Goal: Task Accomplishment & Management: Use online tool/utility

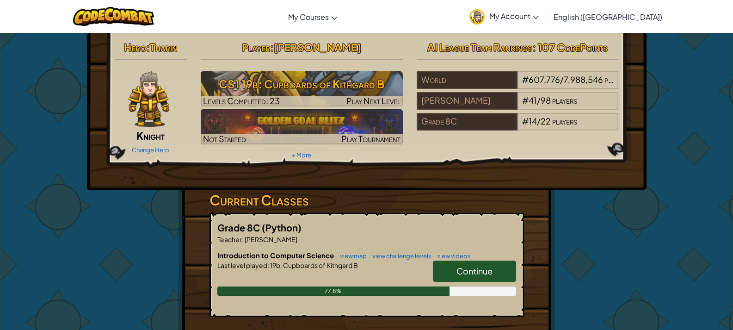
drag, startPoint x: 491, startPoint y: 273, endPoint x: 486, endPoint y: 279, distance: 7.9
click at [486, 279] on link "Continue" at bounding box center [474, 270] width 83 height 21
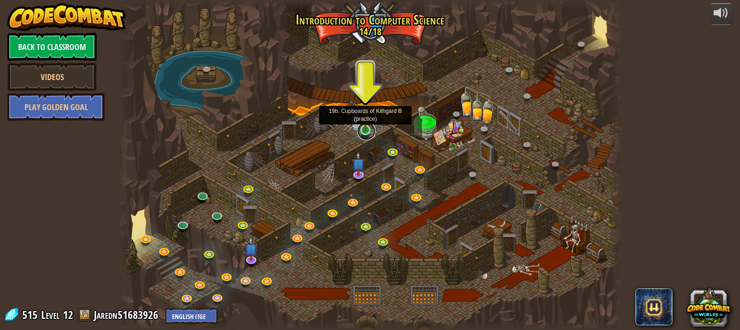
click at [367, 134] on link at bounding box center [366, 131] width 19 height 19
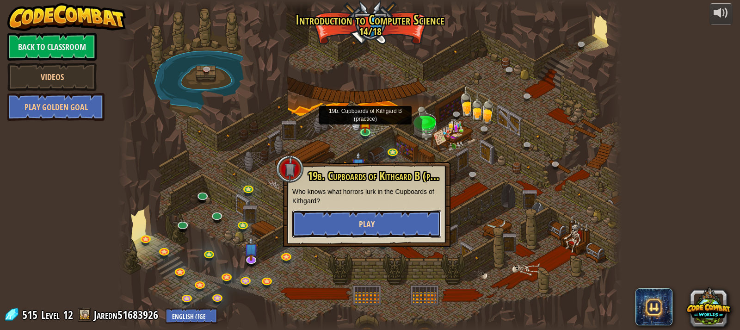
click at [375, 217] on button "Play" at bounding box center [366, 224] width 149 height 28
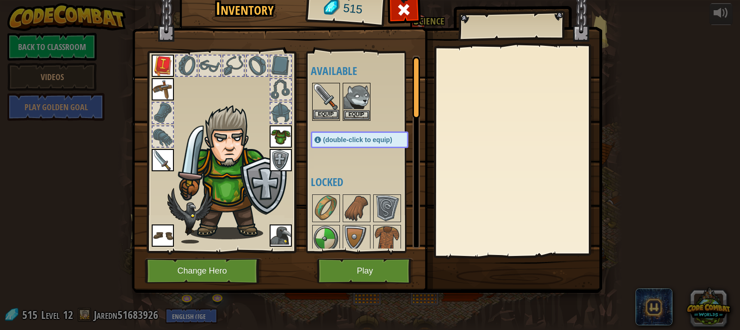
click at [330, 100] on img at bounding box center [326, 97] width 26 height 26
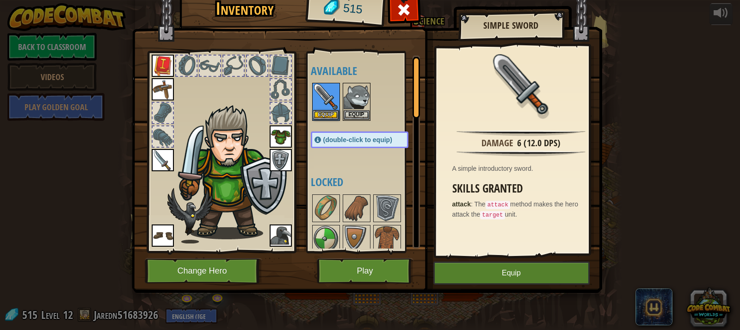
click at [161, 154] on img at bounding box center [163, 160] width 22 height 22
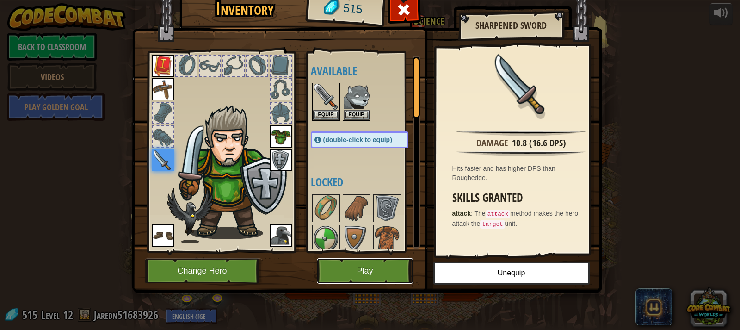
click at [351, 264] on button "Play" at bounding box center [365, 270] width 97 height 25
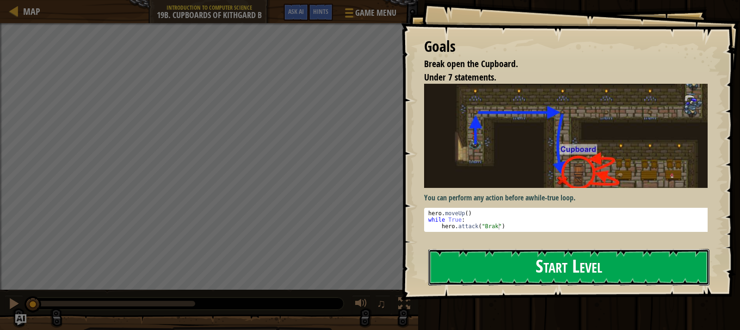
click at [493, 266] on button "Start Level" at bounding box center [568, 267] width 281 height 37
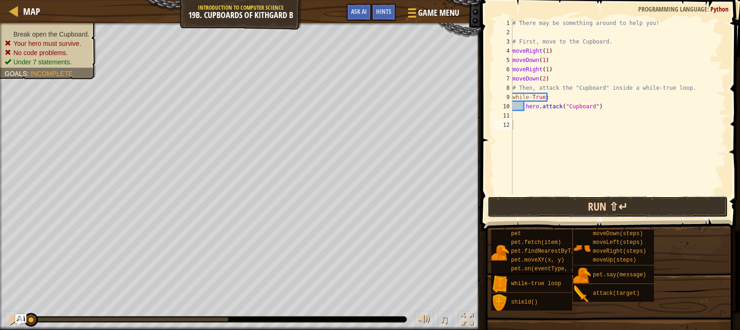
click at [598, 202] on button "Run ⇧↵" at bounding box center [607, 206] width 241 height 21
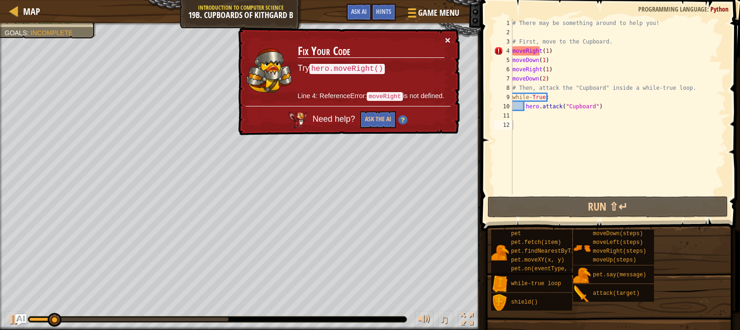
click at [446, 36] on button "×" at bounding box center [448, 40] width 6 height 10
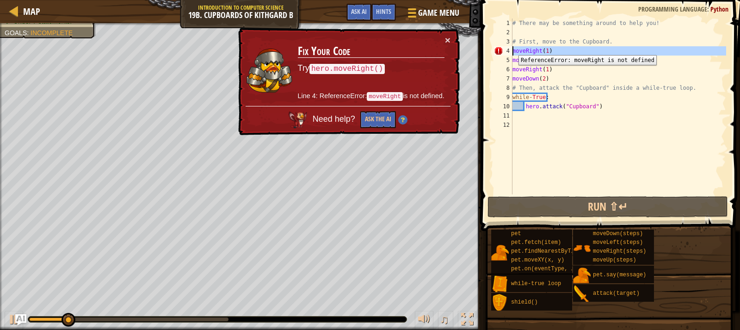
click at [512, 48] on div "4" at bounding box center [503, 50] width 19 height 9
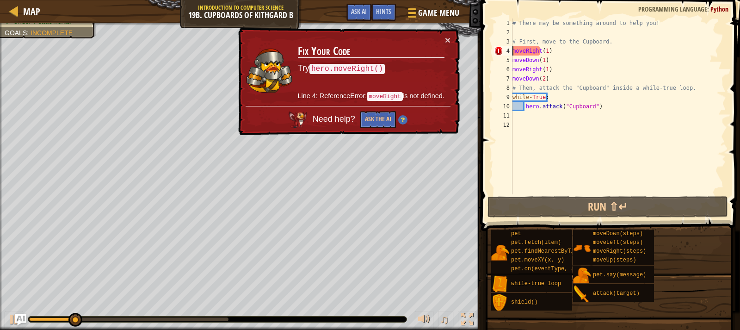
click at [512, 52] on div "# There may be something around to help you! # First, move to the Cupboard. mov…" at bounding box center [619, 116] width 216 height 194
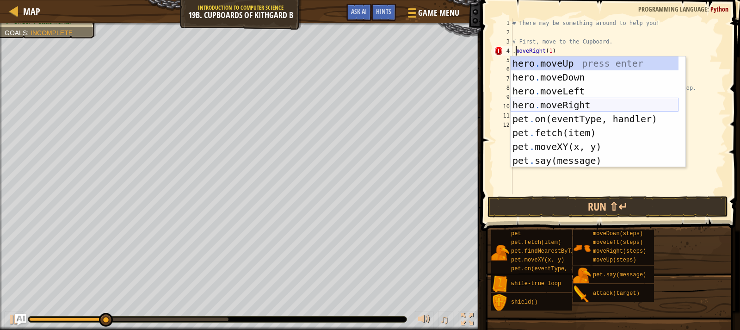
click at [552, 103] on div "hero . moveUp press enter hero . moveDown press enter hero . moveLeft press ent…" at bounding box center [595, 125] width 168 height 139
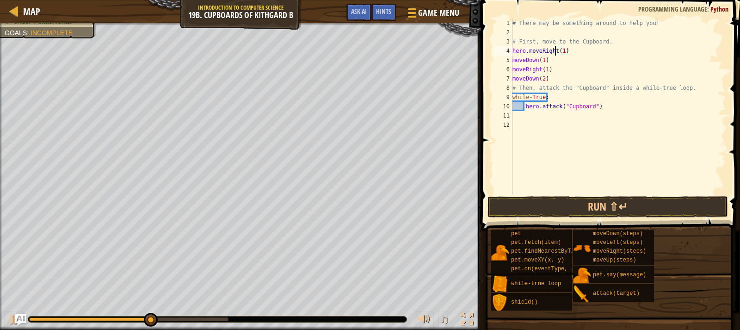
click at [512, 63] on div "# There may be something around to help you! # First, move to the Cupboard. her…" at bounding box center [619, 116] width 216 height 194
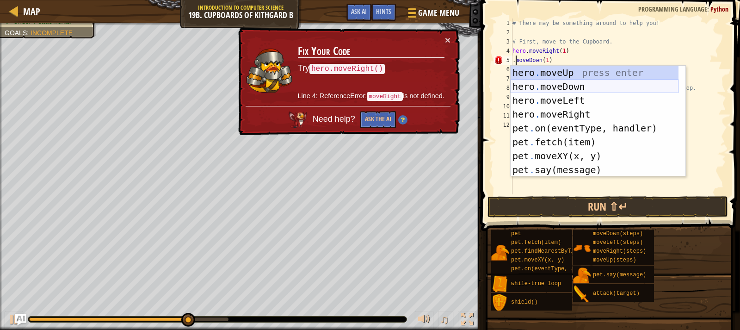
click at [527, 89] on div "hero . moveUp press enter hero . moveDown press enter hero . moveLeft press ent…" at bounding box center [595, 135] width 168 height 139
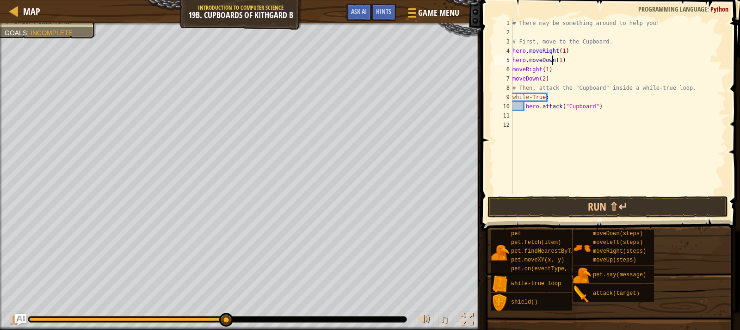
click at [512, 69] on div "6" at bounding box center [503, 69] width 19 height 9
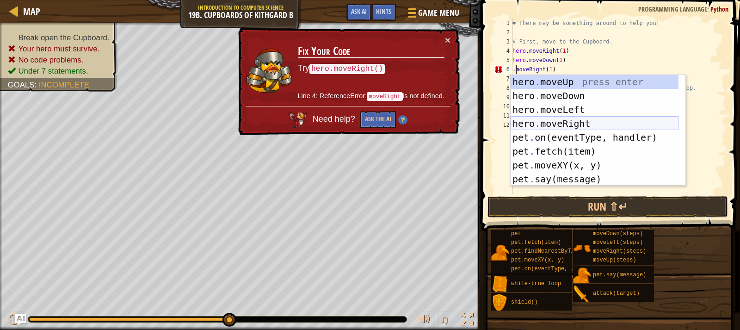
click at [538, 122] on div "hero . moveUp press enter hero . moveDown press enter hero . moveLeft press ent…" at bounding box center [595, 144] width 168 height 139
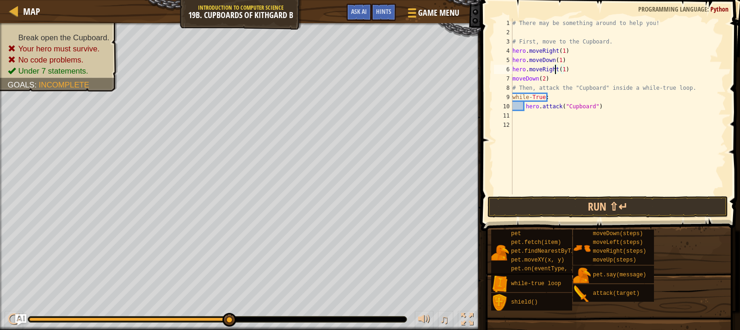
click at [513, 80] on div "# There may be something around to help you! # First, move to the Cupboard. her…" at bounding box center [619, 116] width 216 height 194
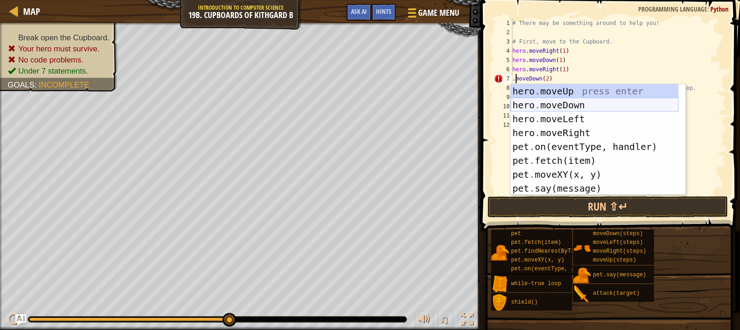
click at [539, 103] on div "hero . moveUp press enter hero . moveDown press enter hero . moveLeft press ent…" at bounding box center [595, 153] width 168 height 139
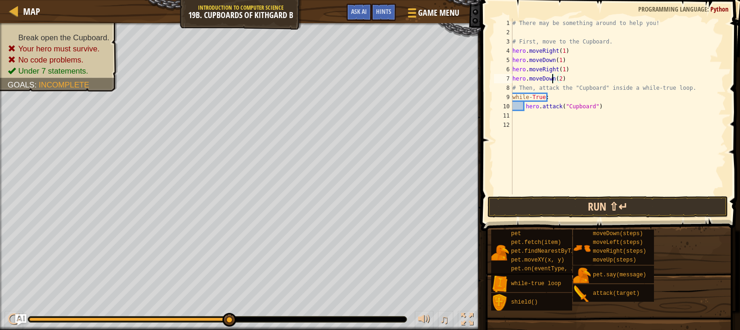
type textarea "hero.moveDown(2)"
click at [552, 199] on button "Run ⇧↵" at bounding box center [607, 206] width 241 height 21
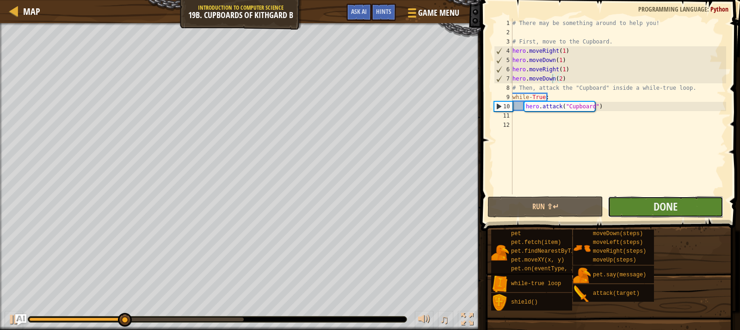
click at [642, 205] on button "Done" at bounding box center [666, 206] width 116 height 21
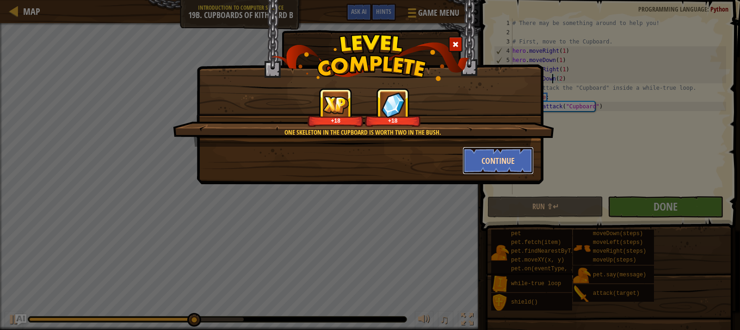
click at [500, 154] on button "Continue" at bounding box center [499, 161] width 72 height 28
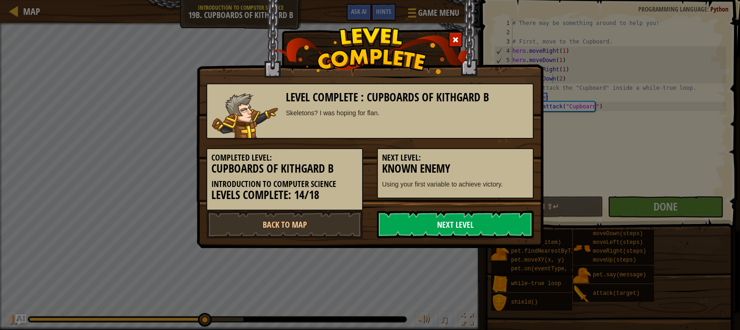
click at [474, 215] on link "Next Level" at bounding box center [455, 224] width 157 height 28
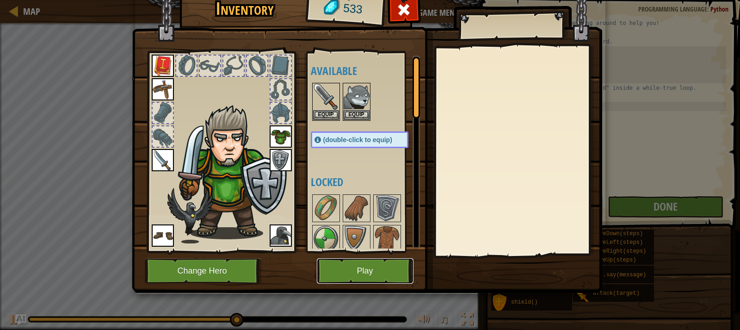
click at [380, 265] on button "Play" at bounding box center [365, 270] width 97 height 25
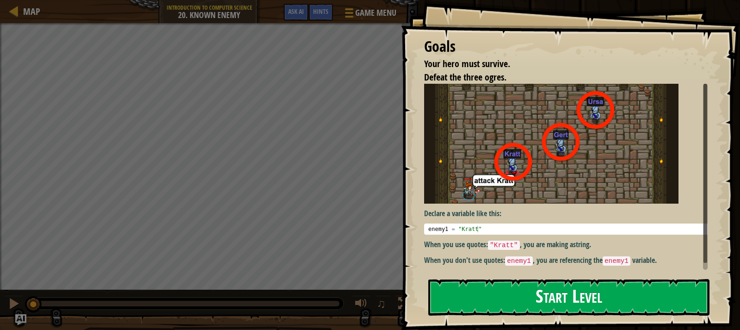
click at [512, 290] on button "Start Level" at bounding box center [568, 297] width 281 height 37
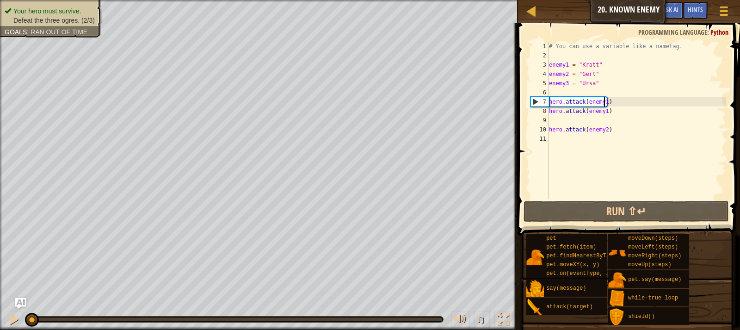
click at [604, 103] on div "# You can use a variable like a nametag. enemy1 = "[PERSON_NAME]" enemy2 = "[PE…" at bounding box center [636, 130] width 179 height 176
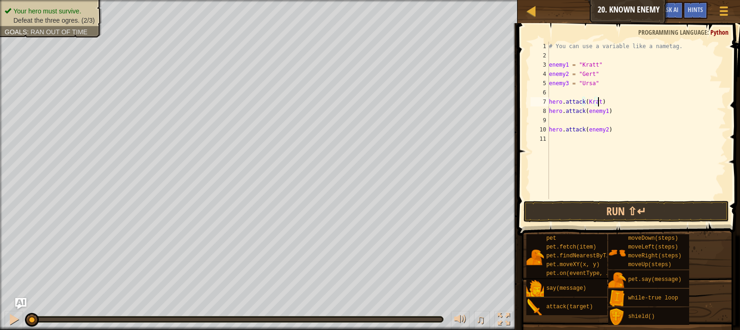
scroll to position [4, 4]
click at [604, 112] on div "# You can use a variable like a nametag. enemy1 = "[PERSON_NAME]" enemy2 = "[PE…" at bounding box center [636, 130] width 179 height 176
click at [603, 130] on div "# You can use a variable like a nametag. enemy1 = "[PERSON_NAME]" enemy2 = "[PE…" at bounding box center [636, 130] width 179 height 176
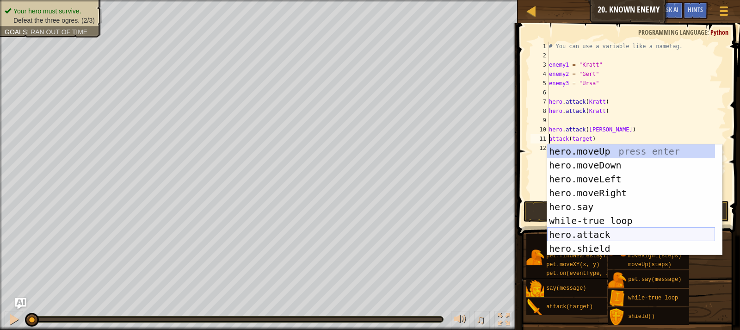
scroll to position [56, 0]
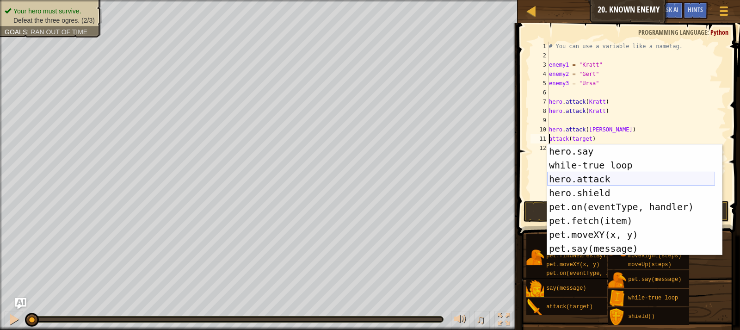
click at [588, 178] on div "hero.say press enter while-true loop press enter hero.attack press enter hero.s…" at bounding box center [631, 213] width 168 height 139
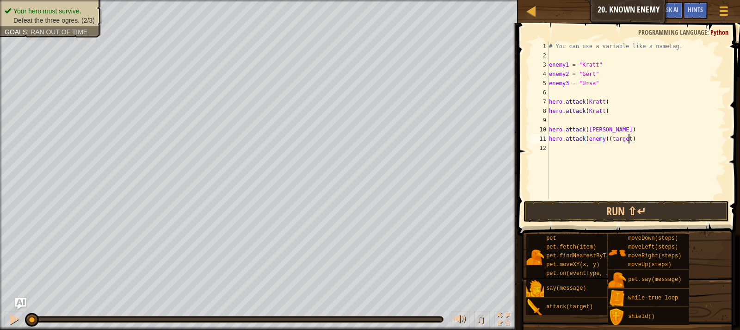
click at [635, 136] on div "# You can use a variable like a nametag. enemy1 = "[PERSON_NAME]" enemy2 = "[PE…" at bounding box center [636, 130] width 179 height 176
click at [599, 138] on div "# You can use a variable like a nametag. enemy1 = "[PERSON_NAME]" enemy2 = "[PE…" at bounding box center [636, 130] width 179 height 176
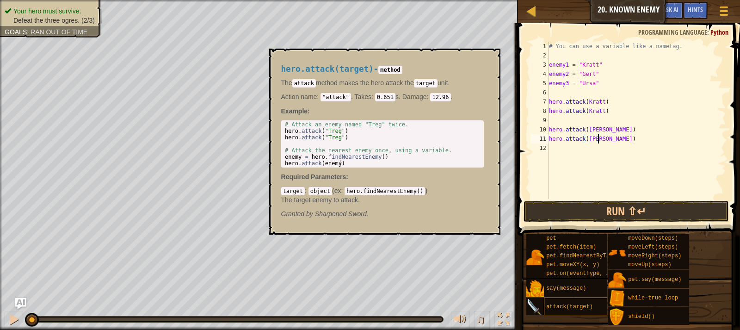
type textarea "hero.attack([PERSON_NAME])"
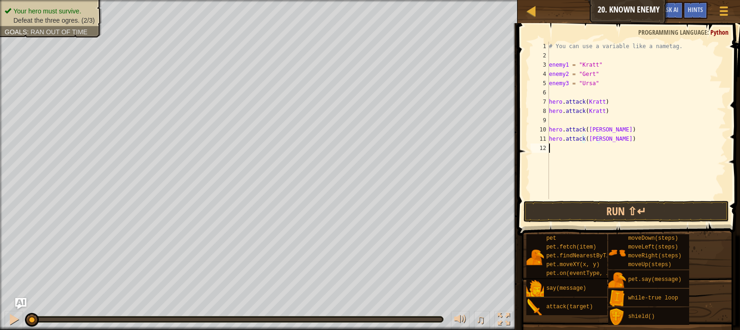
scroll to position [4, 0]
click at [574, 150] on div "# You can use a variable like a nametag. enemy1 = "[PERSON_NAME]" enemy2 = "[PE…" at bounding box center [636, 130] width 179 height 176
click at [581, 150] on div "# You can use a variable like a nametag. enemy1 = "[PERSON_NAME]" enemy2 = "[PE…" at bounding box center [636, 120] width 179 height 157
click at [588, 151] on div "# You can use a variable like a nametag. enemy1 = "[PERSON_NAME]" enemy2 = "[PE…" at bounding box center [636, 130] width 179 height 176
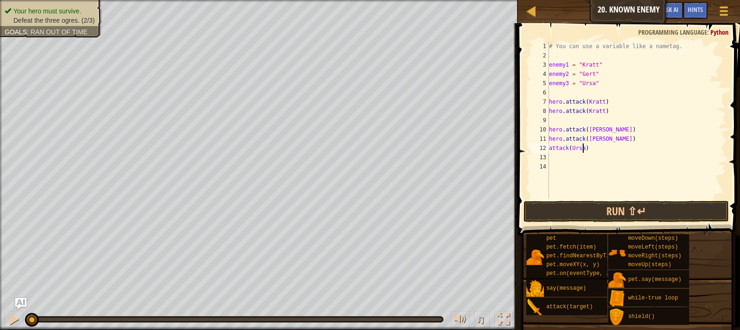
click at [549, 148] on div "# You can use a variable like a nametag. enemy1 = "[PERSON_NAME]" enemy2 = "[PE…" at bounding box center [636, 130] width 179 height 176
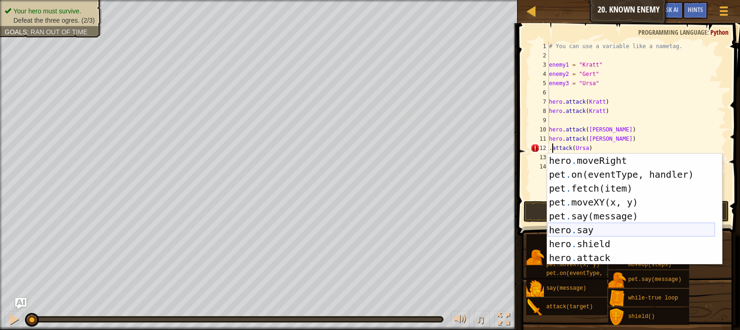
scroll to position [42, 0]
click at [601, 252] on div "hero . moveRight press enter pet . on(eventType, handler) press enter pet . fet…" at bounding box center [631, 223] width 168 height 139
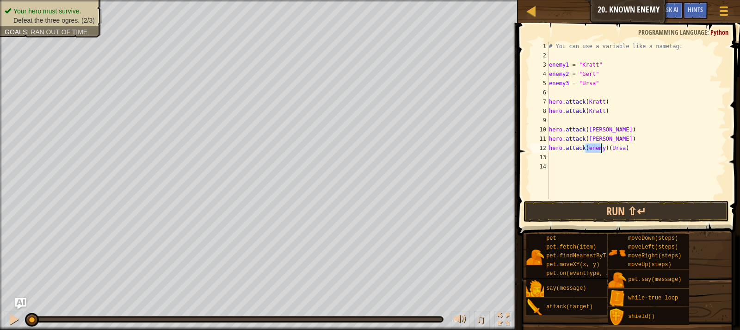
click at [623, 145] on div "# You can use a variable like a nametag. enemy1 = "[PERSON_NAME]" enemy2 = "[PE…" at bounding box center [636, 130] width 179 height 176
click at [604, 148] on div "# You can use a variable like a nametag. enemy1 = "[PERSON_NAME]" enemy2 = "[PE…" at bounding box center [636, 130] width 179 height 176
click at [603, 149] on div "# You can use a variable like a nametag. enemy1 = "[PERSON_NAME]" enemy2 = "[PE…" at bounding box center [636, 130] width 179 height 176
click at [588, 157] on div "# You can use a variable like a nametag. enemy1 = "[PERSON_NAME]" enemy2 = "[PE…" at bounding box center [636, 120] width 179 height 157
click at [549, 159] on div "# You can use a variable like a nametag. enemy1 = "[PERSON_NAME]" enemy2 = "[PE…" at bounding box center [636, 130] width 179 height 176
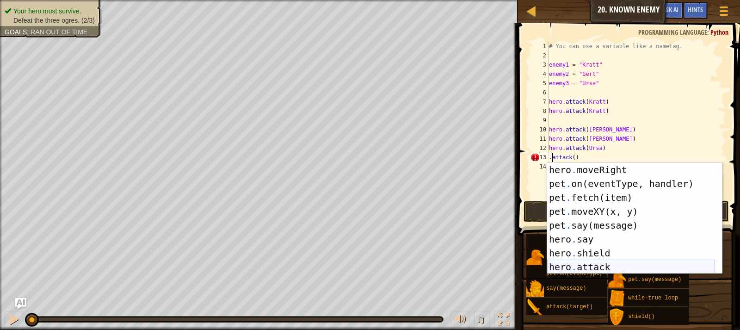
click at [601, 262] on div "hero . moveRight press enter pet . on(eventType, handler) press enter pet . fet…" at bounding box center [631, 232] width 168 height 139
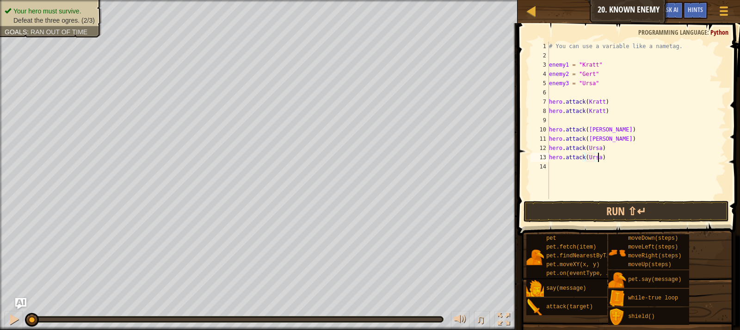
scroll to position [4, 4]
click at [629, 212] on button "Run ⇧↵" at bounding box center [626, 211] width 205 height 21
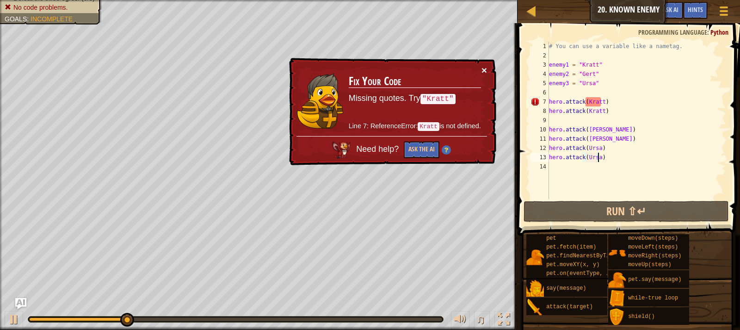
click at [482, 68] on button "×" at bounding box center [484, 70] width 6 height 10
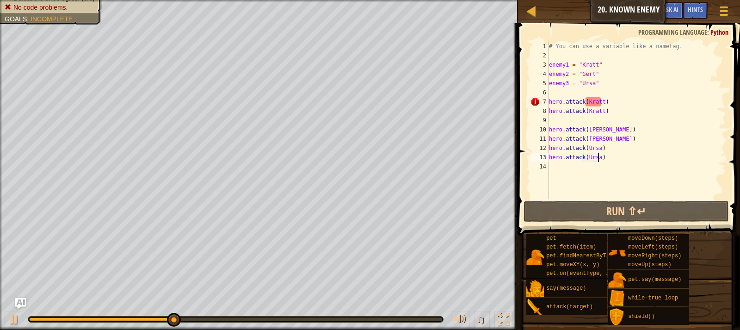
click at [600, 103] on div "# You can use a variable like a nametag. enemy1 = "[PERSON_NAME]" enemy2 = "[PE…" at bounding box center [636, 130] width 179 height 176
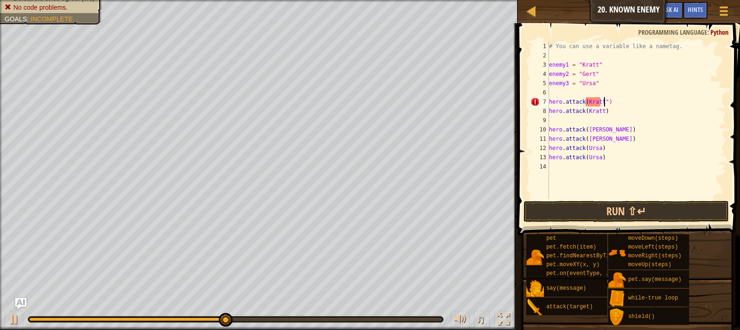
scroll to position [4, 4]
click at [581, 109] on div "# You can use a variable like a nametag. enemy1 = "[PERSON_NAME]" enemy2 = "[PE…" at bounding box center [636, 130] width 179 height 176
click at [584, 101] on div "# You can use a variable like a nametag. enemy1 = "[PERSON_NAME]" enemy2 = "[PE…" at bounding box center [636, 130] width 179 height 176
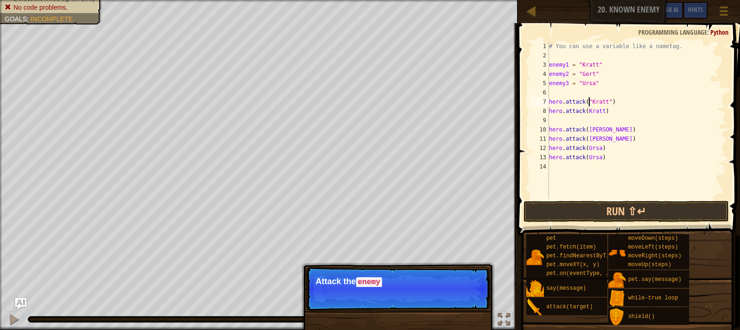
click at [585, 112] on div "# You can use a variable like a nametag. enemy1 = "[PERSON_NAME]" enemy2 = "[PE…" at bounding box center [636, 130] width 179 height 176
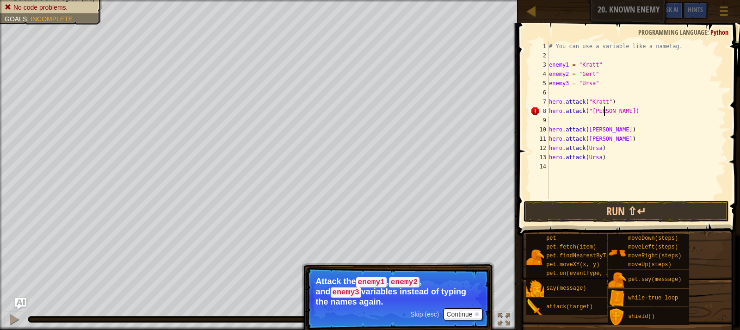
click at [604, 111] on div "# You can use a variable like a nametag. enemy1 = "[PERSON_NAME]" enemy2 = "[PE…" at bounding box center [636, 130] width 179 height 176
click at [586, 130] on div "# You can use a variable like a nametag. enemy1 = "[PERSON_NAME]" enemy2 = "[PE…" at bounding box center [636, 130] width 179 height 176
click at [601, 129] on div "# You can use a variable like a nametag. enemy1 = "[PERSON_NAME]" enemy2 = "[PE…" at bounding box center [636, 130] width 179 height 176
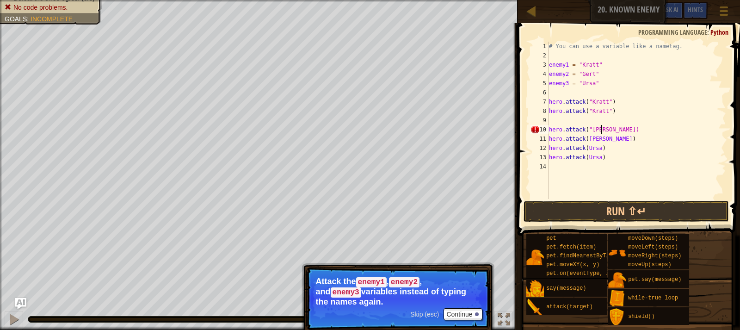
scroll to position [4, 4]
click at [585, 137] on div "# You can use a variable like a nametag. enemy1 = "[PERSON_NAME]" enemy2 = "[PE…" at bounding box center [636, 130] width 179 height 176
click at [602, 137] on div "# You can use a variable like a nametag. enemy1 = "[PERSON_NAME]" enemy2 = "[PE…" at bounding box center [636, 130] width 179 height 176
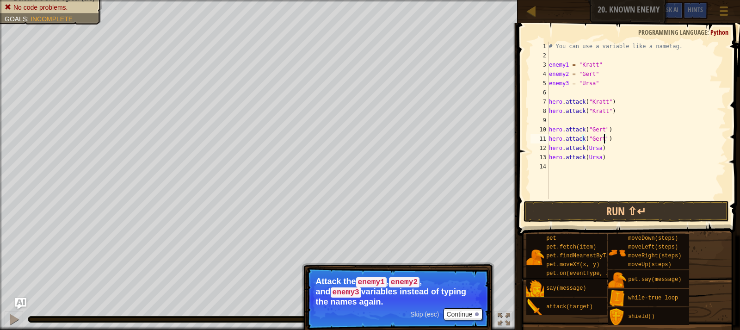
click at [605, 131] on div "# You can use a variable like a nametag. enemy1 = "[PERSON_NAME]" enemy2 = "[PE…" at bounding box center [636, 130] width 179 height 176
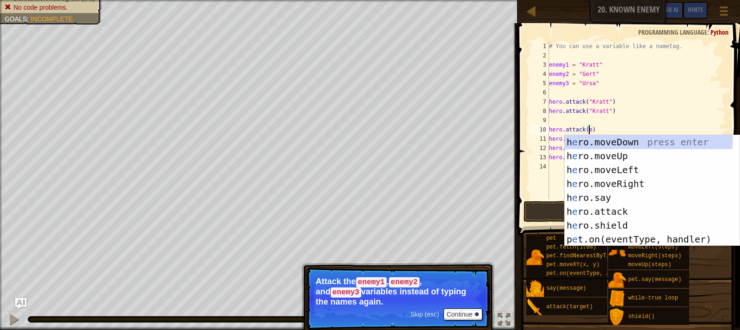
scroll to position [4, 3]
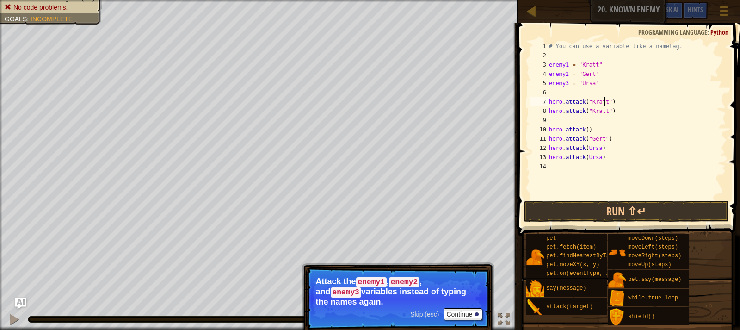
click at [604, 101] on div "# You can use a variable like a nametag. enemy1 = "[PERSON_NAME]" enemy2 = "[PE…" at bounding box center [636, 130] width 179 height 176
click at [604, 111] on div "# You can use a variable like a nametag. enemy1 = "[PERSON_NAME]" enemy2 = "[PE…" at bounding box center [636, 130] width 179 height 176
click at [605, 136] on div "# You can use a variable like a nametag. enemy1 = "[PERSON_NAME]" enemy2 = "[PE…" at bounding box center [636, 130] width 179 height 176
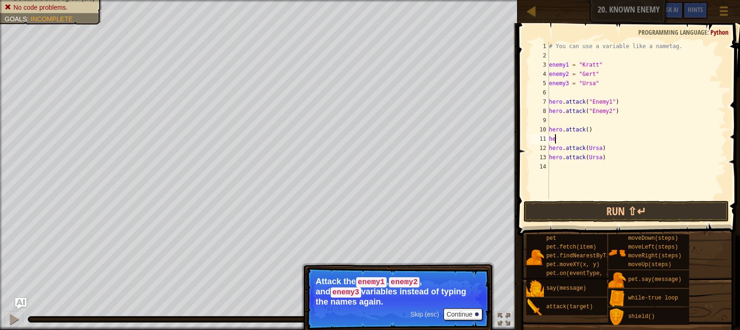
type textarea "h"
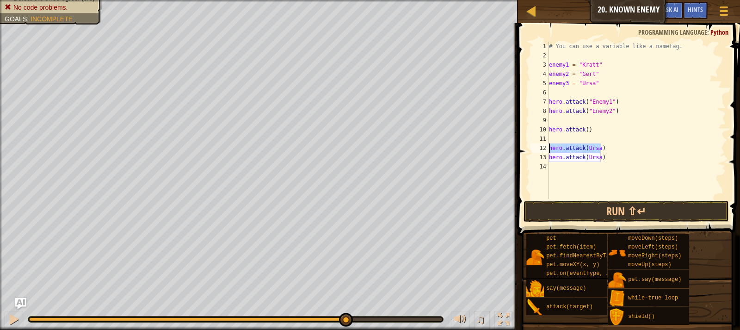
drag, startPoint x: 602, startPoint y: 148, endPoint x: 549, endPoint y: 145, distance: 53.3
click at [549, 145] on div "1 2 3 4 5 6 7 8 9 10 11 12 13 14 # You can use a variable like a nametag. enemy…" at bounding box center [627, 120] width 197 height 157
type textarea "hero.attack(Ursa)"
drag, startPoint x: 598, startPoint y: 156, endPoint x: 549, endPoint y: 155, distance: 49.5
click at [549, 155] on div "1 2 3 4 5 6 7 8 9 10 11 12 13 14 # You can use a variable like a nametag. enemy…" at bounding box center [627, 120] width 197 height 157
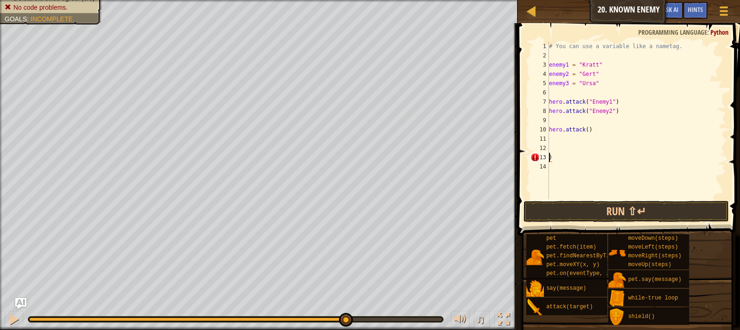
click at [584, 132] on div "# You can use a variable like a nametag. enemy1 = "[PERSON_NAME]" enemy2 = "[PE…" at bounding box center [636, 130] width 179 height 176
click at [585, 132] on div "# You can use a variable like a nametag. enemy1 = "[PERSON_NAME]" enemy2 = "[PE…" at bounding box center [636, 130] width 179 height 176
click at [587, 133] on div "# You can use a variable like a nametag. enemy1 = "[PERSON_NAME]" enemy2 = "[PE…" at bounding box center [636, 120] width 179 height 157
click at [584, 131] on div "# You can use a variable like a nametag. enemy1 = "[PERSON_NAME]" enemy2 = "[PE…" at bounding box center [636, 130] width 179 height 176
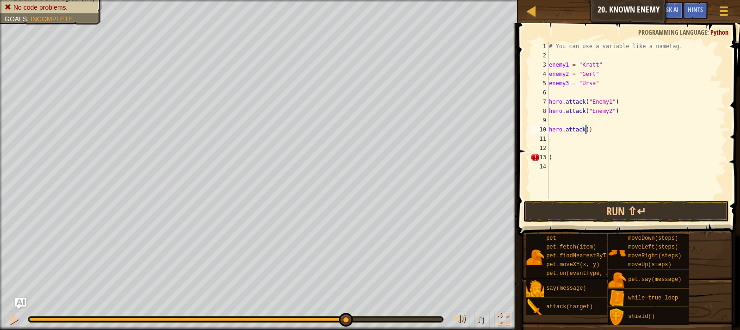
scroll to position [4, 3]
click at [553, 160] on div "# You can use a variable like a nametag. enemy1 = "[PERSON_NAME]" enemy2 = "[PE…" at bounding box center [636, 130] width 179 height 176
type textarea ")"
click at [588, 128] on div "# You can use a variable like a nametag. enemy1 = "[PERSON_NAME]" enemy2 = "[PE…" at bounding box center [636, 130] width 179 height 176
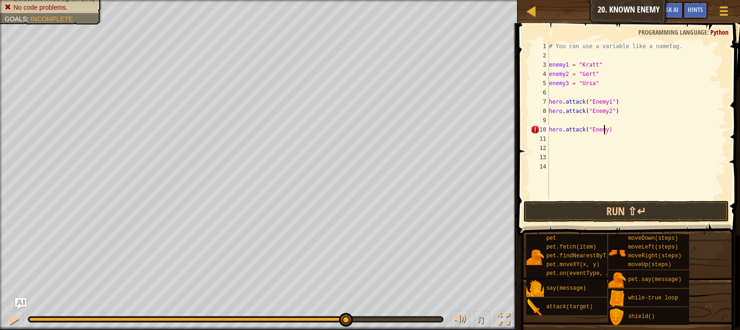
scroll to position [4, 5]
click at [604, 209] on button "Run ⇧↵" at bounding box center [626, 211] width 205 height 21
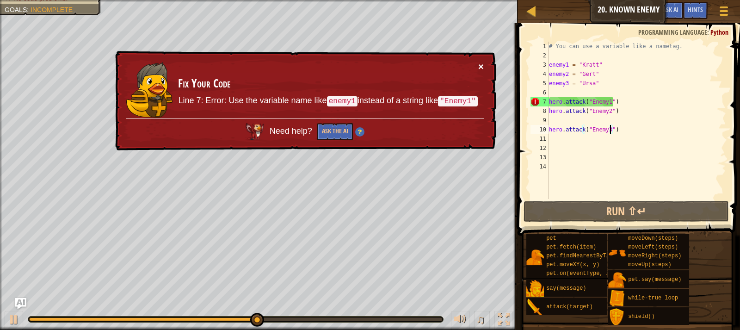
click at [480, 68] on button "×" at bounding box center [481, 67] width 6 height 10
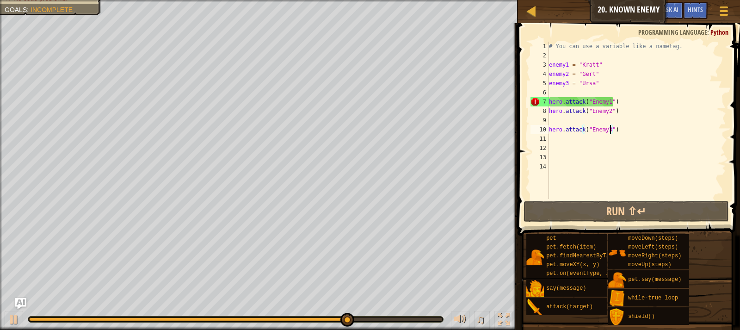
click at [588, 100] on div "# You can use a variable like a nametag. enemy1 = "[PERSON_NAME]" enemy2 = "[PE…" at bounding box center [636, 130] width 179 height 176
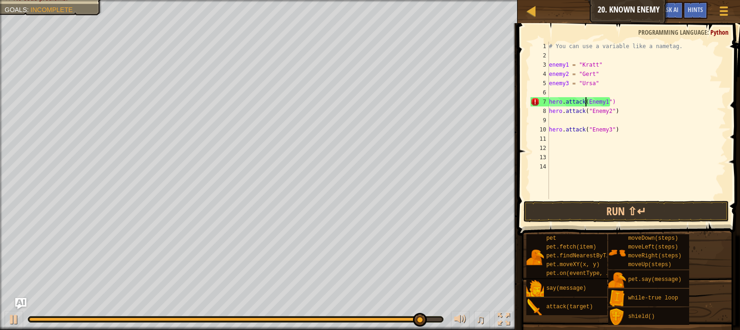
click at [605, 99] on div "# You can use a variable like a nametag. enemy1 = "[PERSON_NAME]" enemy2 = "[PE…" at bounding box center [636, 130] width 179 height 176
click at [606, 101] on div "# You can use a variable like a nametag. enemy1 = "[PERSON_NAME]" enemy2 = "[PE…" at bounding box center [636, 130] width 179 height 176
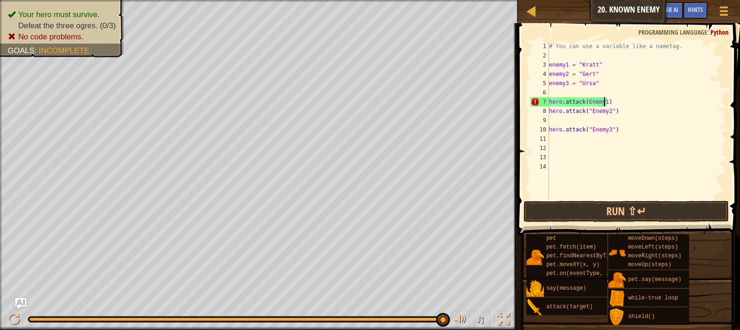
scroll to position [4, 4]
click at [610, 111] on div "# You can use a variable like a nametag. enemy1 = "[PERSON_NAME]" enemy2 = "[PE…" at bounding box center [636, 130] width 179 height 176
click at [589, 111] on div "# You can use a variable like a nametag. enemy1 = "[PERSON_NAME]" enemy2 = "[PE…" at bounding box center [636, 130] width 179 height 176
click at [610, 129] on div "# You can use a variable like a nametag. enemy1 = "[PERSON_NAME]" enemy2 = "[PE…" at bounding box center [636, 130] width 179 height 176
click at [587, 128] on div "# You can use a variable like a nametag. enemy1 = "[PERSON_NAME]" enemy2 = "[PE…" at bounding box center [636, 130] width 179 height 176
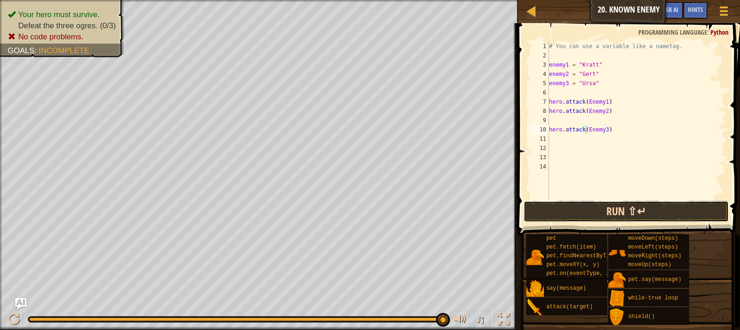
click at [606, 201] on button "Run ⇧↵" at bounding box center [626, 211] width 205 height 21
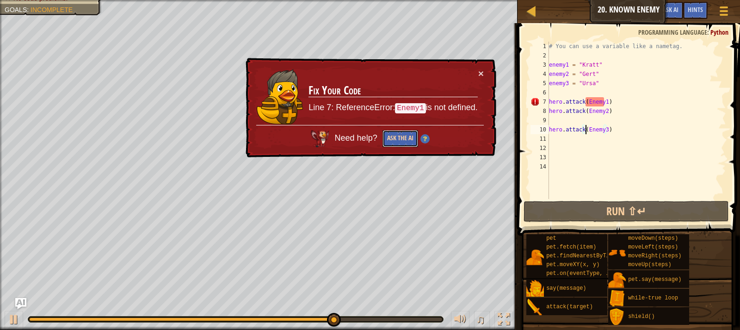
click at [398, 134] on button "Ask the AI" at bounding box center [400, 138] width 36 height 17
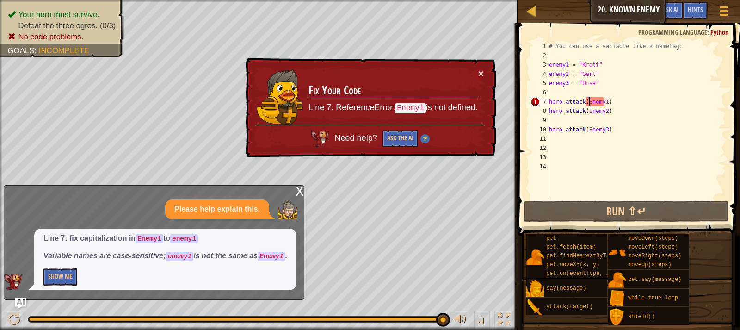
click at [588, 105] on div "# You can use a variable like a nametag. enemy1 = "[PERSON_NAME]" enemy2 = "[PE…" at bounding box center [636, 130] width 179 height 176
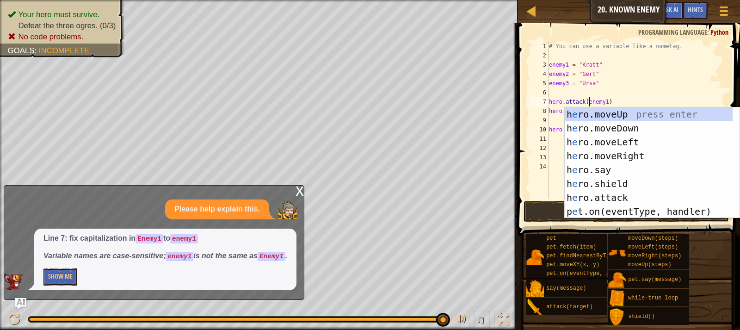
scroll to position [4, 3]
click at [627, 86] on div "# You can use a variable like a nametag. enemy1 = "[PERSON_NAME]" enemy2 = "[PE…" at bounding box center [636, 130] width 179 height 176
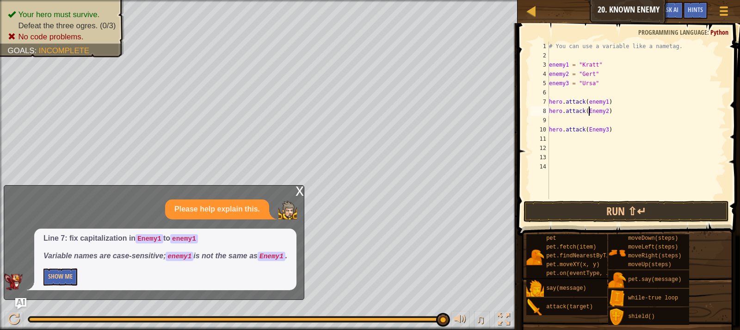
click at [588, 111] on div "# You can use a variable like a nametag. enemy1 = "[PERSON_NAME]" enemy2 = "[PE…" at bounding box center [636, 130] width 179 height 176
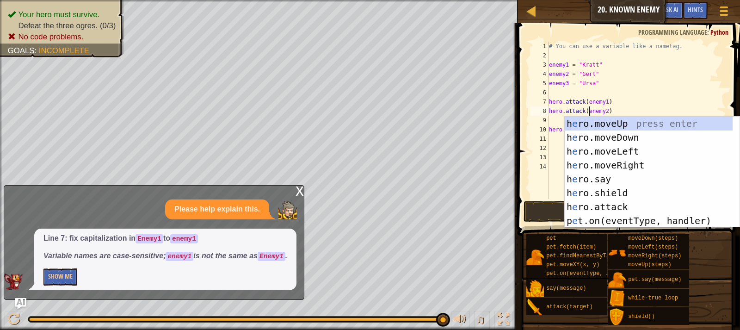
click at [633, 110] on div "# You can use a variable like a nametag. enemy1 = "[PERSON_NAME]" enemy2 = "[PE…" at bounding box center [636, 130] width 179 height 176
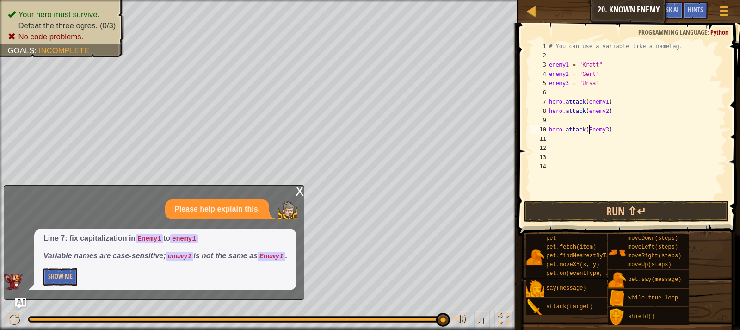
click at [587, 129] on div "# You can use a variable like a nametag. enemy1 = "[PERSON_NAME]" enemy2 = "[PE…" at bounding box center [636, 130] width 179 height 176
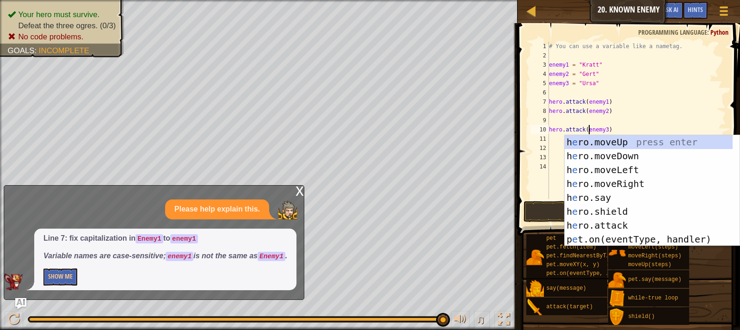
click at [654, 84] on div "# You can use a variable like a nametag. enemy1 = "[PERSON_NAME]" enemy2 = "[PE…" at bounding box center [636, 130] width 179 height 176
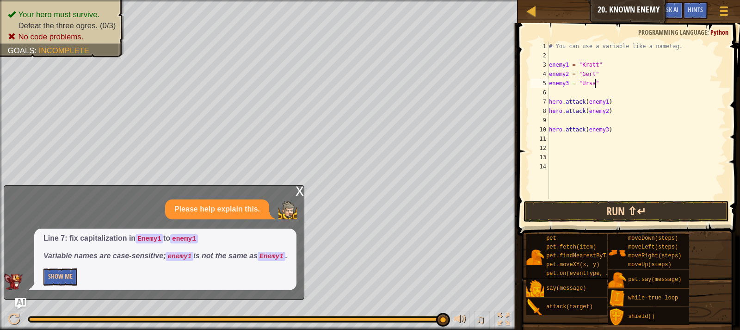
type textarea "enemy3 = "Ursa""
click at [635, 209] on button "Run ⇧↵" at bounding box center [626, 211] width 205 height 21
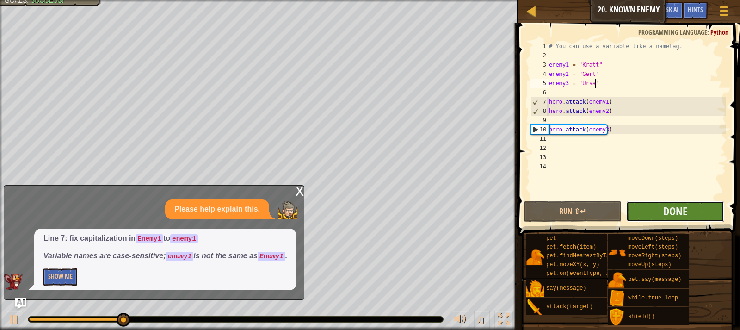
click at [708, 204] on button "Done" at bounding box center [675, 211] width 98 height 21
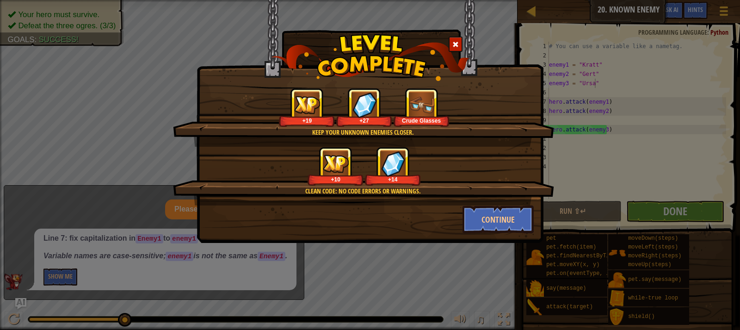
click at [493, 204] on div "Clean code: no code errors or warnings. +10 +14" at bounding box center [363, 176] width 381 height 59
click at [493, 206] on button "Continue" at bounding box center [499, 219] width 72 height 28
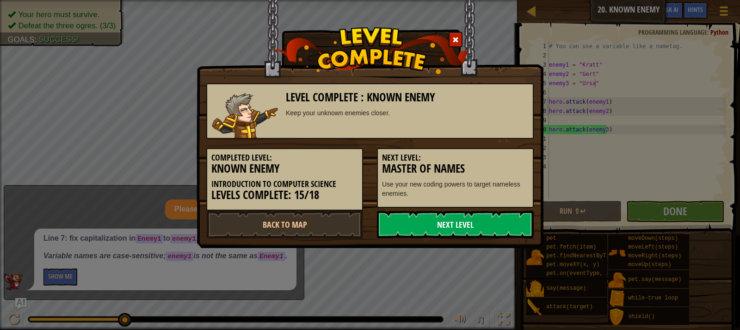
click at [414, 220] on link "Next Level" at bounding box center [455, 224] width 157 height 28
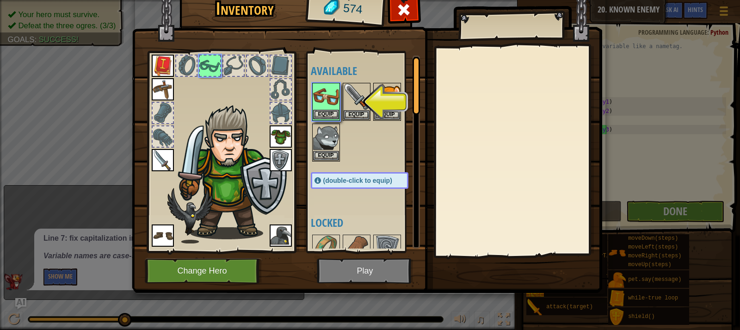
click at [327, 104] on img at bounding box center [326, 97] width 26 height 26
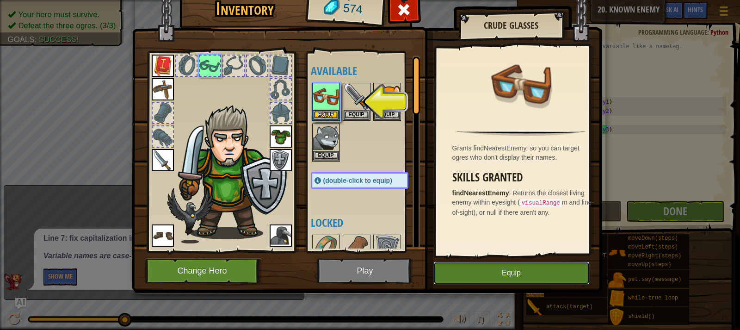
click at [530, 271] on button "Equip" at bounding box center [511, 272] width 156 height 23
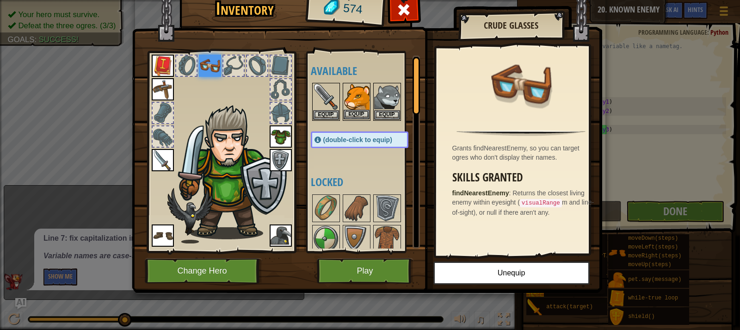
click at [354, 96] on img at bounding box center [357, 97] width 26 height 26
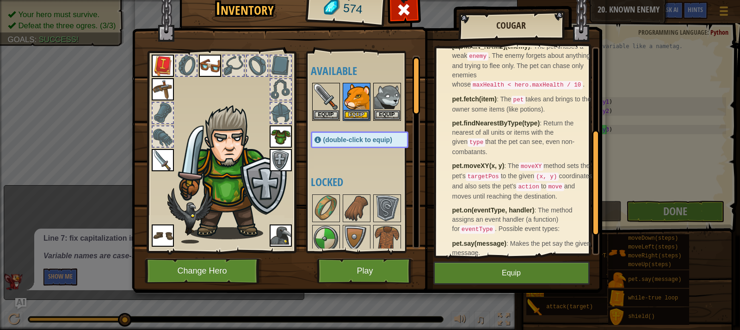
scroll to position [160, 0]
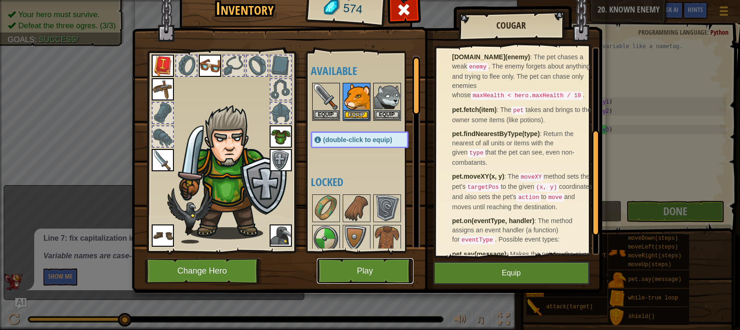
click at [389, 272] on button "Play" at bounding box center [365, 270] width 97 height 25
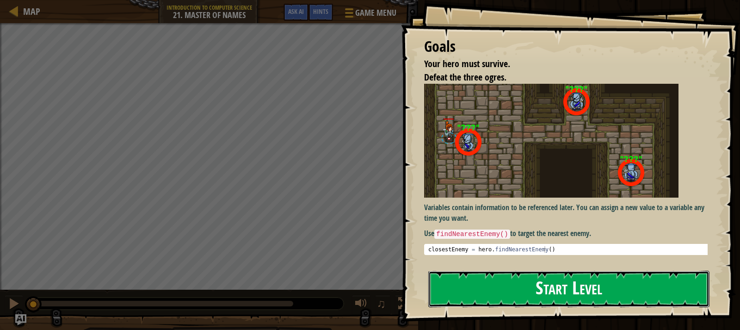
click at [457, 289] on button "Start Level" at bounding box center [568, 289] width 281 height 37
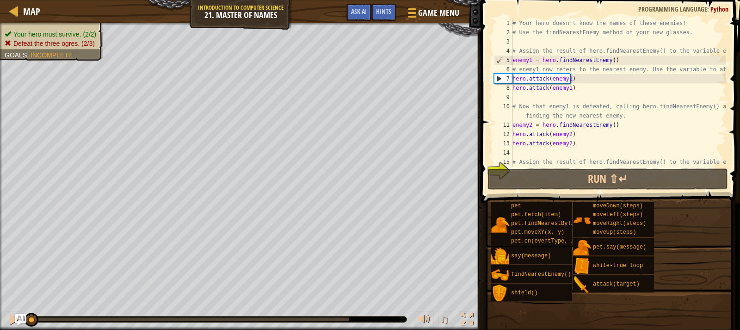
scroll to position [37, 0]
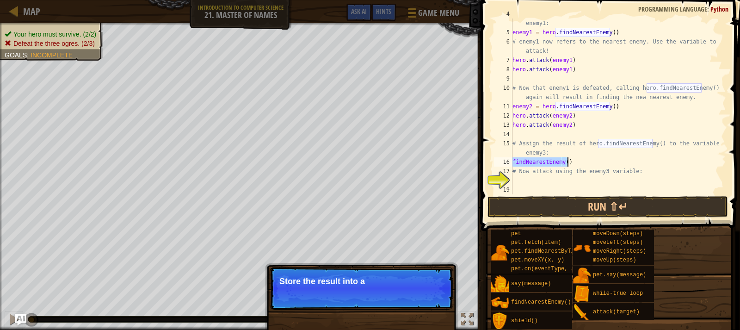
click at [515, 163] on div "# Assign the result of hero.findNearestEnemy() to the variable enemy1: enemy1 =…" at bounding box center [615, 107] width 209 height 176
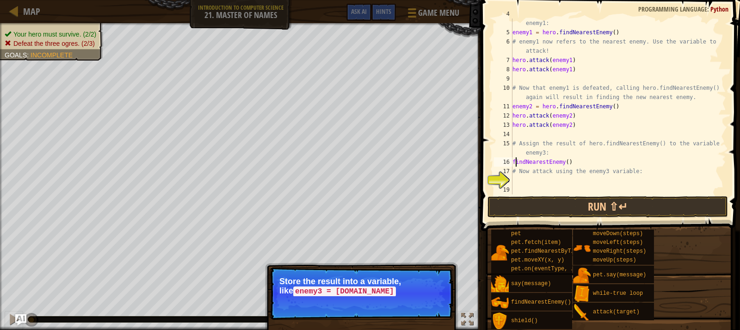
click at [512, 161] on div "# Assign the result of hero.findNearestEnemy() to the variable enemy1: enemy1 =…" at bounding box center [615, 111] width 209 height 204
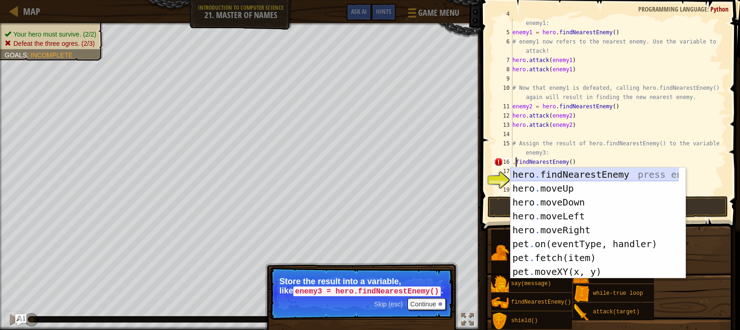
click at [550, 175] on div "hero . findNearestEnemy press enter hero . moveUp press enter hero . moveDown p…" at bounding box center [595, 236] width 168 height 139
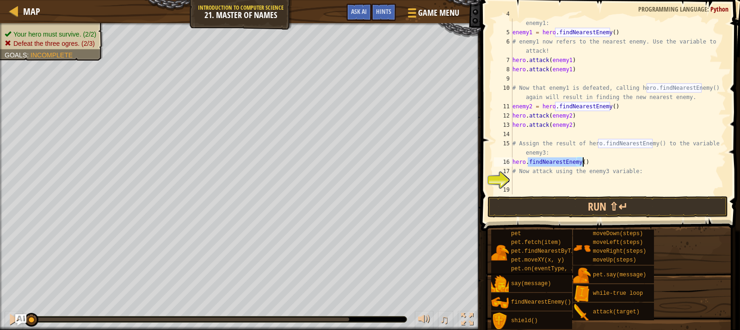
click at [586, 162] on div "# Assign the result of hero.findNearestEnemy() to the variable enemy1: enemy1 =…" at bounding box center [615, 107] width 209 height 176
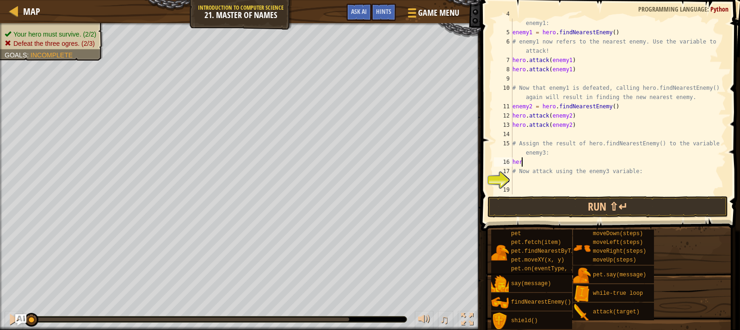
scroll to position [4, 0]
type textarea "h"
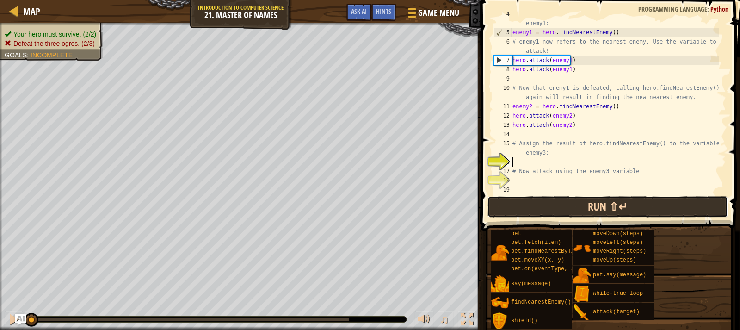
click at [573, 200] on button "Run ⇧↵" at bounding box center [607, 206] width 241 height 21
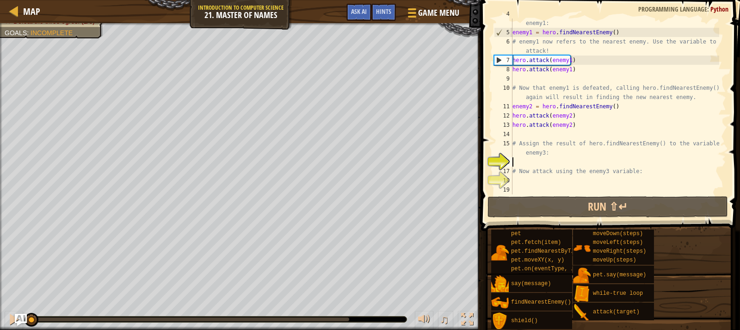
drag, startPoint x: 160, startPoint y: 315, endPoint x: 21, endPoint y: 322, distance: 138.5
click at [21, 322] on div "Map Introduction to Computer Science 21. Master of Names Game Menu Done Hints A…" at bounding box center [370, 165] width 740 height 330
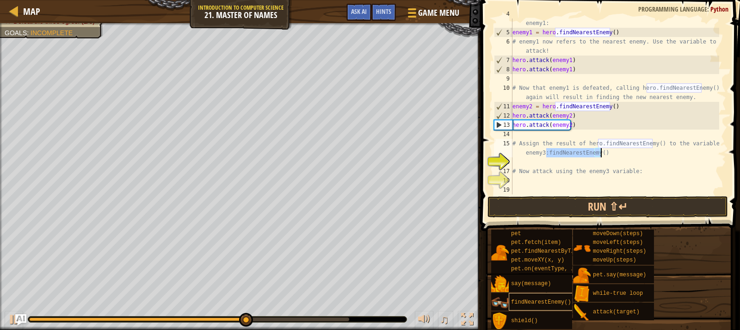
click at [555, 157] on div "# Assign the result of hero.findNearestEnemy() to the variable enemy1: enemy1 =…" at bounding box center [615, 107] width 209 height 176
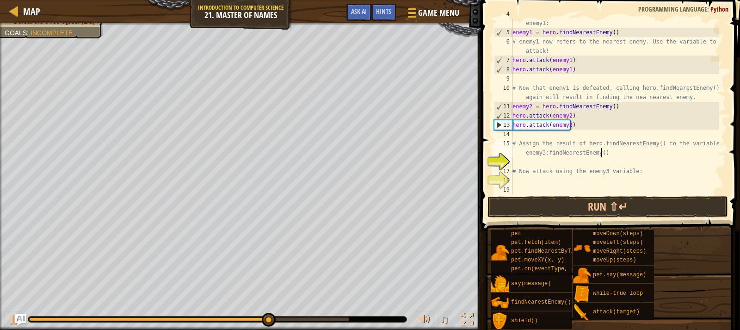
click at [601, 150] on div "# Assign the result of hero.findNearestEnemy() to the variable enemy1: enemy1 =…" at bounding box center [615, 111] width 209 height 204
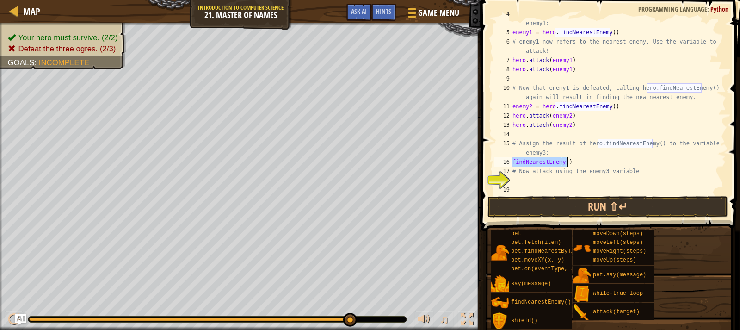
click at [513, 162] on div "# Assign the result of hero.findNearestEnemy() to the variable enemy1: enemy1 =…" at bounding box center [615, 107] width 209 height 176
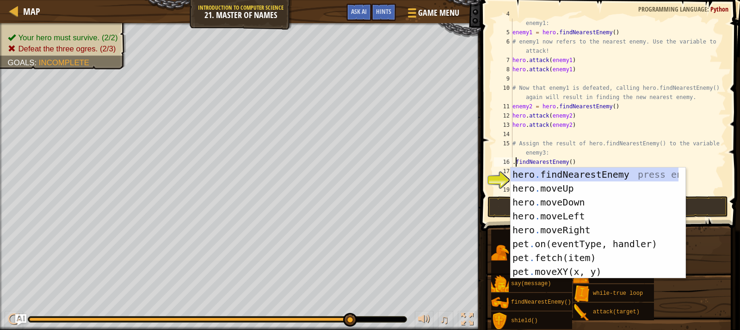
scroll to position [4, 0]
click at [533, 172] on div "hero . findNearestEnemy press enter hero . moveUp press enter hero . moveDown p…" at bounding box center [595, 236] width 168 height 139
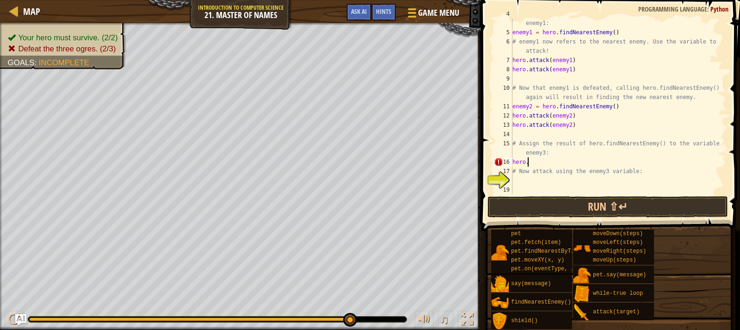
type textarea "hero.f"
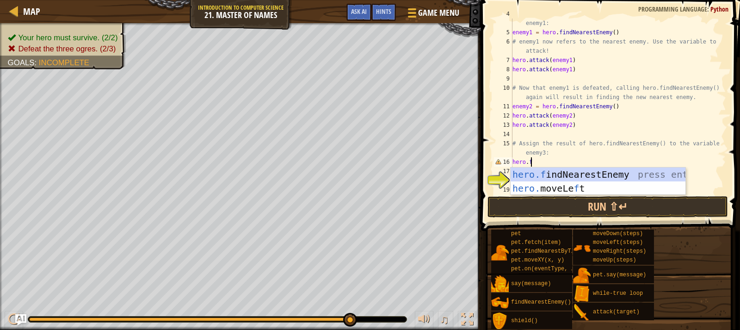
click at [533, 172] on div "hero.f indNearestEnemy press enter hero. moveLe f t press enter" at bounding box center [598, 195] width 175 height 56
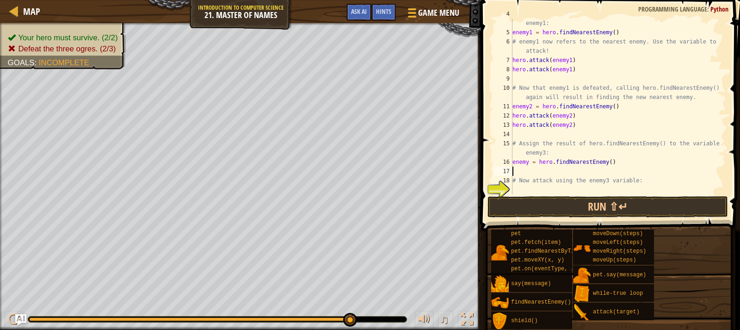
click at [524, 189] on div "# Assign the result of hero.findNearestEnemy() to the variable enemy1: enemy1 =…" at bounding box center [615, 111] width 209 height 204
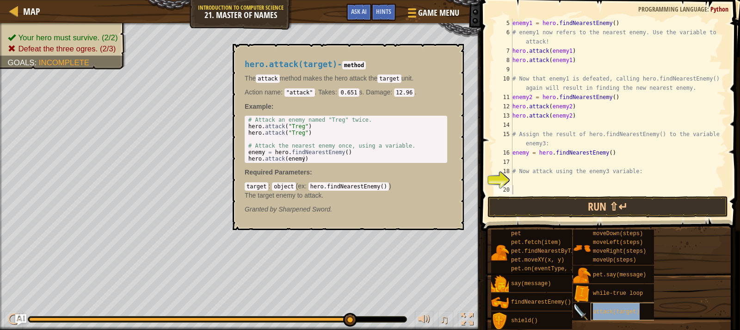
scroll to position [46, 0]
type textarea "attack(target)"
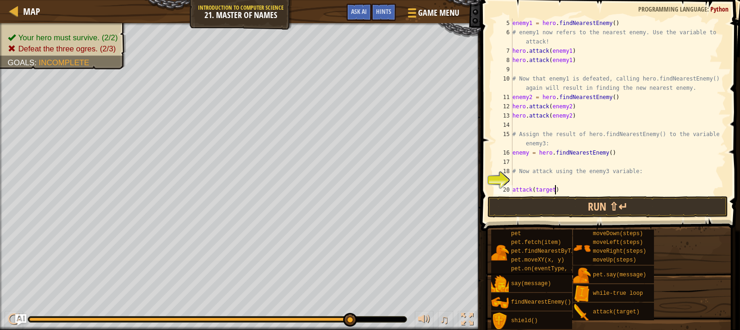
click at [555, 187] on div "enemy1 = hero . findNearestEnemy ( ) # enemy1 now refers to the nearest enemy. …" at bounding box center [615, 116] width 209 height 194
drag, startPoint x: 588, startPoint y: 203, endPoint x: 562, endPoint y: 183, distance: 32.4
click at [562, 183] on div "attack(target) 5 6 7 8 9 10 11 12 13 14 15 16 17 18 19 20 21 enemy1 = hero . fi…" at bounding box center [609, 134] width 262 height 258
drag, startPoint x: 554, startPoint y: 190, endPoint x: 513, endPoint y: 188, distance: 41.2
click at [513, 188] on div "enemy1 = hero . findNearestEnemy ( ) # enemy1 now refers to the nearest enemy. …" at bounding box center [615, 116] width 209 height 194
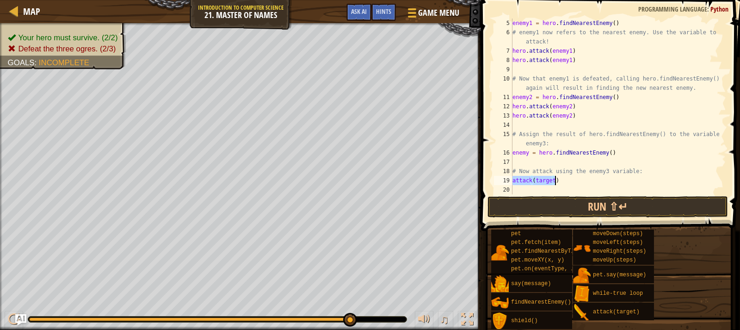
click at [550, 179] on div "enemy1 = hero . findNearestEnemy ( ) # enemy1 now refers to the nearest enemy. …" at bounding box center [615, 107] width 209 height 176
click at [553, 182] on div "enemy1 = hero . findNearestEnemy ( ) # enemy1 now refers to the nearest enemy. …" at bounding box center [615, 116] width 209 height 194
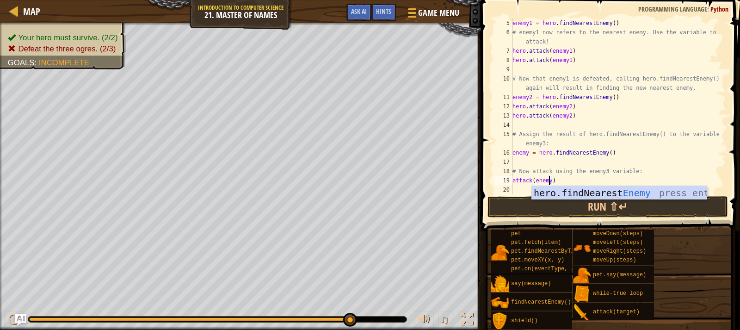
scroll to position [4, 3]
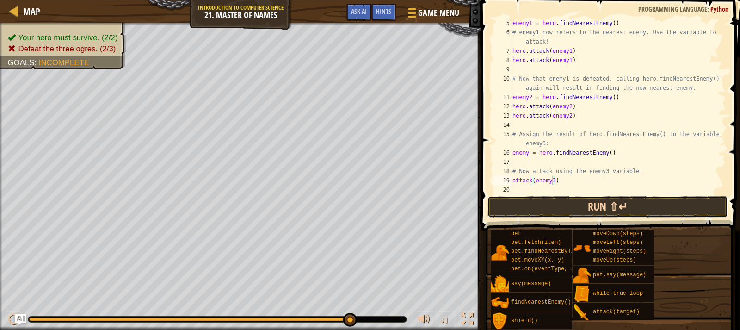
click at [610, 202] on button "Run ⇧↵" at bounding box center [607, 206] width 241 height 21
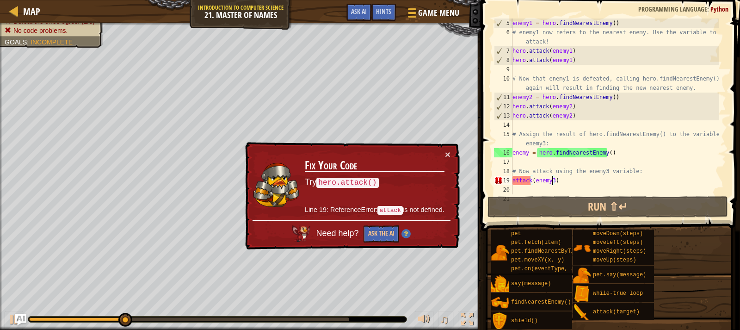
click at [513, 180] on div "enemy1 = hero . findNearestEnemy ( ) # enemy1 now refers to the nearest enemy. …" at bounding box center [615, 116] width 209 height 194
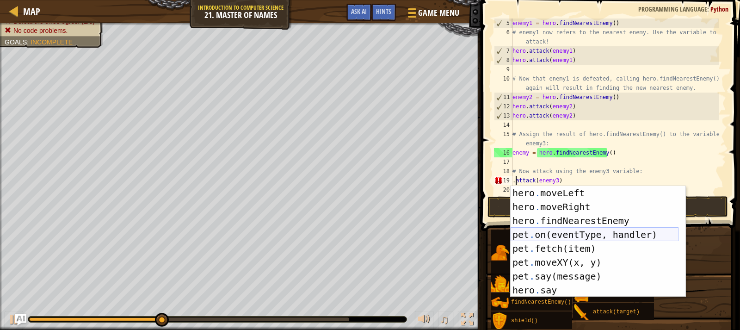
scroll to position [56, 0]
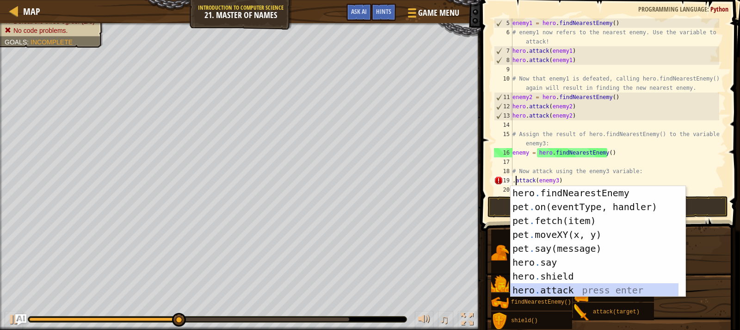
click at [546, 284] on div "hero . findNearestEnemy press enter pet . on(eventType, handler) press enter pe…" at bounding box center [595, 255] width 168 height 139
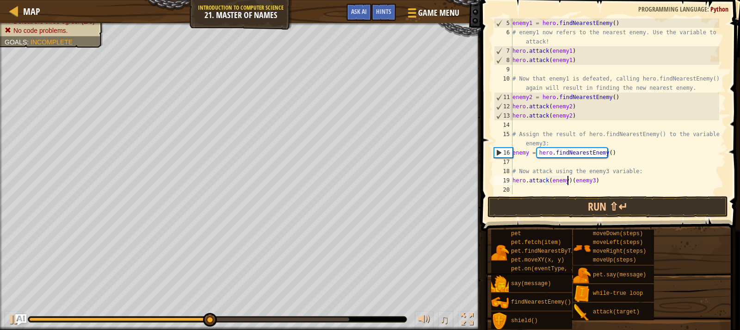
click at [567, 181] on div "enemy1 = hero . findNearestEnemy ( ) # enemy1 now refers to the nearest enemy. …" at bounding box center [615, 116] width 209 height 194
click at [572, 204] on button "Run ⇧↵" at bounding box center [607, 206] width 241 height 21
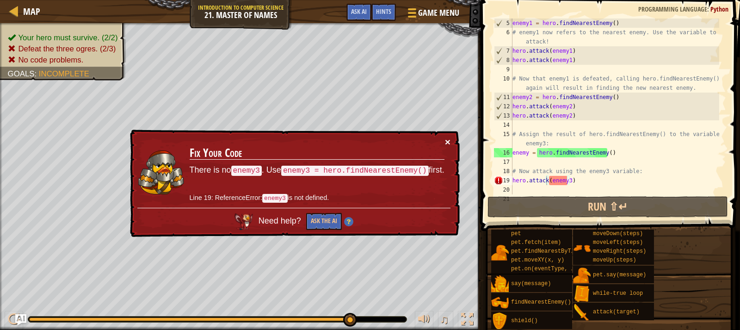
click at [448, 144] on button "×" at bounding box center [448, 142] width 6 height 10
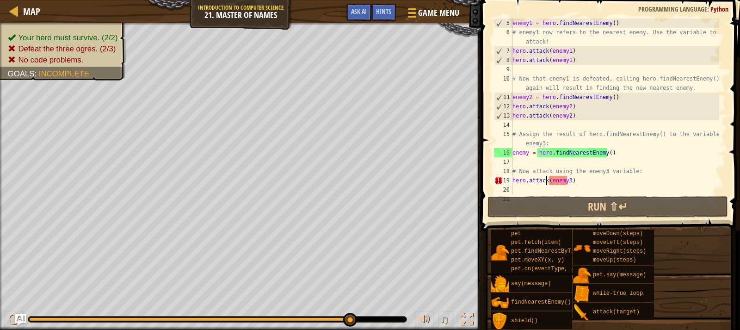
click at [527, 153] on div "enemy1 = hero . findNearestEnemy ( ) # enemy1 now refers to the nearest enemy. …" at bounding box center [615, 116] width 209 height 194
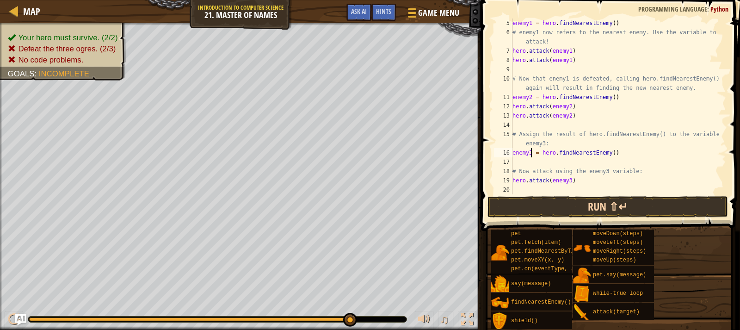
type textarea "enemy3 = hero.findNearestEnemy()"
click at [586, 203] on button "Run ⇧↵" at bounding box center [607, 206] width 241 height 21
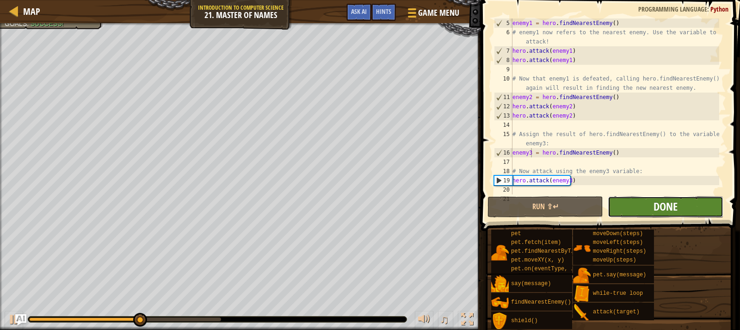
click at [675, 210] on span "Done" at bounding box center [666, 206] width 24 height 15
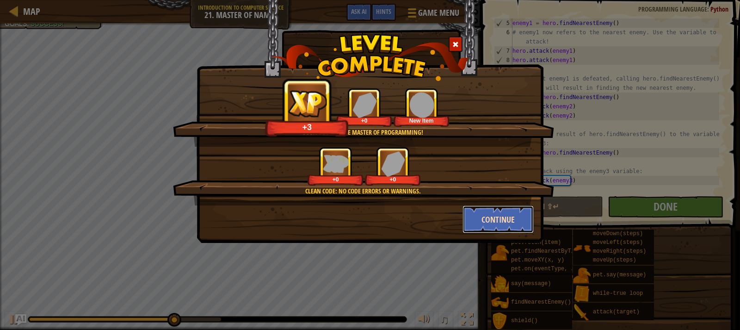
click at [499, 218] on button "Continue" at bounding box center [499, 219] width 72 height 28
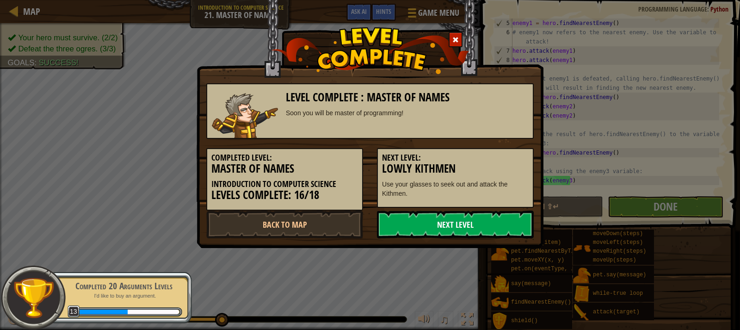
click at [471, 228] on link "Next Level" at bounding box center [455, 224] width 157 height 28
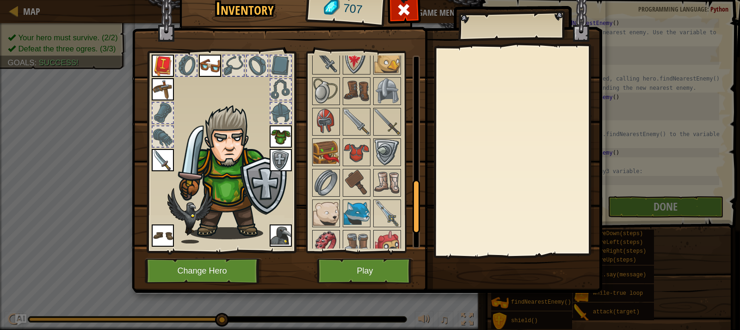
scroll to position [535, 0]
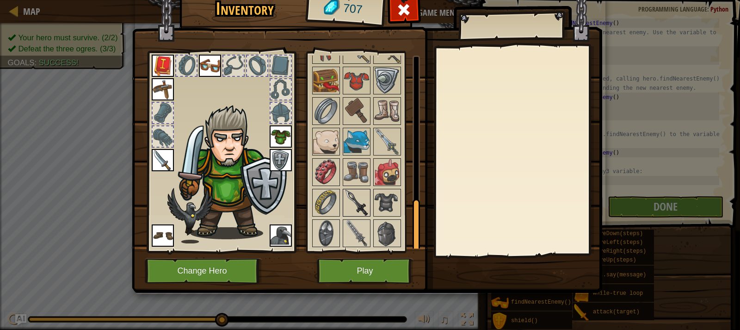
click at [362, 194] on img at bounding box center [357, 203] width 26 height 26
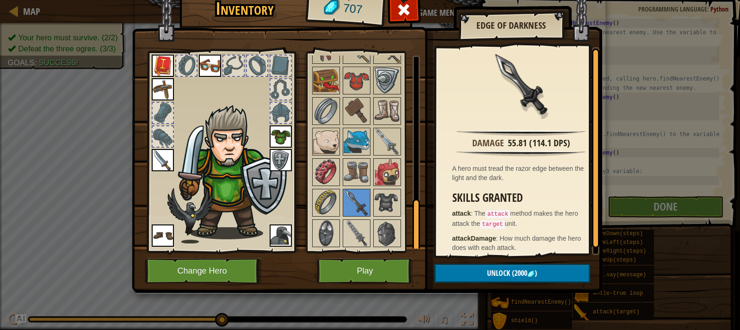
click at [361, 222] on img at bounding box center [357, 233] width 26 height 26
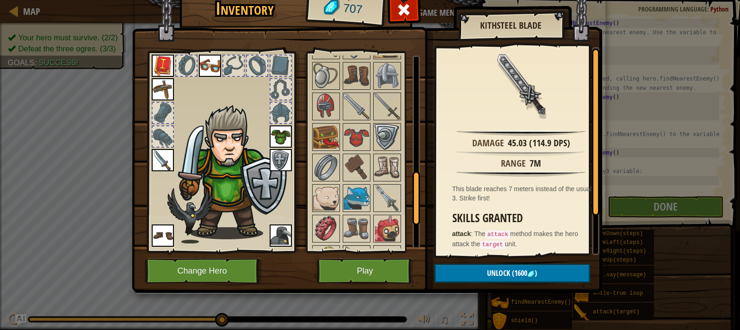
scroll to position [396, 0]
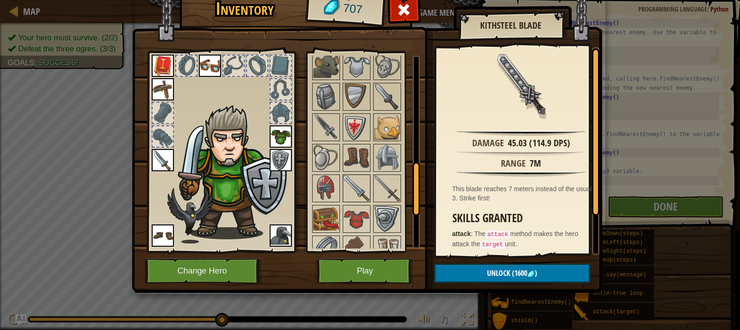
click at [350, 189] on img at bounding box center [357, 188] width 26 height 26
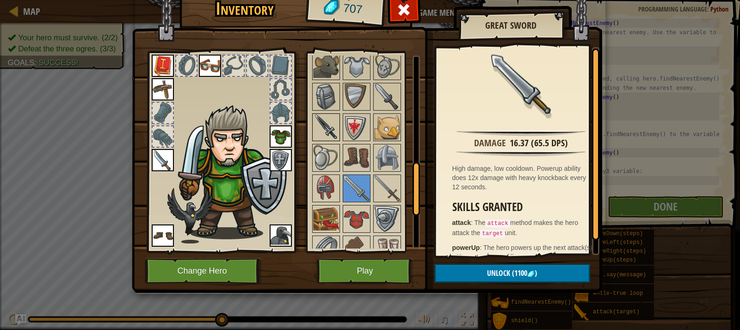
click at [323, 125] on img at bounding box center [326, 127] width 26 height 26
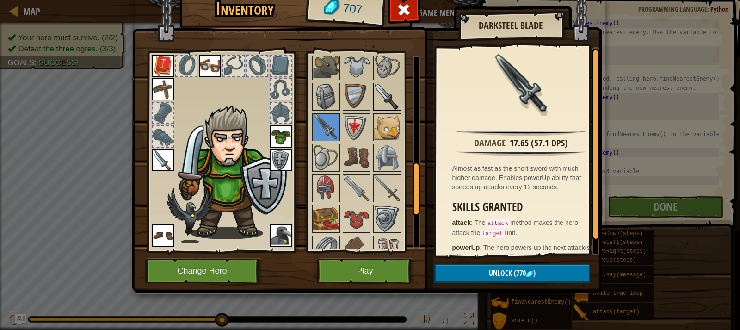
click at [381, 103] on img at bounding box center [387, 97] width 26 height 26
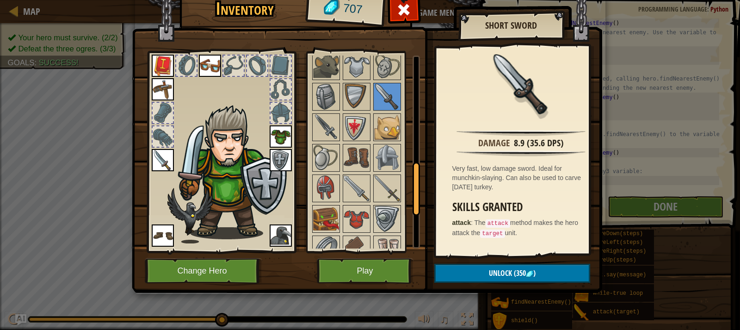
click at [175, 152] on img at bounding box center [231, 172] width 113 height 135
click at [170, 152] on img at bounding box center [163, 160] width 22 height 22
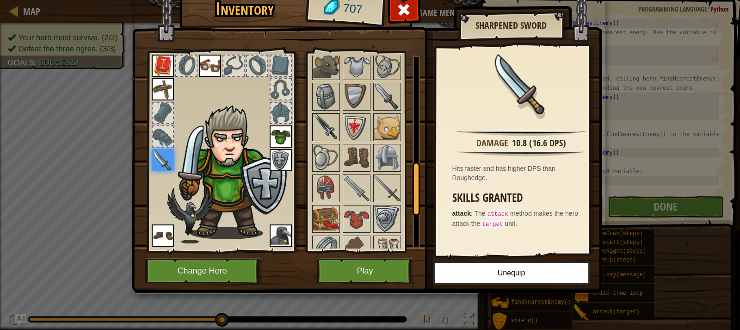
click at [319, 133] on img at bounding box center [326, 127] width 26 height 26
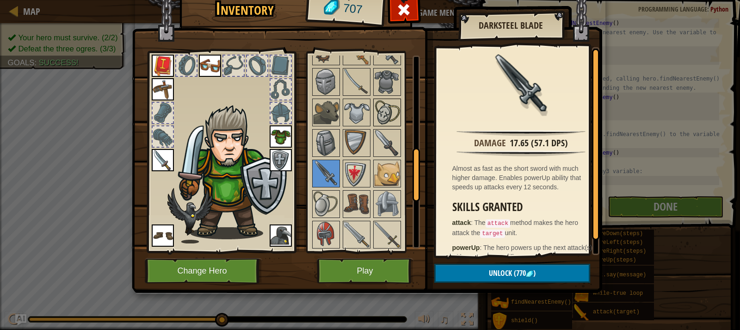
scroll to position [303, 0]
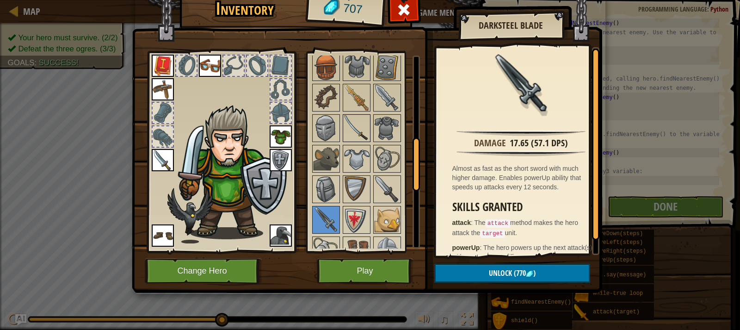
click at [358, 127] on img at bounding box center [357, 128] width 26 height 26
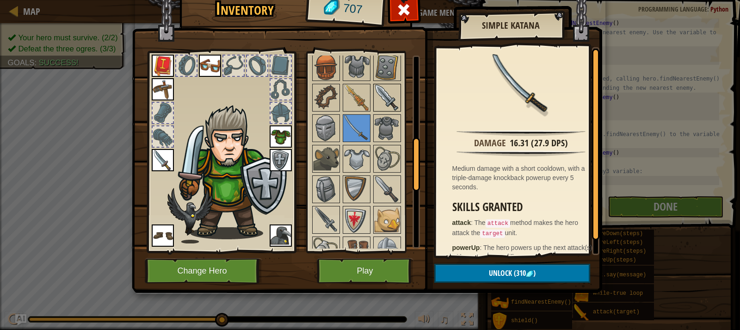
click at [384, 98] on img at bounding box center [387, 98] width 26 height 26
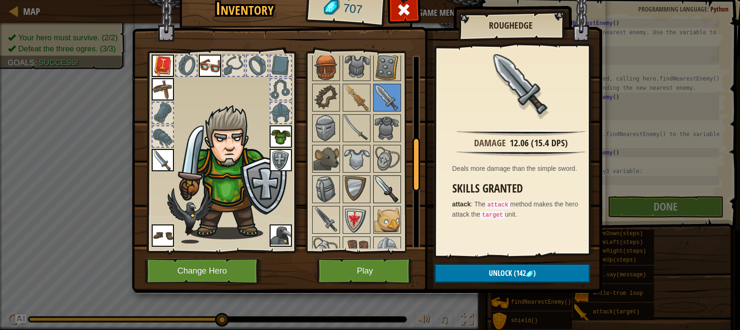
click at [380, 198] on img at bounding box center [387, 189] width 26 height 26
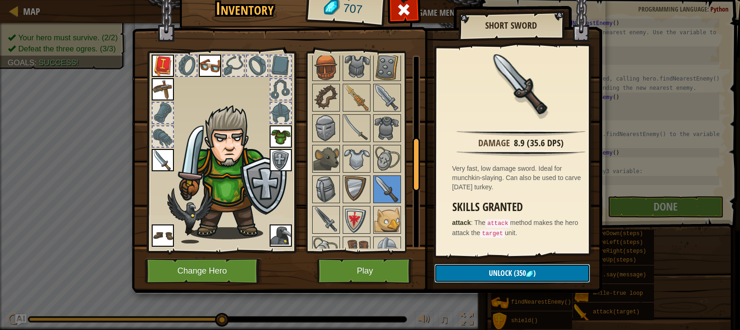
click at [487, 269] on button "Unlock (350 )" at bounding box center [512, 273] width 156 height 19
click at [481, 275] on button "Confirm" at bounding box center [512, 273] width 156 height 19
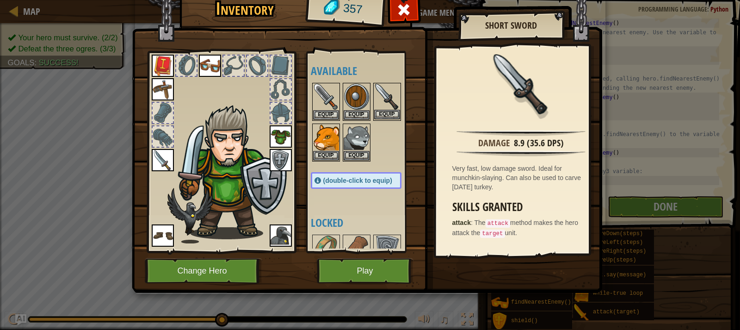
click at [388, 105] on img at bounding box center [387, 97] width 26 height 26
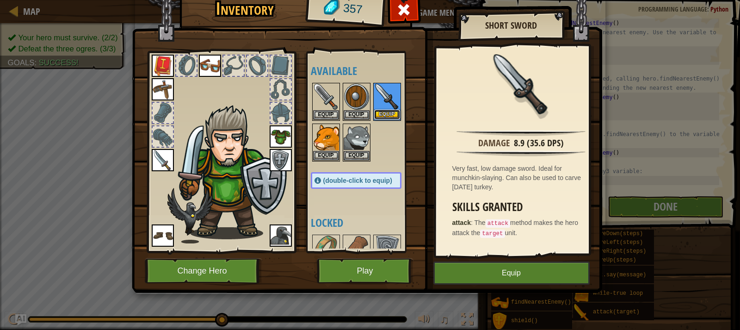
click at [386, 116] on button "Equip" at bounding box center [387, 115] width 26 height 10
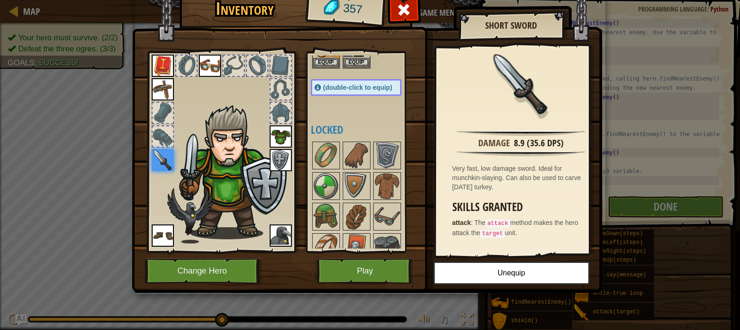
scroll to position [185, 0]
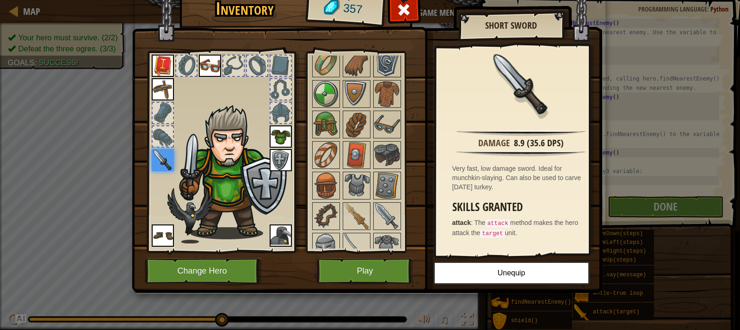
click at [385, 69] on img at bounding box center [387, 63] width 26 height 26
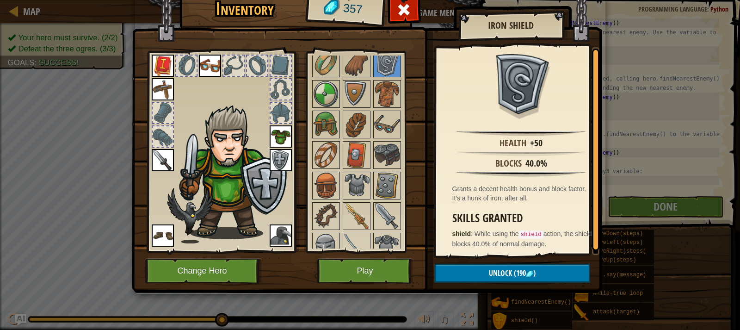
click at [278, 160] on img at bounding box center [281, 160] width 22 height 22
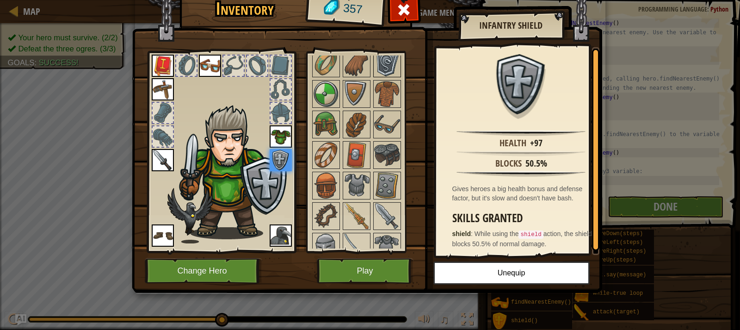
click at [389, 72] on img at bounding box center [387, 63] width 26 height 26
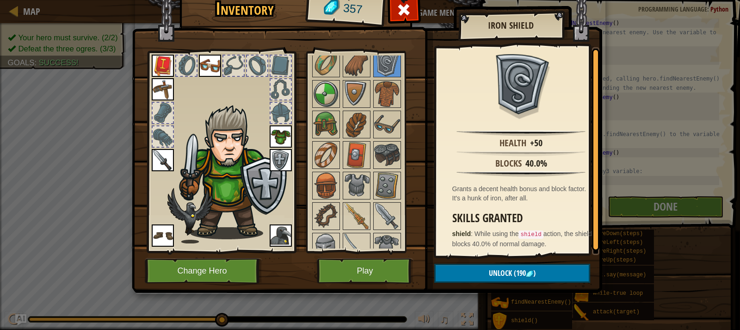
click at [286, 151] on img at bounding box center [281, 160] width 22 height 22
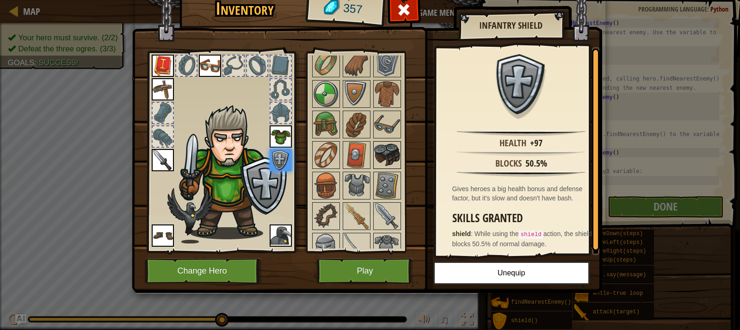
click at [398, 153] on img at bounding box center [387, 155] width 26 height 26
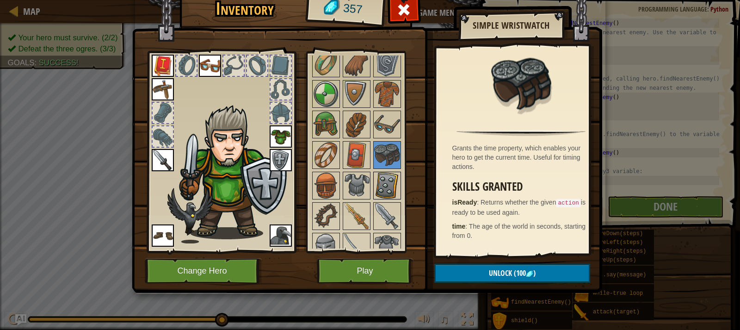
click at [395, 194] on img at bounding box center [387, 186] width 26 height 26
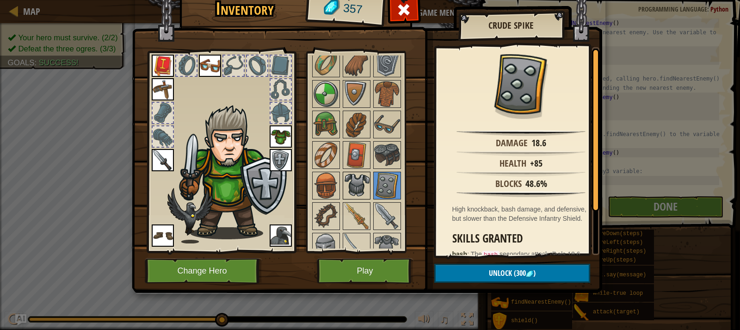
click at [368, 192] on img at bounding box center [357, 186] width 26 height 26
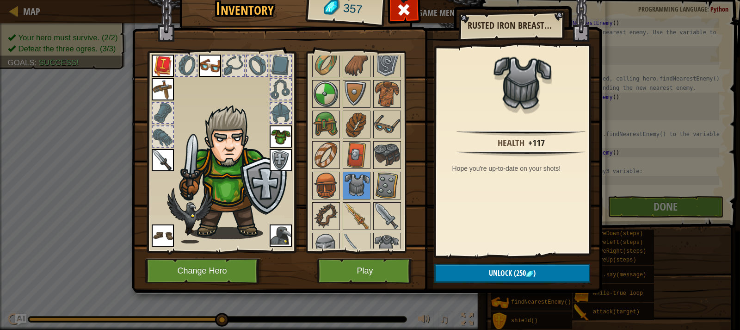
click at [284, 136] on img at bounding box center [281, 136] width 22 height 22
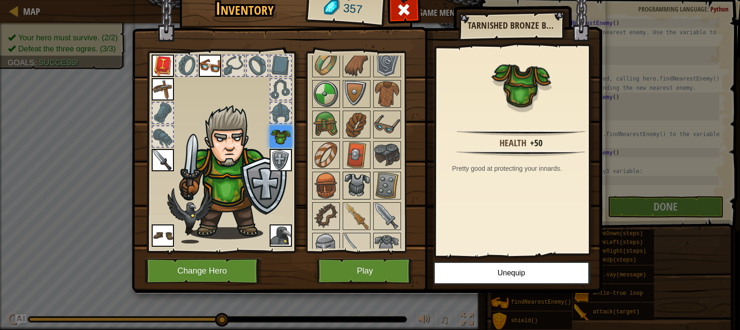
click at [357, 173] on img at bounding box center [357, 186] width 26 height 26
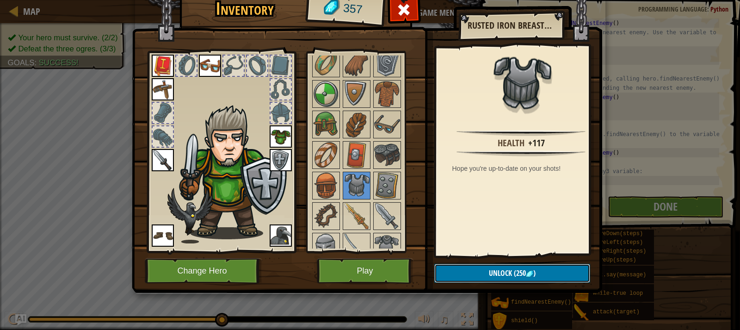
click at [475, 272] on button "Unlock (250 )" at bounding box center [512, 273] width 156 height 19
click at [475, 272] on button "Confirm" at bounding box center [512, 273] width 156 height 19
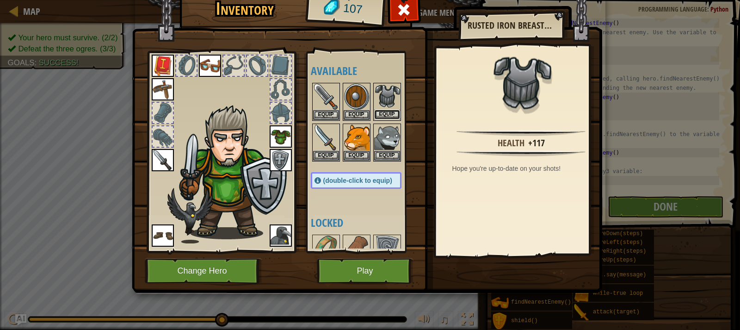
click at [390, 112] on button "Equip" at bounding box center [387, 115] width 26 height 10
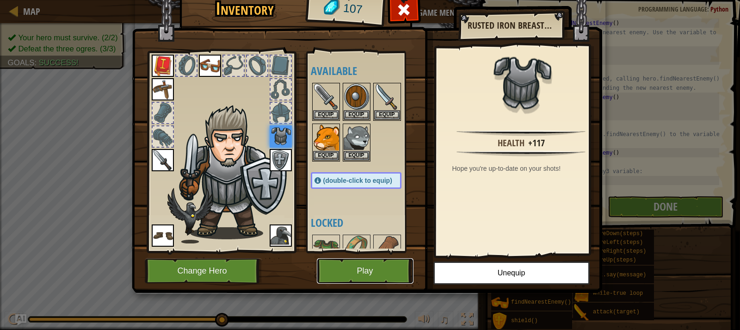
click at [370, 268] on button "Play" at bounding box center [365, 270] width 97 height 25
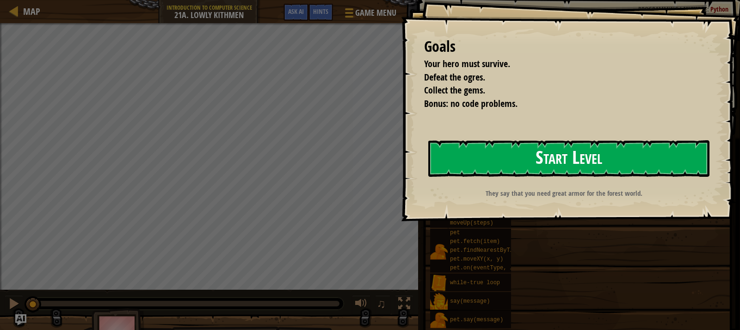
click at [482, 155] on button "Start Level" at bounding box center [568, 158] width 281 height 37
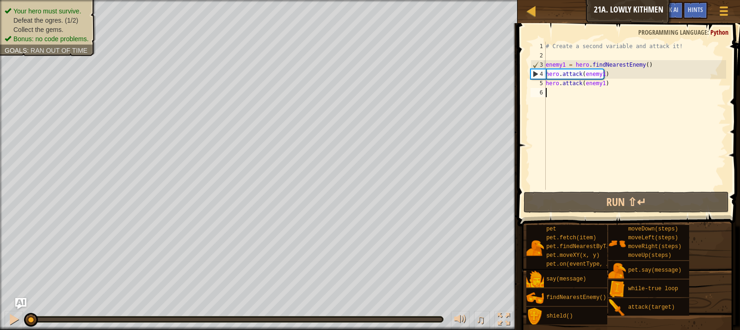
click at [600, 82] on div "# Create a second variable and attack it! enemy1 = hero . findNearestEnemy ( ) …" at bounding box center [635, 125] width 182 height 167
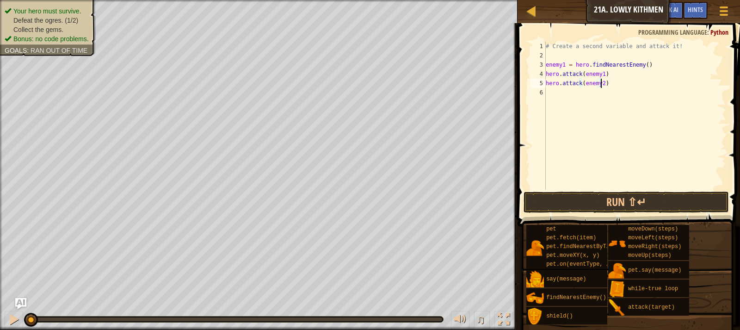
scroll to position [4, 4]
click at [634, 204] on button "Run ⇧↵" at bounding box center [626, 201] width 205 height 21
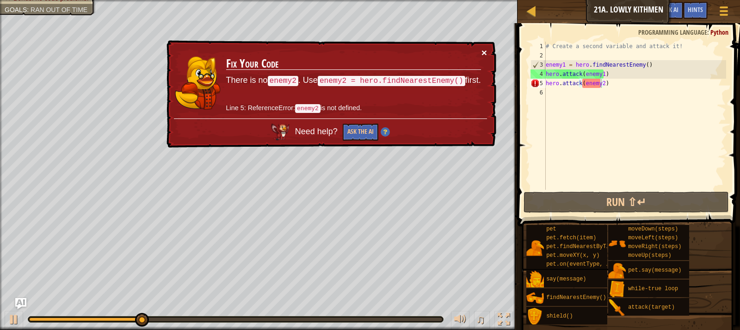
click at [486, 53] on button "×" at bounding box center [484, 53] width 6 height 10
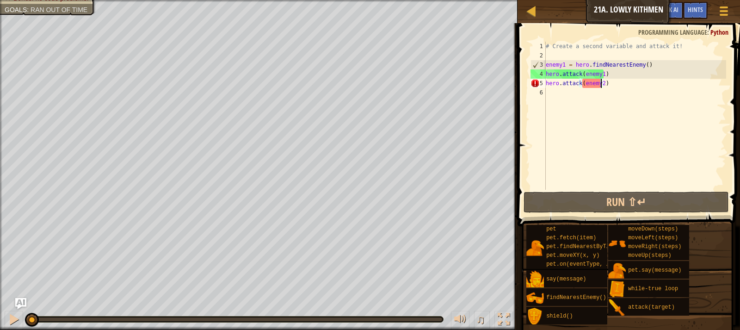
drag, startPoint x: 186, startPoint y: 315, endPoint x: 31, endPoint y: 307, distance: 156.1
click at [31, 307] on div "♫" at bounding box center [259, 317] width 518 height 28
click at [563, 65] on div "# Create a second variable and attack it! enemy1 = hero . findNearestEnemy ( ) …" at bounding box center [635, 125] width 182 height 167
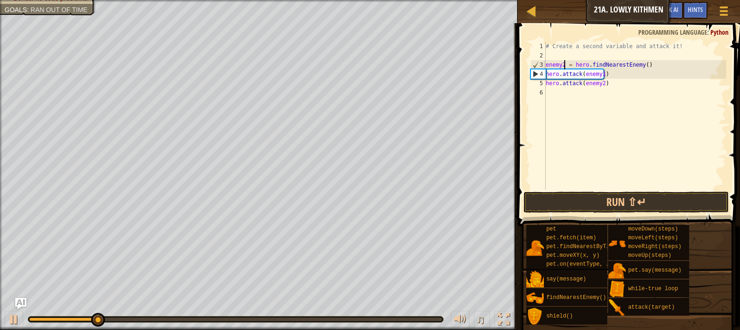
scroll to position [4, 1]
click at [593, 193] on button "Run ⇧↵" at bounding box center [626, 201] width 205 height 21
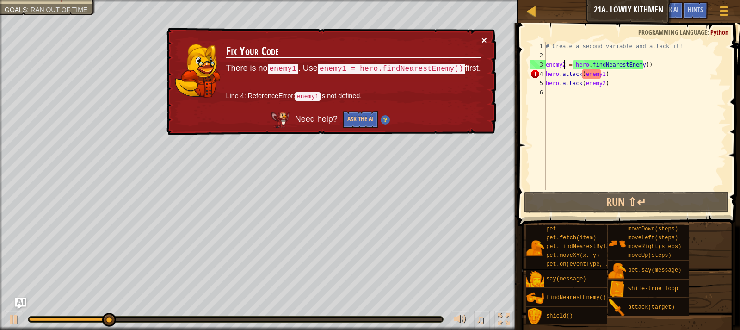
click at [484, 39] on button "×" at bounding box center [484, 40] width 6 height 10
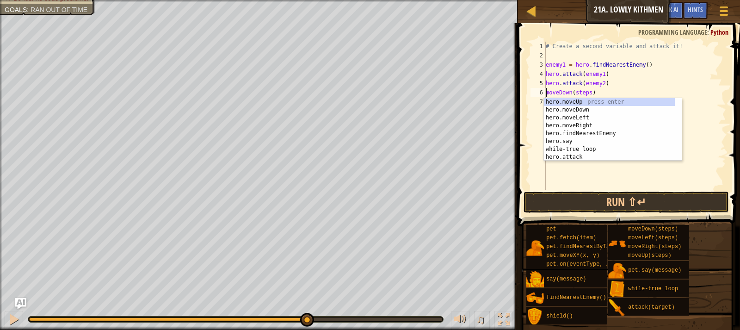
click at [586, 93] on div "# Create a second variable and attack it! enemy1 = hero . findNearestEnemy ( ) …" at bounding box center [635, 125] width 182 height 167
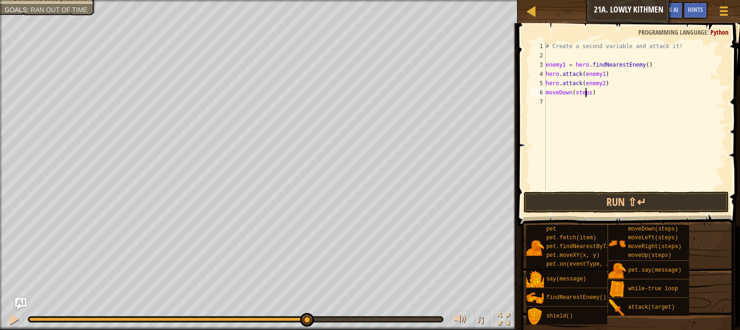
click at [588, 93] on div "# Create a second variable and attack it! enemy1 = hero . findNearestEnemy ( ) …" at bounding box center [635, 125] width 182 height 167
click at [590, 100] on div "# Create a second variable and attack it! enemy1 = hero . findNearestEnemy ( ) …" at bounding box center [635, 125] width 182 height 167
click at [627, 200] on button "Run ⇧↵" at bounding box center [626, 201] width 205 height 21
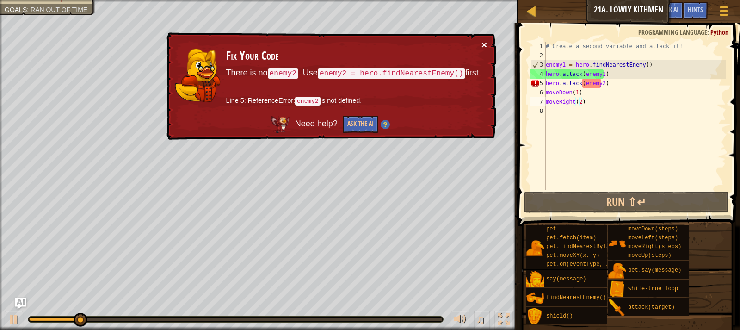
click at [484, 41] on button "×" at bounding box center [484, 45] width 6 height 10
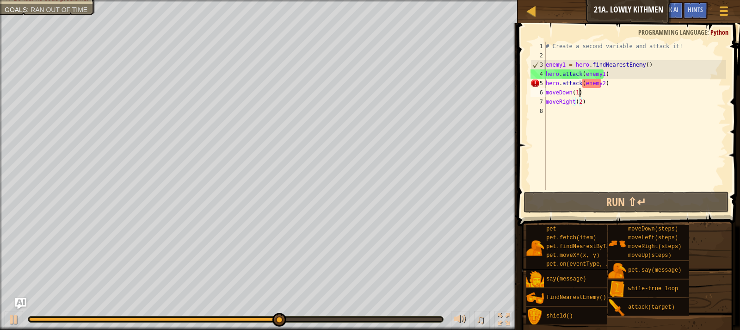
click at [587, 93] on div "# Create a second variable and attack it! enemy1 = hero . findNearestEnemy ( ) …" at bounding box center [635, 125] width 182 height 167
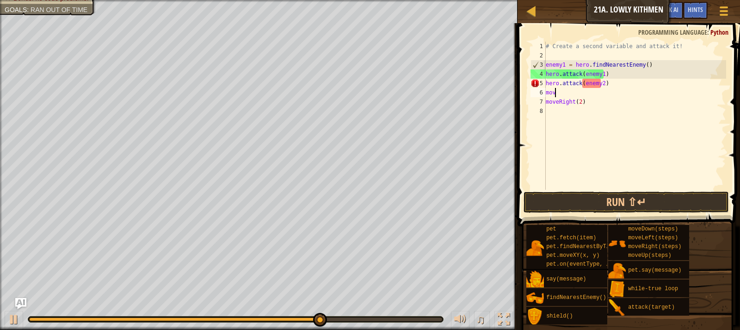
scroll to position [4, 0]
type textarea "m"
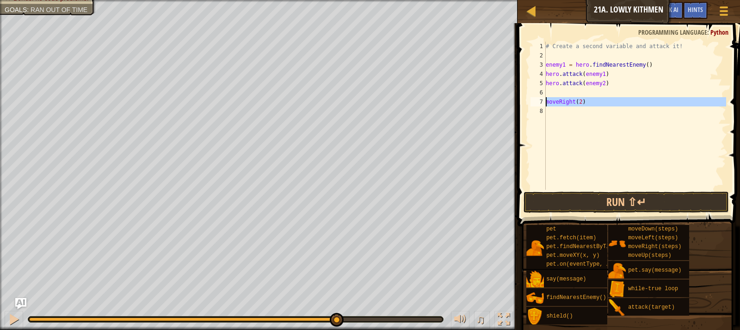
drag, startPoint x: 586, startPoint y: 107, endPoint x: 544, endPoint y: 102, distance: 42.9
click at [544, 102] on div "1 2 3 4 5 6 7 8 # Create a second variable and attack it! enemy1 = hero . findN…" at bounding box center [627, 116] width 197 height 148
type textarea "moveRight(2)"
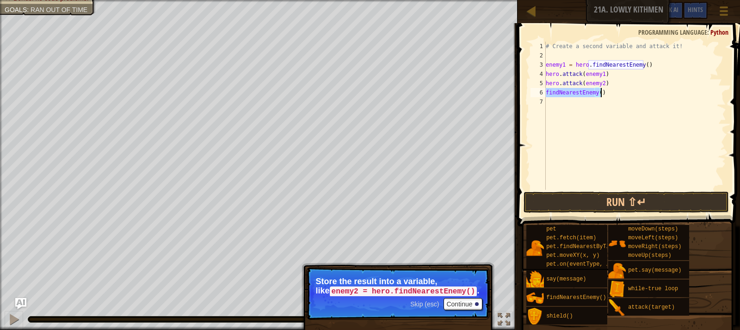
click at [547, 93] on div "# Create a second variable and attack it! enemy1 = hero . findNearestEnemy ( ) …" at bounding box center [635, 116] width 182 height 148
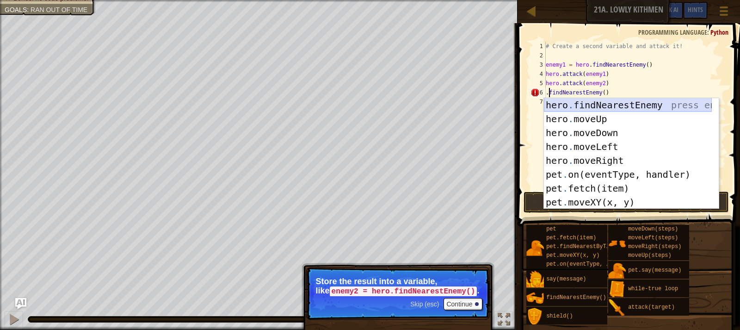
click at [554, 105] on div "hero . findNearestEnemy press enter hero . moveUp press enter hero . moveDown p…" at bounding box center [628, 167] width 168 height 139
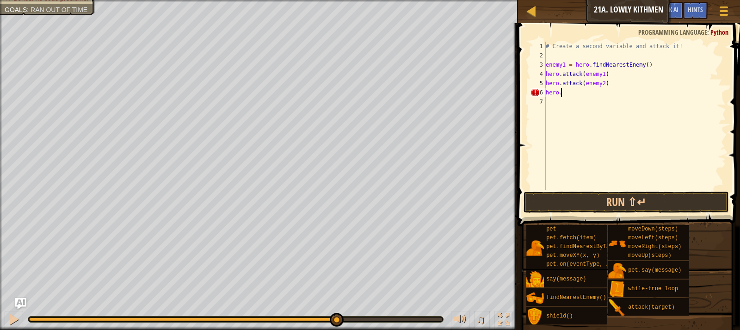
type textarea "hero.f"
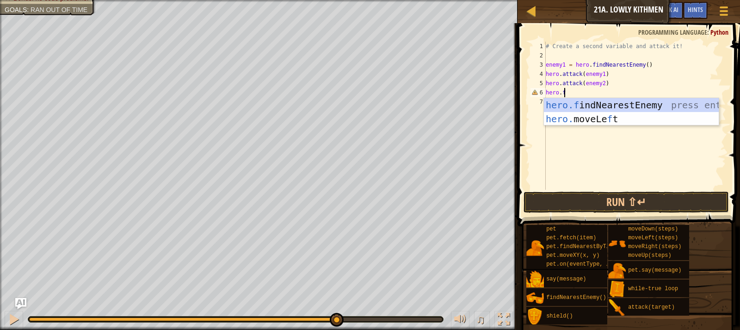
click at [554, 105] on div "hero.f indNearestEnemy press enter hero. moveLe f t press enter" at bounding box center [631, 126] width 175 height 56
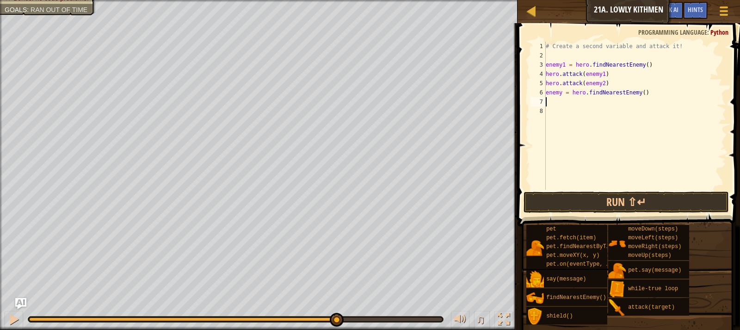
click at [561, 91] on div "# Create a second variable and attack it! enemy1 = hero . findNearestEnemy ( ) …" at bounding box center [635, 125] width 182 height 167
drag, startPoint x: 644, startPoint y: 203, endPoint x: 651, endPoint y: 204, distance: 7.5
click at [644, 202] on button "Run ⇧↵" at bounding box center [626, 201] width 205 height 21
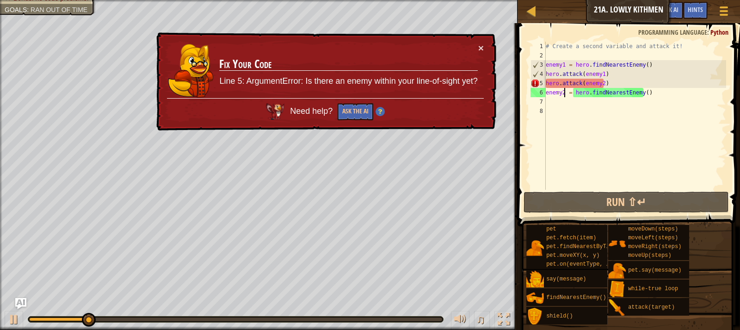
click at [486, 44] on div "× Fix Your Code Line 5: ArgumentError: Is there an enemy within your line-of-si…" at bounding box center [325, 81] width 342 height 99
click at [482, 44] on button "×" at bounding box center [481, 48] width 6 height 10
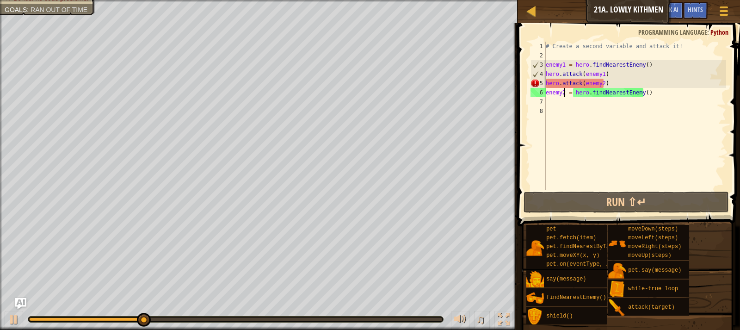
click at [604, 82] on div "# Create a second variable and attack it! enemy1 = hero . findNearestEnemy ( ) …" at bounding box center [635, 125] width 182 height 167
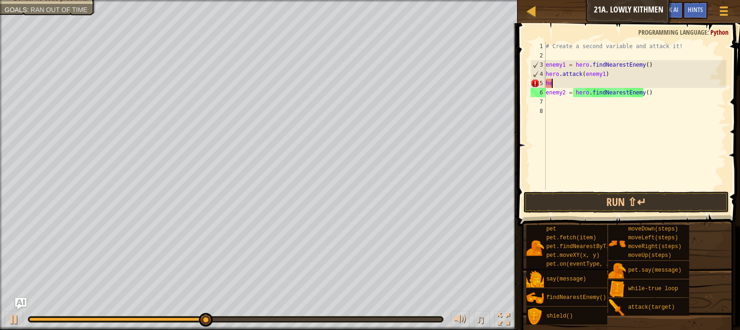
scroll to position [4, 0]
type textarea "h"
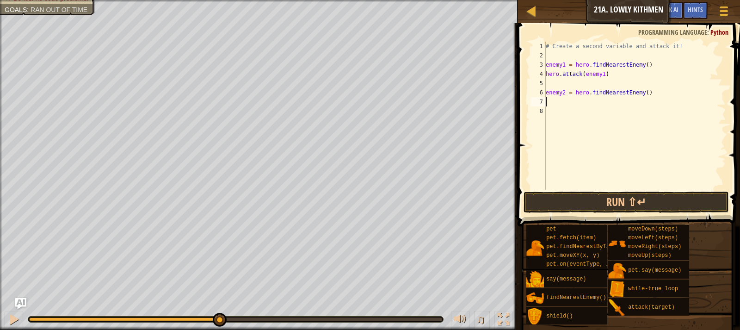
click at [569, 103] on div "# Create a second variable and attack it! enemy1 = hero . findNearestEnemy ( ) …" at bounding box center [635, 125] width 182 height 167
click at [586, 100] on div "# Create a second variable and attack it! enemy1 = hero . findNearestEnemy ( ) …" at bounding box center [635, 116] width 182 height 148
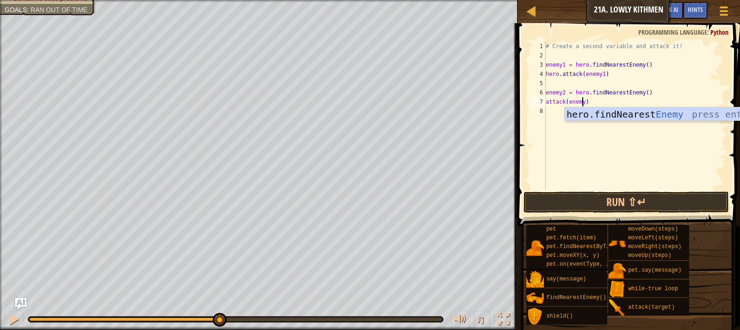
scroll to position [4, 3]
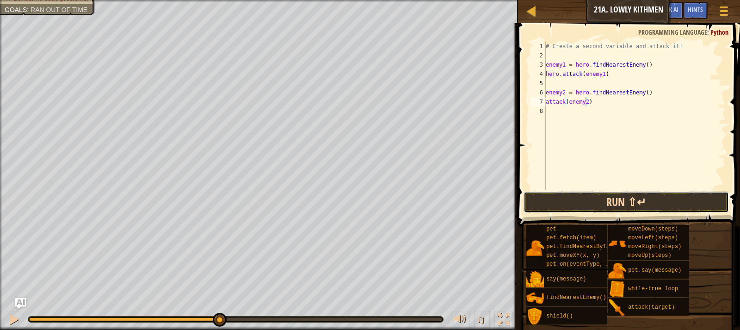
click at [599, 200] on button "Run ⇧↵" at bounding box center [626, 201] width 205 height 21
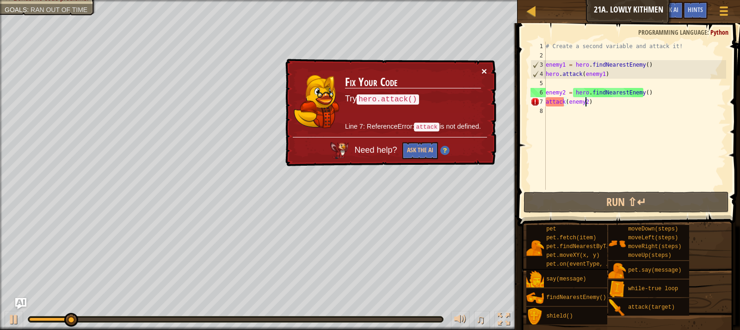
click at [481, 68] on button "×" at bounding box center [484, 71] width 6 height 10
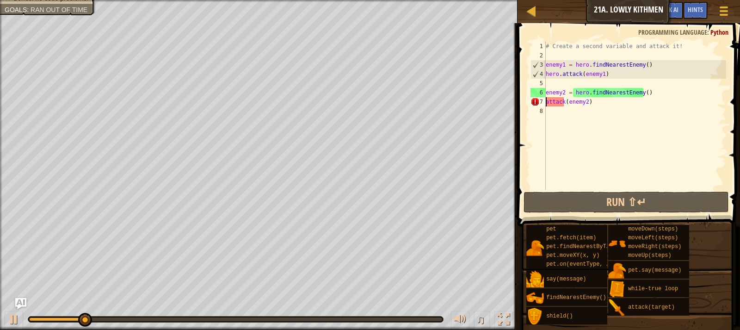
click at [546, 102] on div "# Create a second variable and attack it! enemy1 = hero . findNearestEnemy ( ) …" at bounding box center [635, 125] width 182 height 167
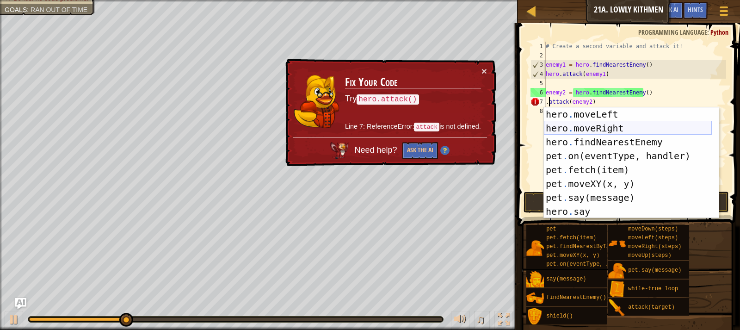
scroll to position [56, 0]
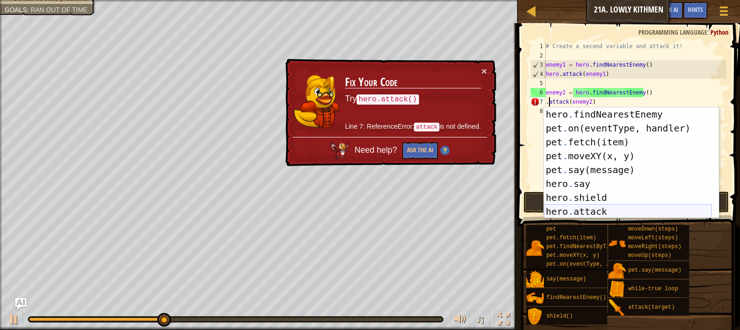
click at [594, 214] on div "hero . findNearestEnemy press enter pet . on(eventType, handler) press enter pe…" at bounding box center [628, 176] width 168 height 139
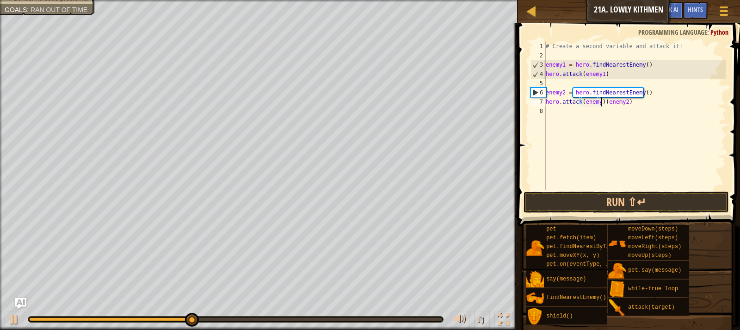
click at [600, 102] on div "# Create a second variable and attack it! enemy1 = hero . findNearestEnemy ( ) …" at bounding box center [635, 125] width 182 height 167
click at [595, 202] on button "Run ⇧↵" at bounding box center [626, 201] width 205 height 21
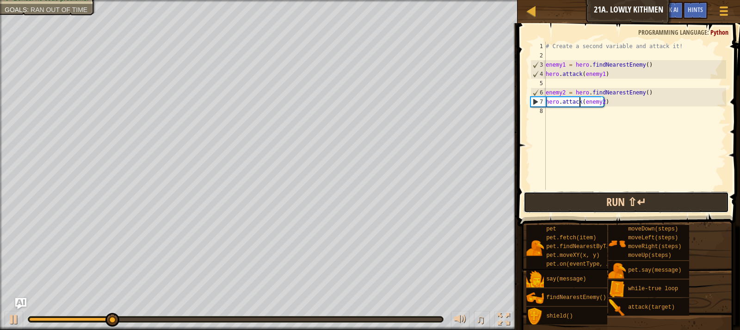
click at [599, 203] on button "Run ⇧↵" at bounding box center [626, 201] width 205 height 21
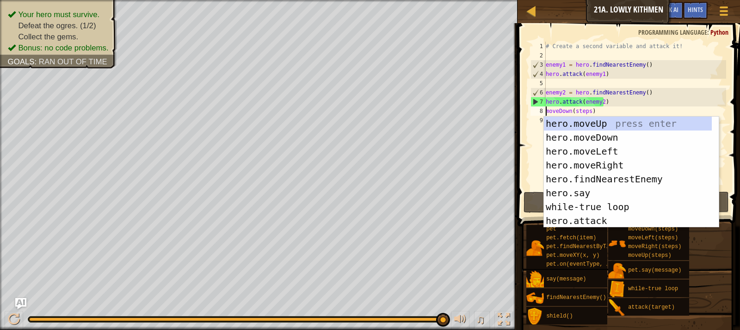
scroll to position [0, 0]
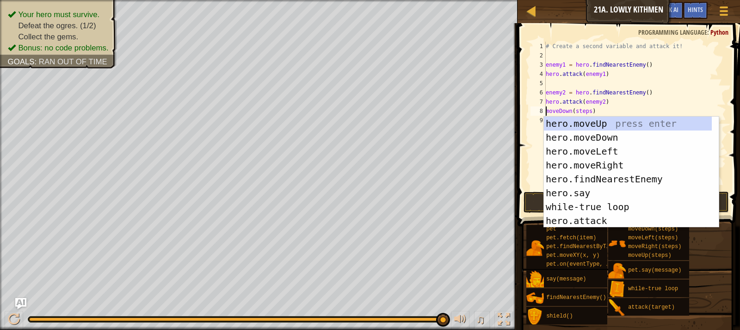
click at [589, 112] on div "# Create a second variable and attack it! enemy1 = hero . findNearestEnemy ( ) …" at bounding box center [635, 125] width 182 height 167
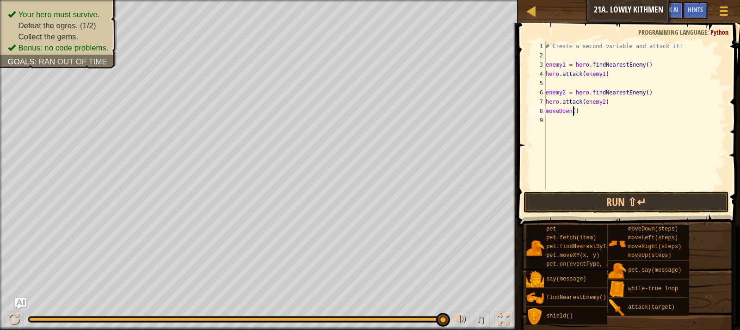
scroll to position [4, 2]
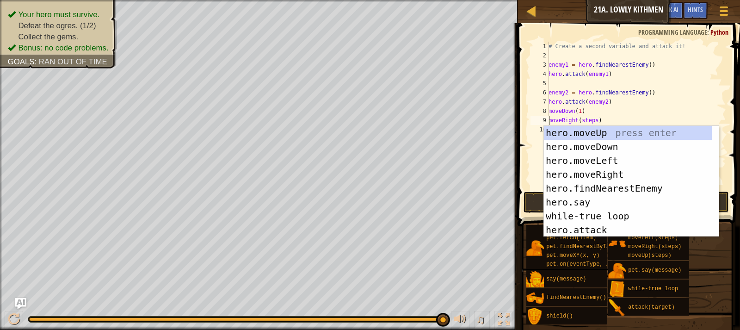
click at [593, 119] on div "# Create a second variable and attack it! enemy1 = hero . findNearestEnemy ( ) …" at bounding box center [636, 125] width 179 height 167
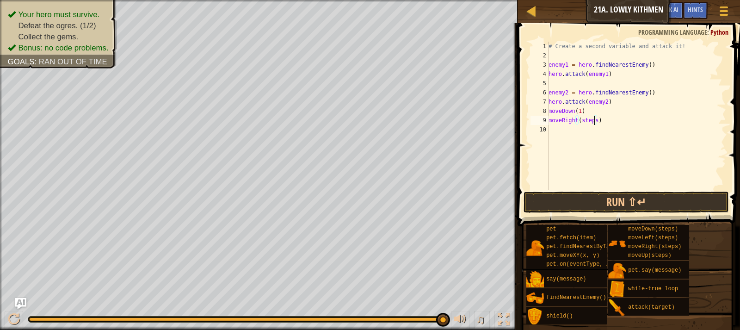
click at [598, 120] on div "# Create a second variable and attack it! enemy1 = hero . findNearestEnemy ( ) …" at bounding box center [636, 125] width 179 height 167
type textarea "m"
click at [658, 207] on button "Run ⇧↵" at bounding box center [626, 201] width 205 height 21
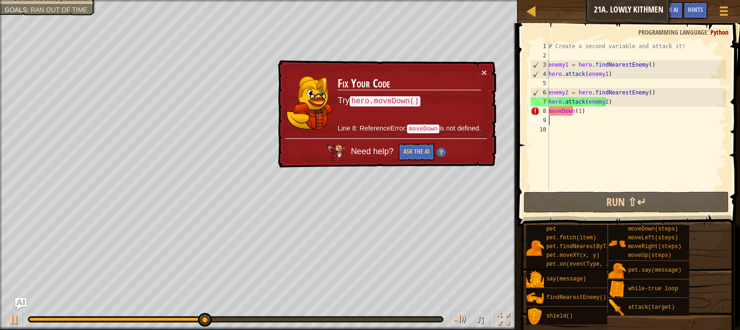
click at [607, 111] on div "# Create a second variable and attack it! enemy1 = hero . findNearestEnemy ( ) …" at bounding box center [636, 125] width 179 height 167
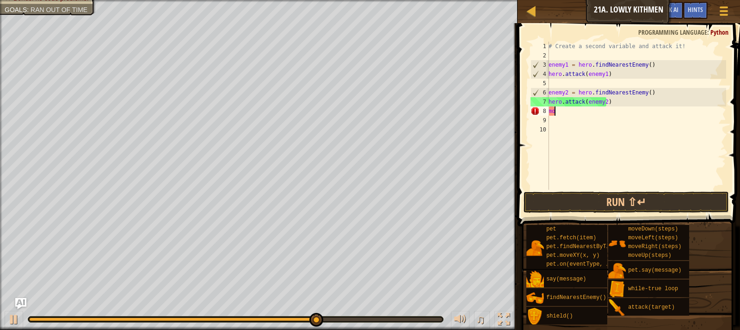
type textarea "m"
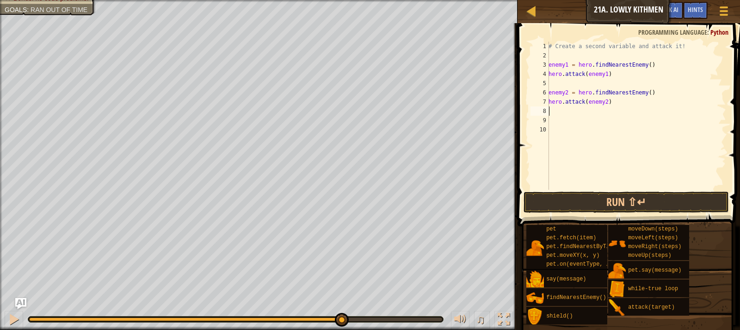
click at [655, 90] on div "# Create a second variable and attack it! enemy1 = hero . findNearestEnemy ( ) …" at bounding box center [636, 125] width 179 height 167
type textarea "enemy2 = hero.findNearestEnemy()"
click at [595, 101] on div "# Create a second variable and attack it! enemy1 = hero . findNearestEnemy ( ) …" at bounding box center [636, 116] width 179 height 148
click at [548, 104] on div "moveRight(1) 1 2 3 4 5 6 7 8 9 10 11 # Create a second variable and attack it! …" at bounding box center [627, 116] width 197 height 148
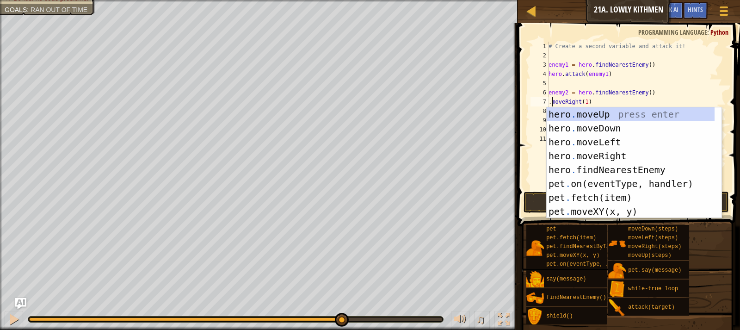
scroll to position [4, 0]
click at [582, 152] on div "hero . moveUp press enter hero . moveDown press enter hero . moveLeft press ent…" at bounding box center [631, 176] width 168 height 139
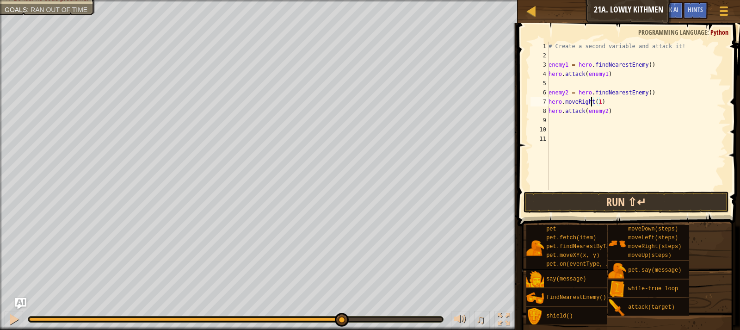
type textarea "hero.moveRight(1)"
click at [608, 212] on button "Run ⇧↵" at bounding box center [626, 201] width 205 height 21
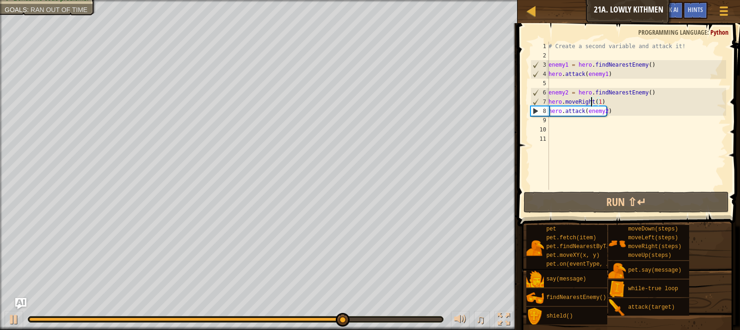
click at [625, 86] on div "# Create a second variable and attack it! enemy1 = hero . findNearestEnemy ( ) …" at bounding box center [636, 125] width 179 height 167
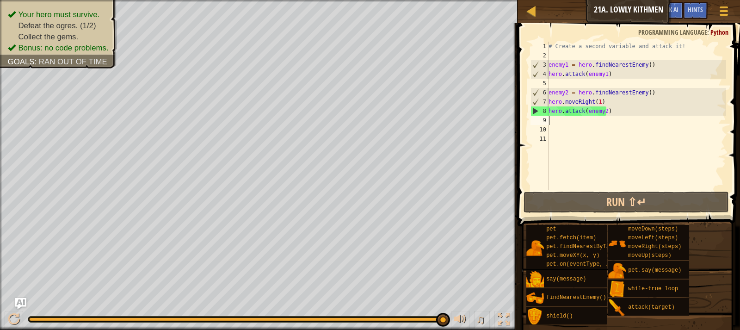
click at [553, 121] on div "# Create a second variable and attack it! enemy1 = hero . findNearestEnemy ( ) …" at bounding box center [636, 125] width 179 height 167
click at [610, 111] on div "# Create a second variable and attack it! enemy1 = hero . findNearestEnemy ( ) …" at bounding box center [636, 125] width 179 height 167
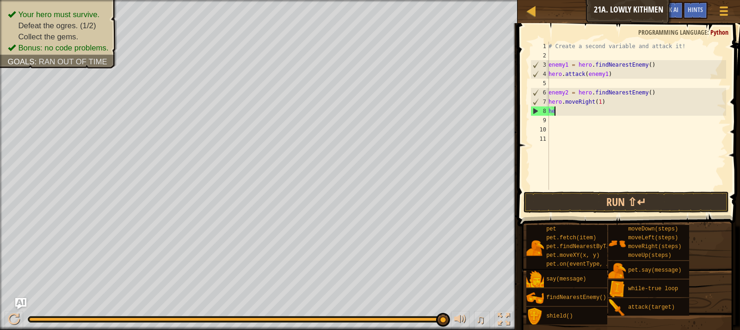
type textarea "h"
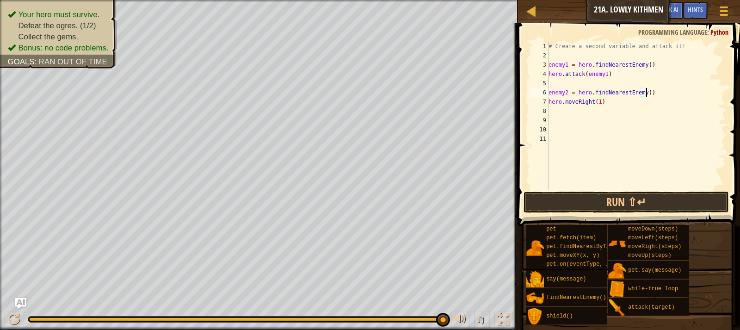
click at [651, 91] on div "# Create a second variable and attack it! enemy1 = hero . findNearestEnemy ( ) …" at bounding box center [636, 125] width 179 height 167
type textarea "e"
click at [549, 83] on div "# Create a second variable and attack it! enemy1 = hero . findNearestEnemy ( ) …" at bounding box center [636, 116] width 179 height 148
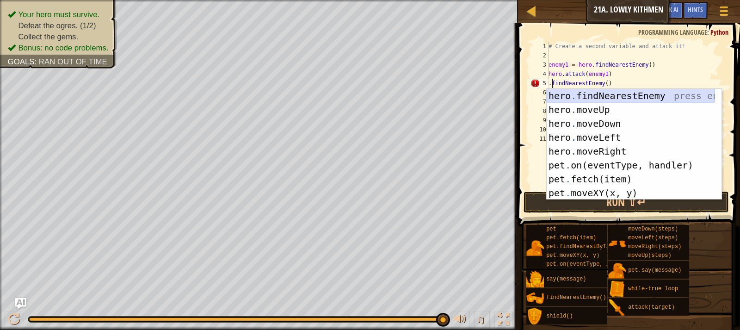
click at [551, 92] on div "hero . findNearestEnemy press enter hero . moveUp press enter hero . moveDown p…" at bounding box center [631, 158] width 168 height 139
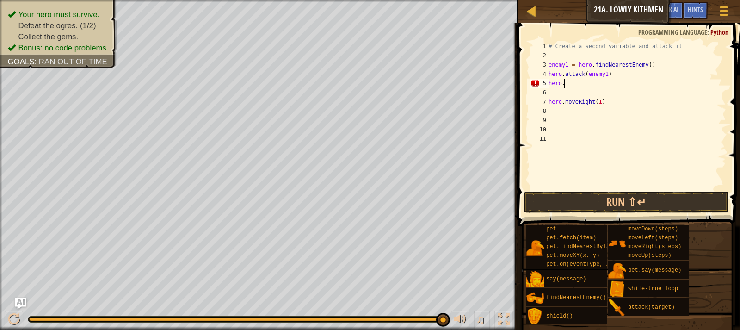
type textarea "hero.f"
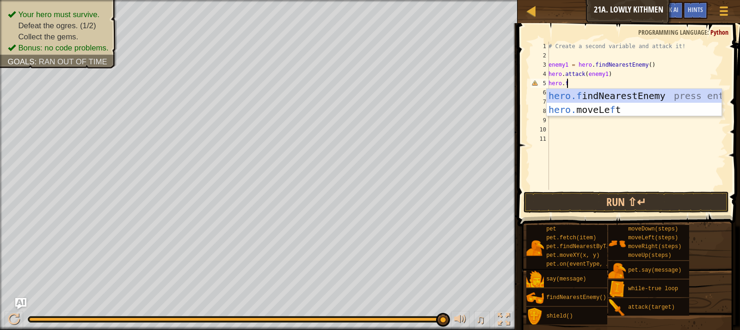
click at [551, 92] on div "hero.f indNearestEnemy press enter hero. moveLe f t press enter" at bounding box center [634, 117] width 175 height 56
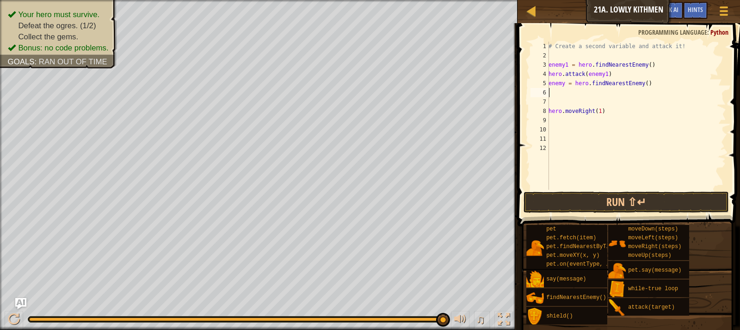
scroll to position [4, 0]
click at [549, 123] on div "# Create a second variable and attack it! enemy1 = hero . findNearestEnemy ( ) …" at bounding box center [636, 116] width 179 height 148
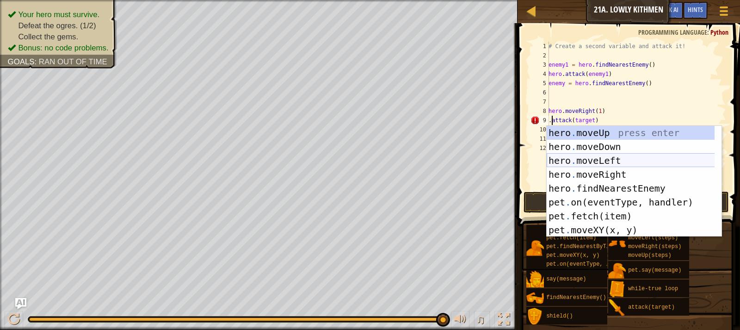
scroll to position [56, 0]
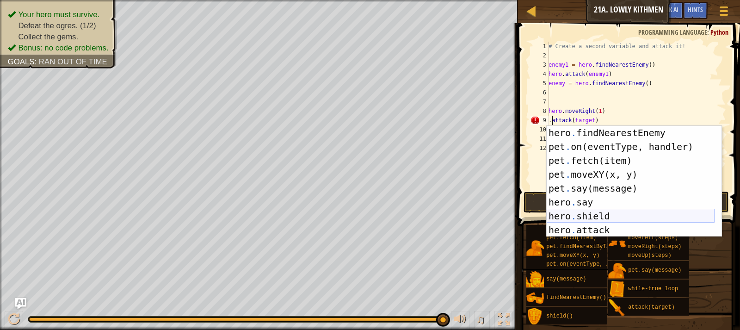
click at [597, 222] on div "hero . findNearestEnemy press enter pet . on(eventType, handler) press enter pe…" at bounding box center [631, 195] width 168 height 139
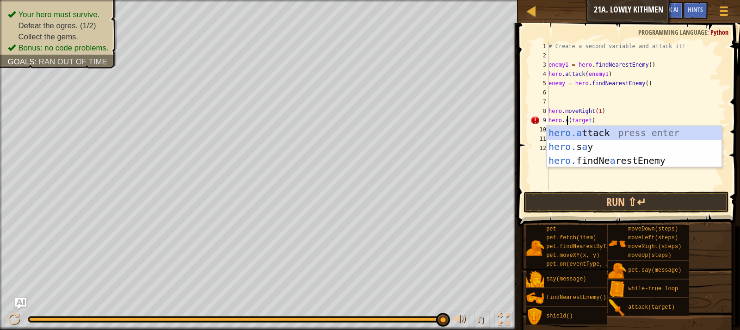
scroll to position [4, 1]
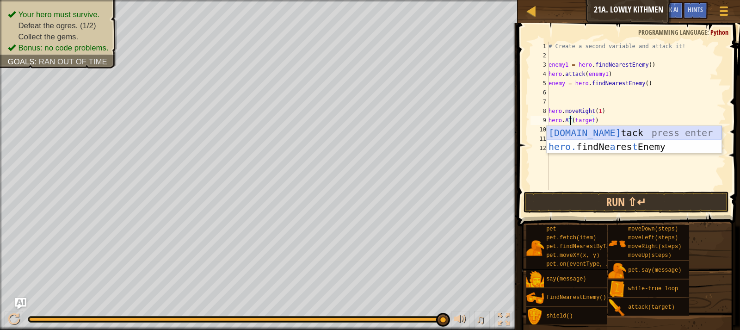
click at [595, 133] on div "[DOMAIN_NAME] tack press enter hero. findNe a res t Enemy press enter" at bounding box center [634, 154] width 175 height 56
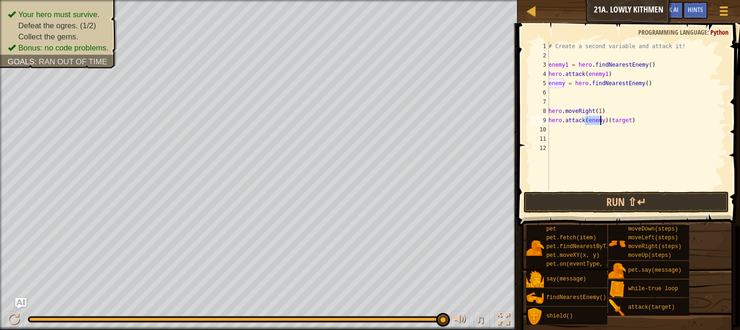
click at [603, 121] on div "# Create a second variable and attack it! enemy1 = hero . findNearestEnemy ( ) …" at bounding box center [636, 125] width 179 height 167
type textarea ")"
click at [603, 121] on div "# Create a second variable and attack it! enemy1 = hero . findNearestEnemy ( ) …" at bounding box center [636, 125] width 179 height 167
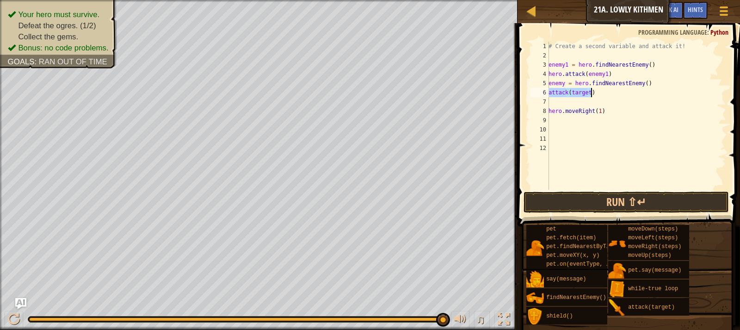
click at [591, 94] on div "# Create a second variable and attack it! enemy1 = hero . findNearestEnemy ( ) …" at bounding box center [636, 116] width 179 height 148
click at [587, 93] on div "# Create a second variable and attack it! enemy1 = hero . findNearestEnemy ( ) …" at bounding box center [636, 125] width 179 height 167
click at [550, 93] on div "# Create a second variable and attack it! enemy1 = hero . findNearestEnemy ( ) …" at bounding box center [636, 125] width 179 height 167
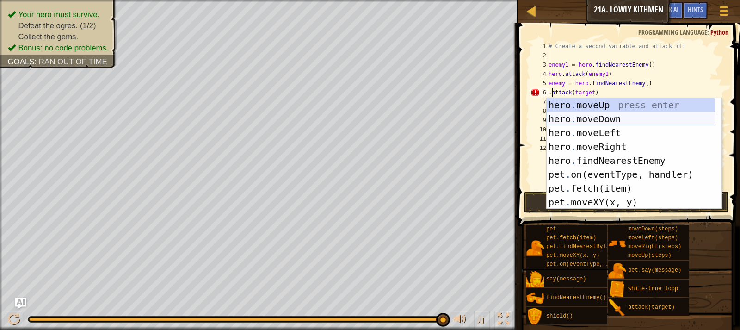
scroll to position [56, 0]
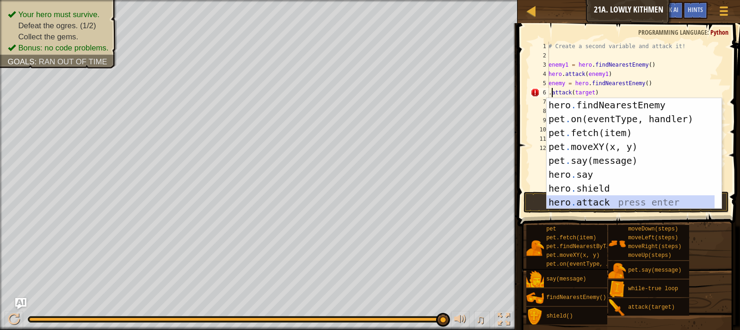
click at [596, 204] on div "hero . findNearestEnemy press enter pet . on(eventType, handler) press enter pe…" at bounding box center [631, 167] width 168 height 139
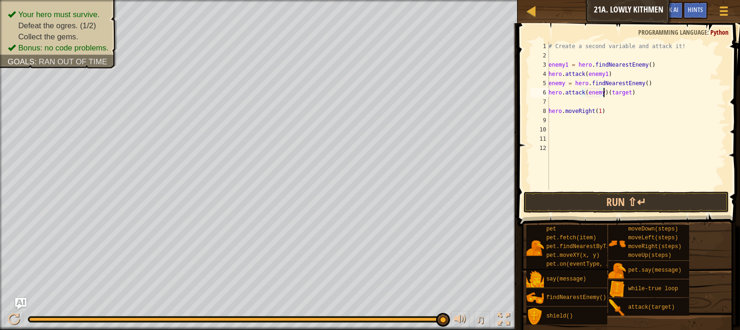
click at [604, 93] on div "# Create a second variable and attack it! enemy1 = hero . findNearestEnemy ( ) …" at bounding box center [636, 125] width 179 height 167
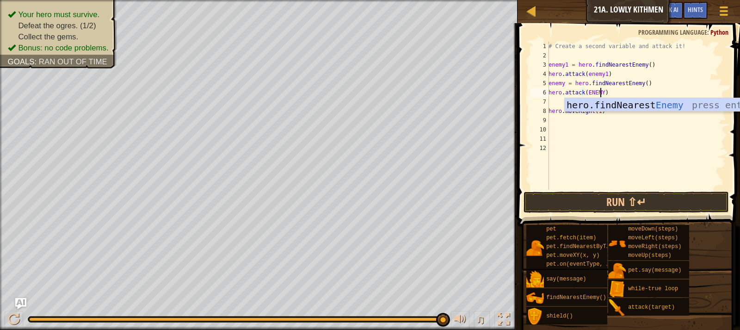
scroll to position [4, 4]
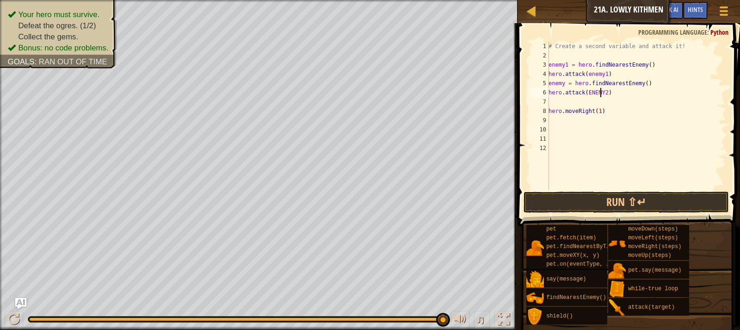
click at [600, 96] on div "# Create a second variable and attack it! enemy1 = hero . findNearestEnemy ( ) …" at bounding box center [636, 125] width 179 height 167
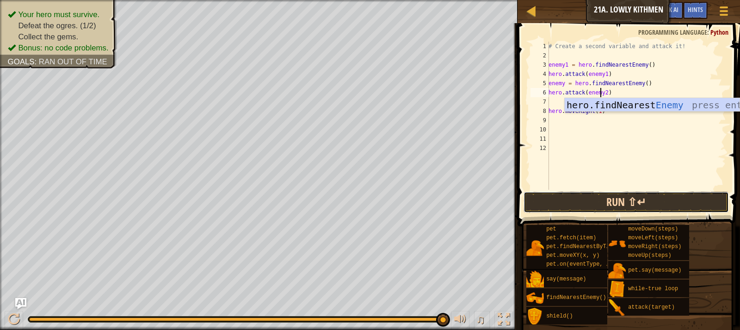
click at [620, 198] on button "Run ⇧↵" at bounding box center [626, 201] width 205 height 21
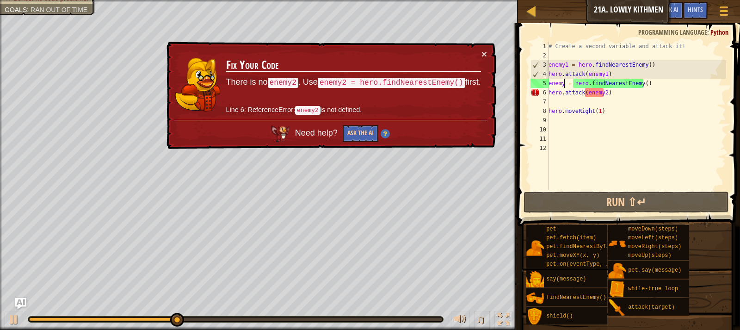
click at [563, 82] on div "# Create a second variable and attack it! enemy1 = hero . findNearestEnemy ( ) …" at bounding box center [636, 125] width 179 height 167
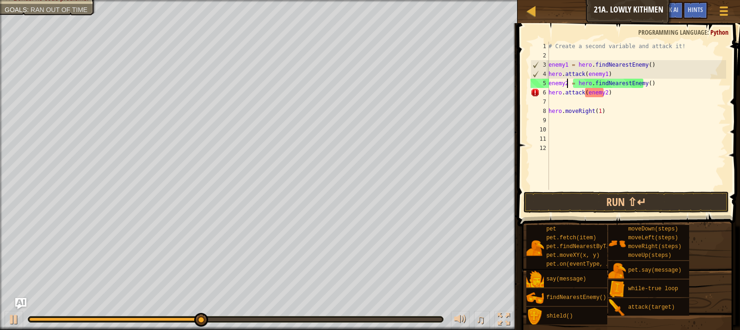
scroll to position [4, 1]
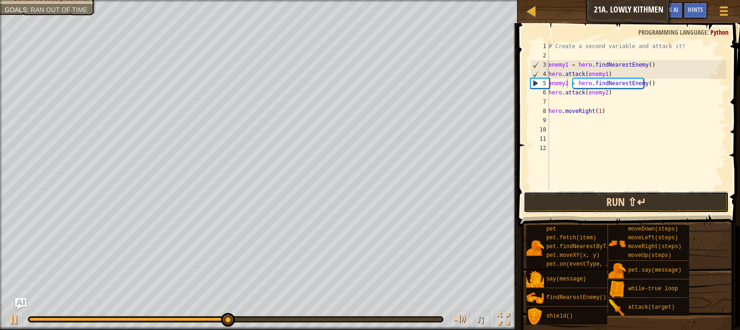
click at [585, 196] on button "Run ⇧↵" at bounding box center [626, 201] width 205 height 21
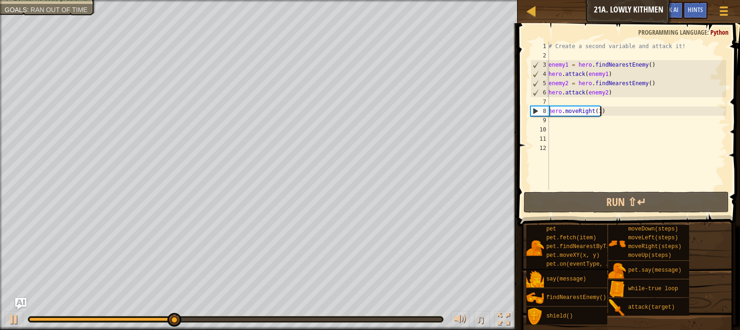
click at [603, 109] on div "# Create a second variable and attack it! enemy1 = hero . findNearestEnemy ( ) …" at bounding box center [636, 125] width 179 height 167
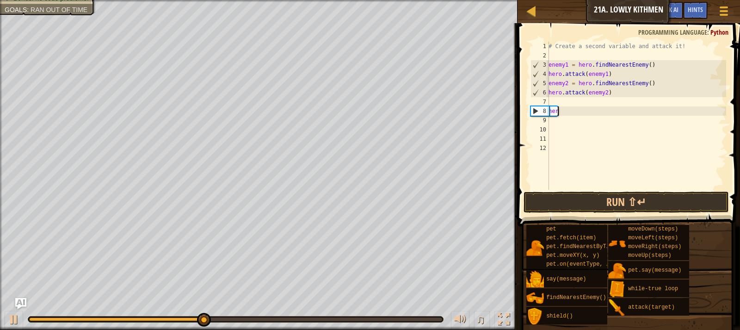
scroll to position [4, 0]
type textarea "h"
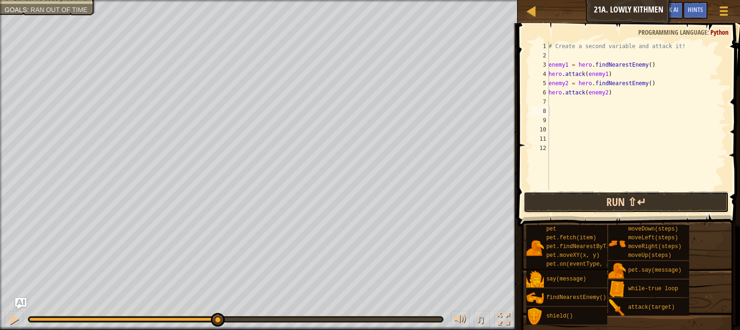
click at [606, 200] on button "Run ⇧↵" at bounding box center [626, 201] width 205 height 21
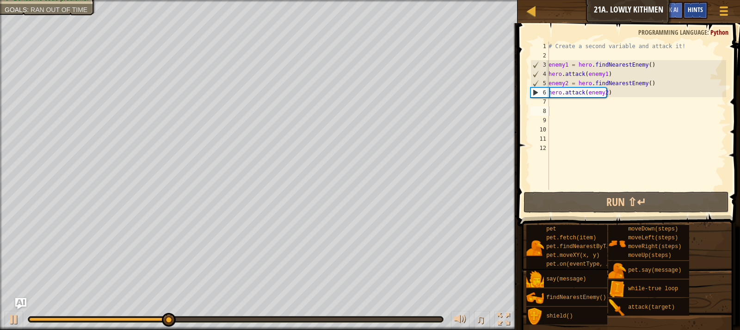
click at [692, 11] on span "Hints" at bounding box center [695, 9] width 15 height 9
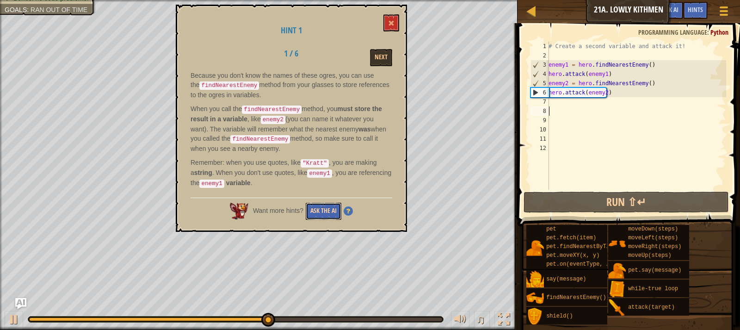
click at [326, 203] on button "Ask the AI" at bounding box center [324, 211] width 36 height 17
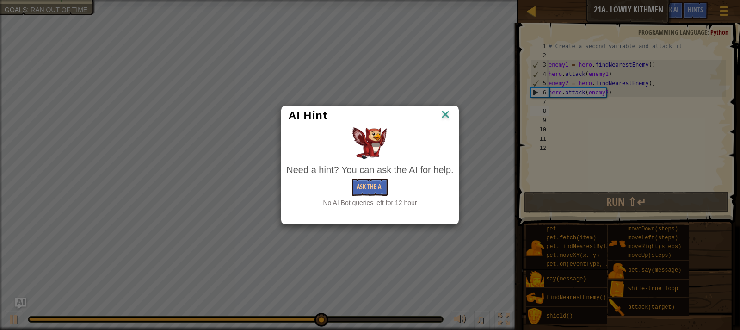
click at [445, 117] on img at bounding box center [445, 115] width 12 height 14
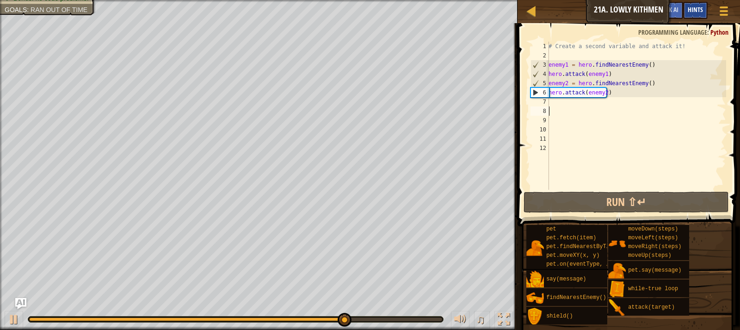
click at [695, 6] on div "Hints" at bounding box center [695, 10] width 25 height 17
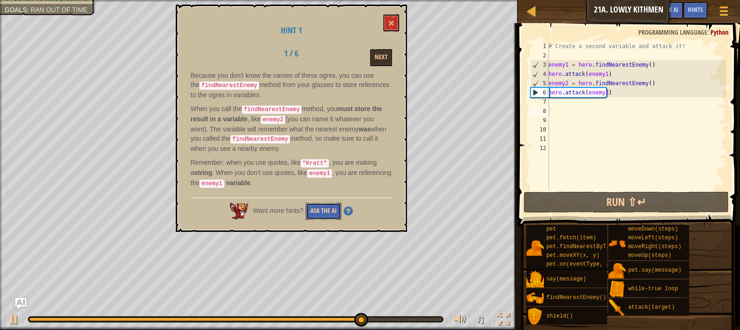
click at [320, 209] on button "Ask the AI" at bounding box center [324, 211] width 36 height 17
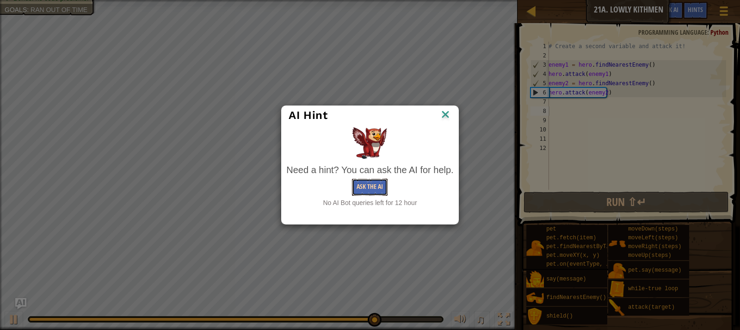
click at [376, 191] on button "Ask the AI" at bounding box center [370, 187] width 36 height 17
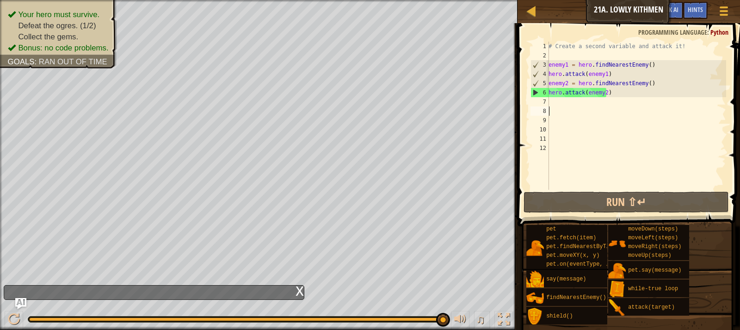
click at [651, 87] on div "# Create a second variable and attack it! enemy1 = hero . findNearestEnemy ( ) …" at bounding box center [636, 125] width 179 height 167
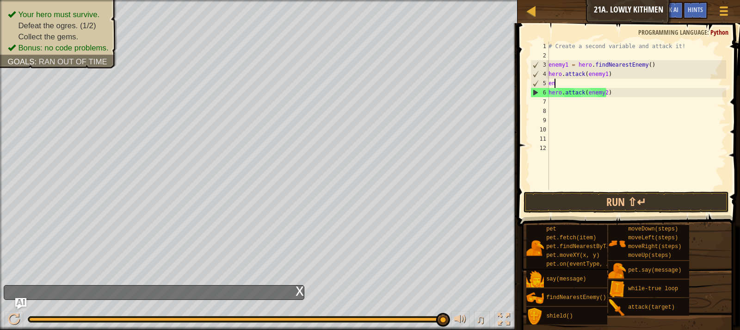
type textarea "e"
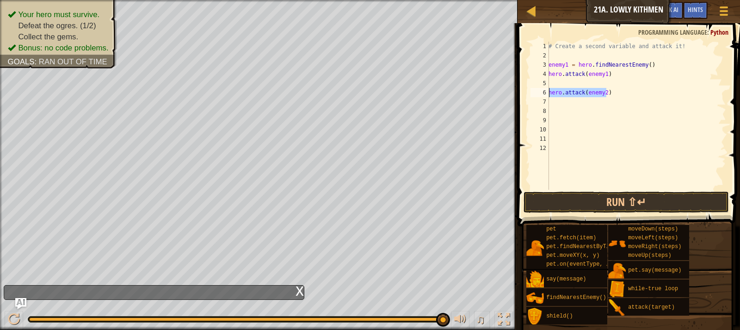
drag, startPoint x: 612, startPoint y: 93, endPoint x: 548, endPoint y: 95, distance: 64.3
click at [548, 95] on div "1 2 3 4 5 6 7 8 9 10 11 12 # Create a second variable and attack it! enemy1 = h…" at bounding box center [627, 116] width 197 height 148
type textarea "hero.attack(enemy2)"
click at [593, 83] on div "# Create a second variable and attack it! enemy1 = hero . findNearestEnemy ( ) …" at bounding box center [636, 116] width 179 height 148
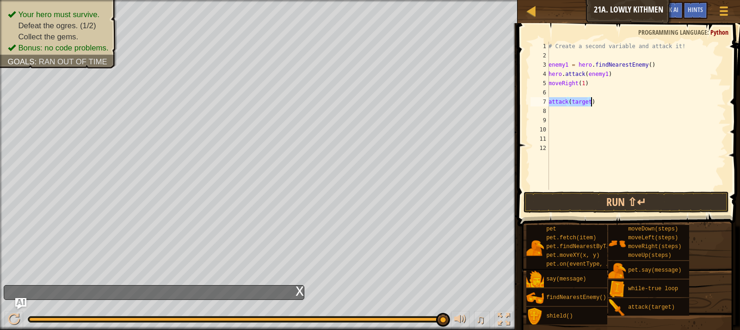
click at [594, 103] on div "# Create a second variable and attack it! enemy1 = hero . findNearestEnemy ( ) …" at bounding box center [636, 116] width 179 height 148
type textarea "a"
click at [549, 91] on div "# Create a second variable and attack it! enemy1 = hero . findNearestEnemy ( ) …" at bounding box center [636, 116] width 179 height 148
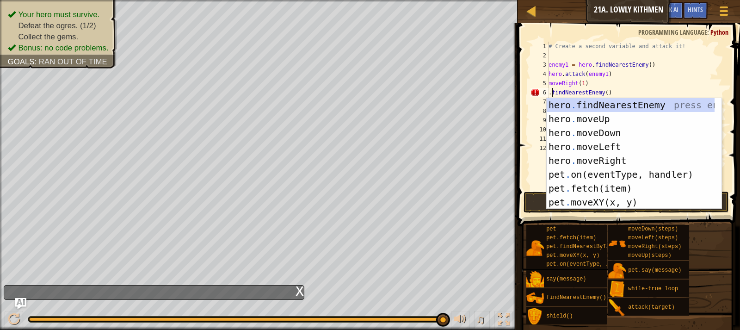
click at [551, 104] on div "hero . findNearestEnemy press enter hero . moveUp press enter hero . moveDown p…" at bounding box center [634, 167] width 175 height 139
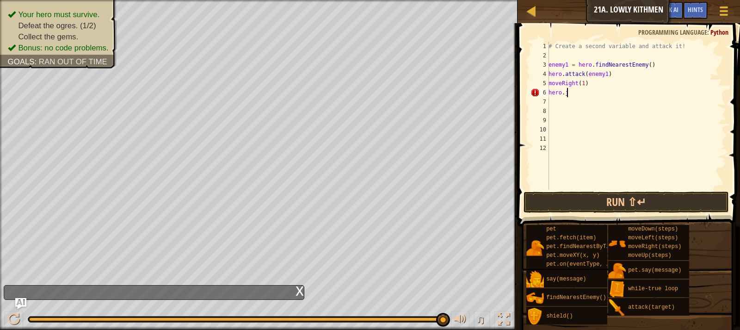
scroll to position [4, 1]
type textarea "hero.f"
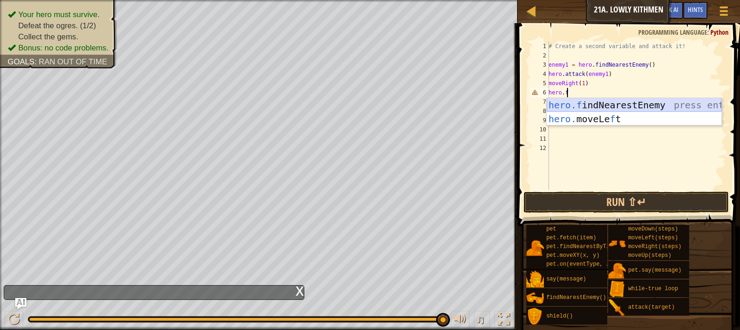
click at [645, 105] on div "hero.f indNearestEnemy press enter hero. moveLe f t press enter" at bounding box center [634, 126] width 175 height 56
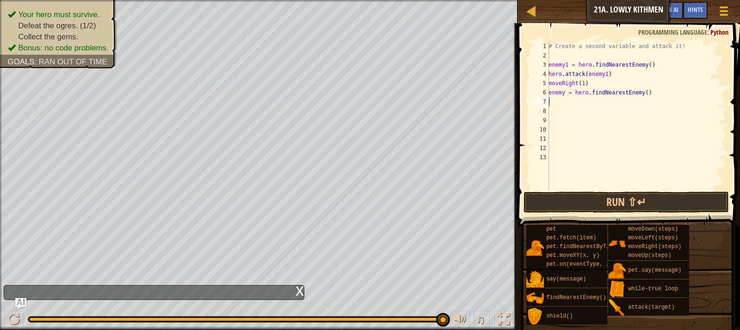
click at [564, 94] on div "# Create a second variable and attack it! enemy1 = hero . findNearestEnemy ( ) …" at bounding box center [636, 125] width 179 height 167
click at [590, 101] on div "# Create a second variable and attack it! enemy1 = hero . findNearestEnemy ( ) …" at bounding box center [636, 116] width 179 height 148
click at [588, 102] on div "# Create a second variable and attack it! enemy1 = hero . findNearestEnemy ( ) …" at bounding box center [636, 116] width 179 height 148
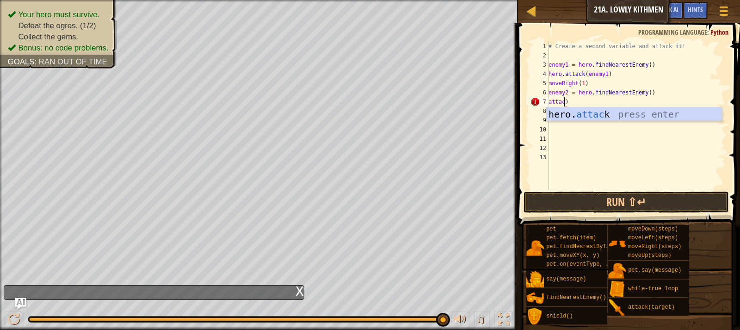
type textarea ")"
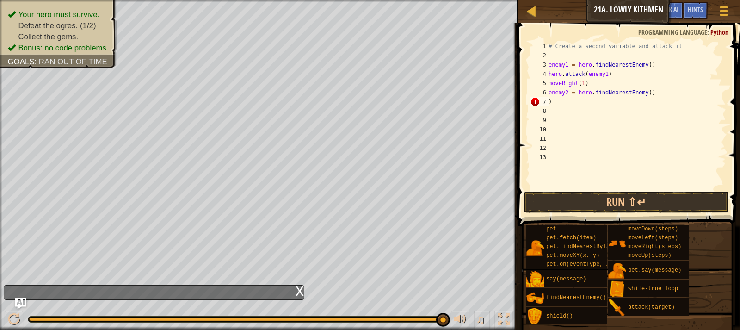
scroll to position [4, 0]
click at [576, 107] on div "# Create a second variable and attack it! enemy1 = hero . findNearestEnemy ( ) …" at bounding box center [636, 125] width 179 height 167
click at [576, 99] on div "# Create a second variable and attack it! enemy1 = hero . findNearestEnemy ( ) …" at bounding box center [636, 125] width 179 height 167
type textarea ")"
click at [591, 101] on div "# Create a second variable and attack it! enemy1 = hero . findNearestEnemy ( ) …" at bounding box center [636, 116] width 179 height 148
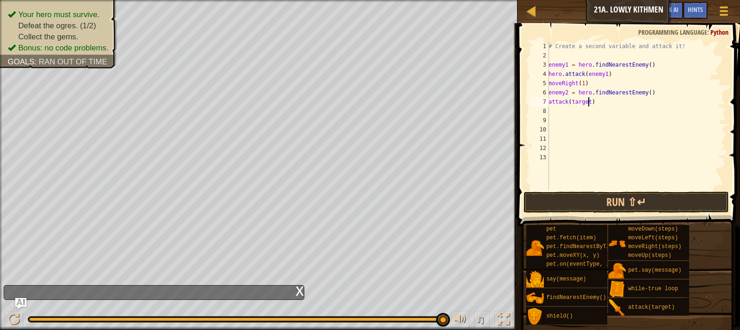
click at [587, 100] on div "# Create a second variable and attack it! enemy1 = hero . findNearestEnemy ( ) …" at bounding box center [636, 125] width 179 height 167
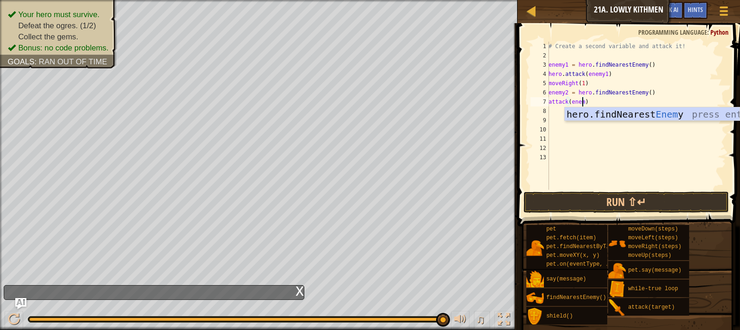
scroll to position [4, 3]
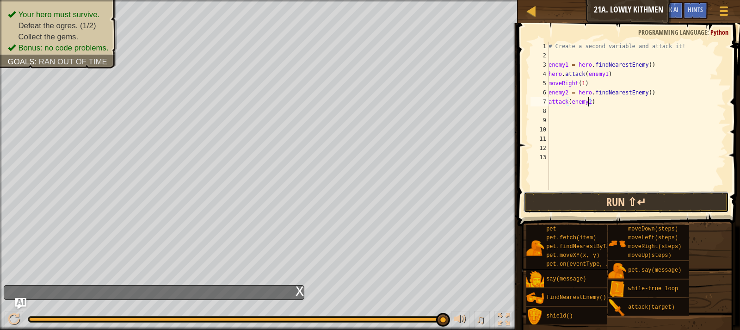
click at [645, 198] on button "Run ⇧↵" at bounding box center [626, 201] width 205 height 21
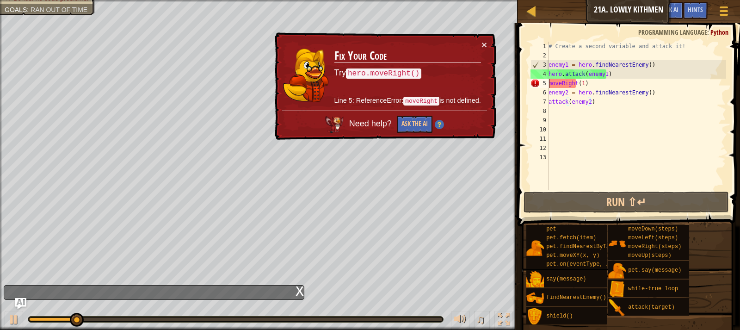
click at [549, 86] on div "# Create a second variable and attack it! enemy1 = hero . findNearestEnemy ( ) …" at bounding box center [636, 125] width 179 height 167
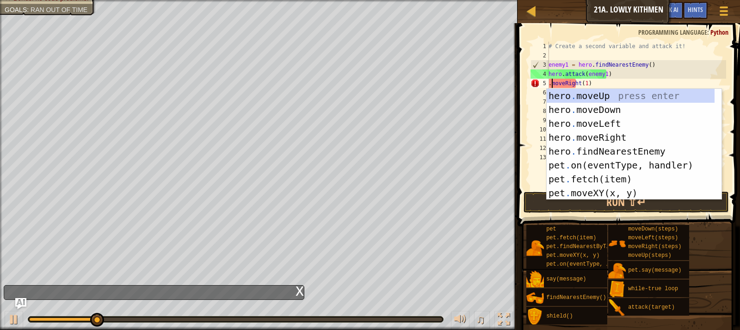
scroll to position [4, 0]
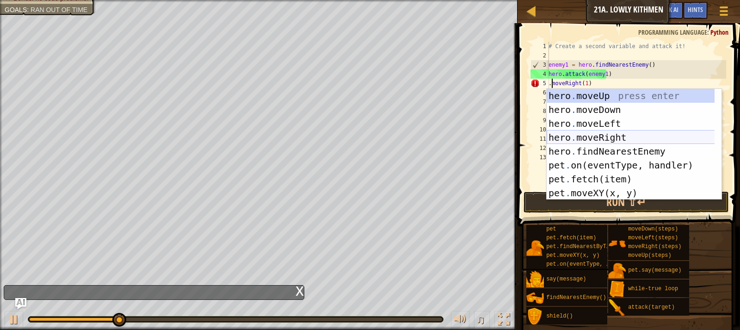
click at [567, 134] on div "hero . moveUp press enter hero . moveDown press enter hero . moveLeft press ent…" at bounding box center [634, 158] width 175 height 139
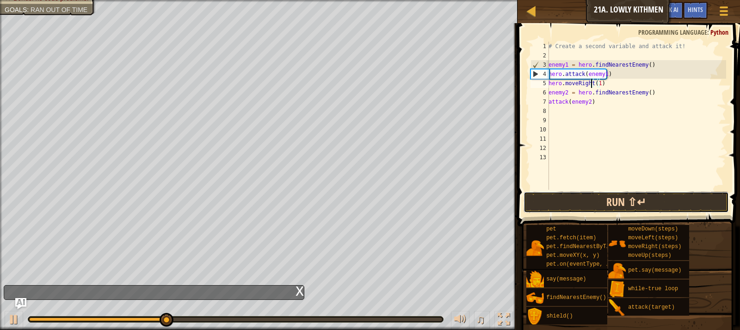
click at [589, 207] on button "Run ⇧↵" at bounding box center [626, 201] width 205 height 21
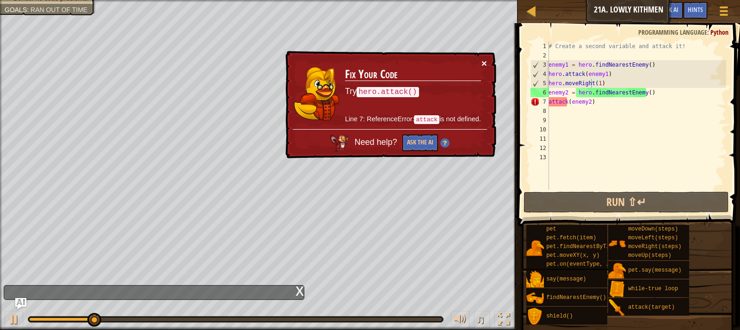
click at [483, 60] on button "×" at bounding box center [484, 63] width 6 height 10
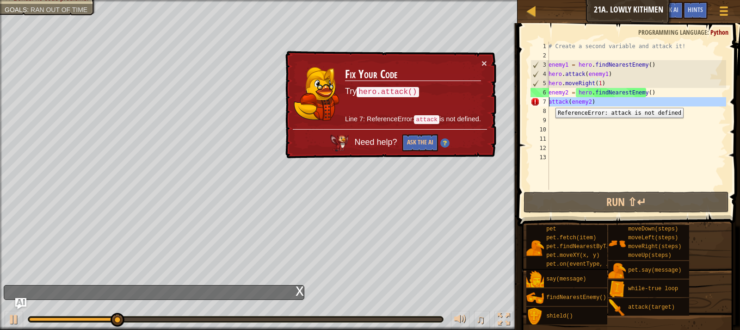
click at [549, 101] on div "7" at bounding box center [539, 101] width 19 height 9
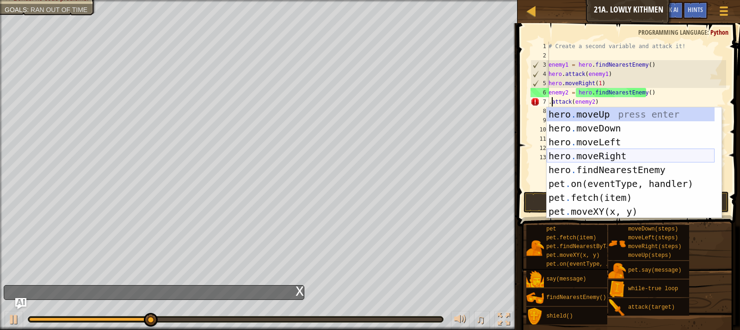
scroll to position [56, 0]
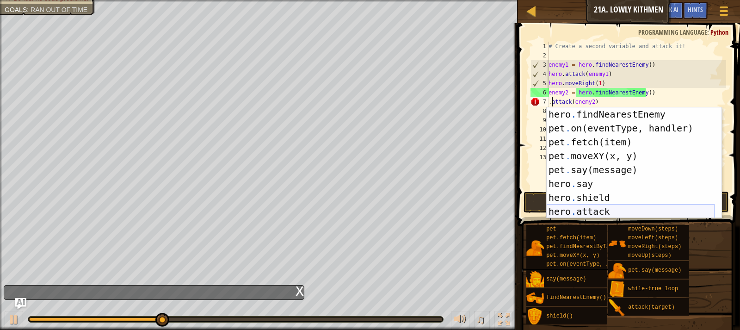
click at [586, 212] on div "hero . findNearestEnemy press enter pet . on(eventType, handler) press enter pe…" at bounding box center [631, 176] width 168 height 139
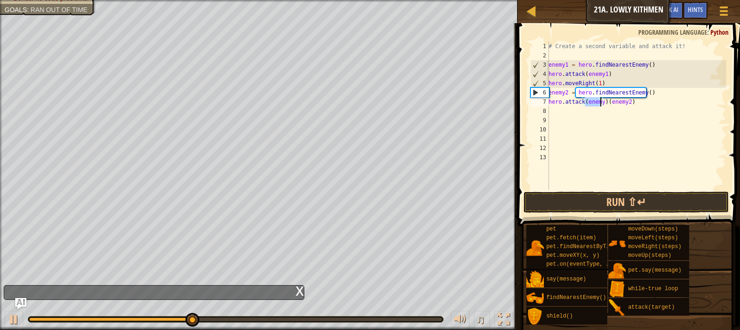
click at [603, 102] on div "# Create a second variable and attack it! enemy1 = hero . findNearestEnemy ( ) …" at bounding box center [636, 125] width 179 height 167
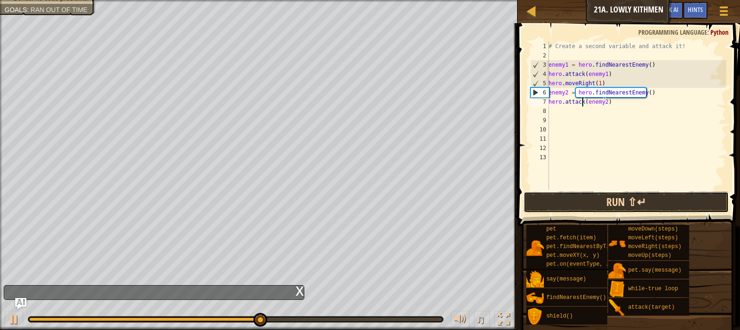
click at [608, 196] on button "Run ⇧↵" at bounding box center [626, 201] width 205 height 21
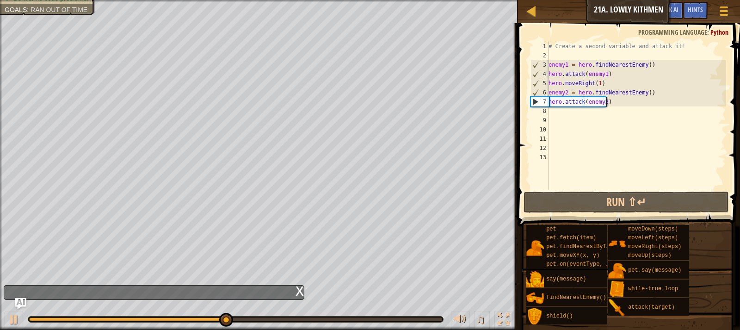
click at [617, 103] on div "# Create a second variable and attack it! enemy1 = hero . findNearestEnemy ( ) …" at bounding box center [636, 125] width 179 height 167
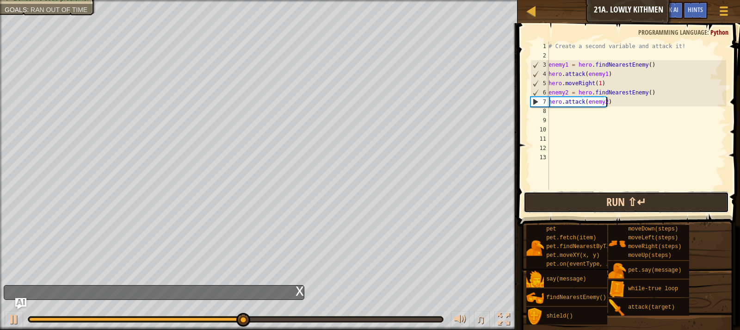
click at [622, 197] on button "Run ⇧↵" at bounding box center [626, 201] width 205 height 21
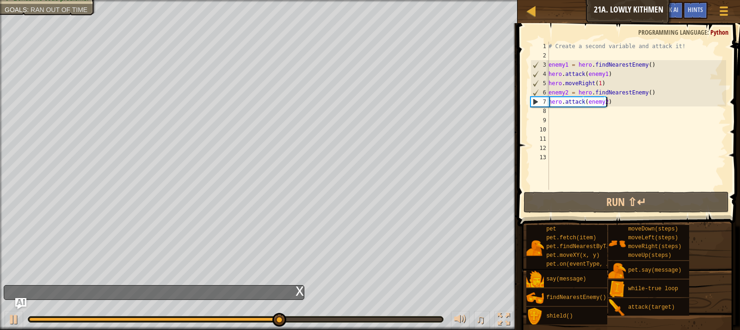
click at [604, 83] on div "# Create a second variable and attack it! enemy1 = hero . findNearestEnemy ( ) …" at bounding box center [636, 125] width 179 height 167
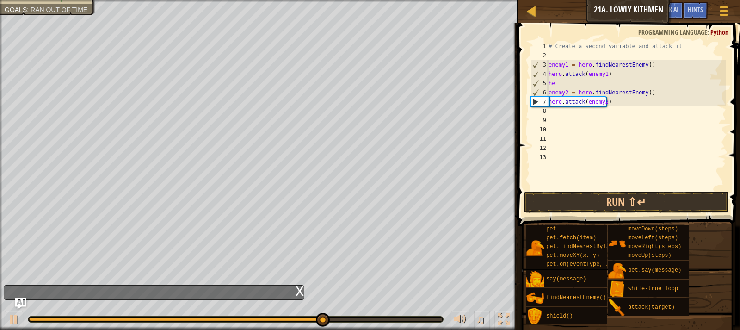
type textarea "h"
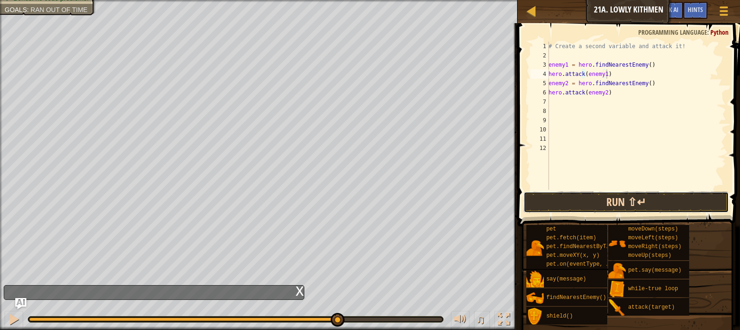
click at [623, 194] on button "Run ⇧↵" at bounding box center [626, 201] width 205 height 21
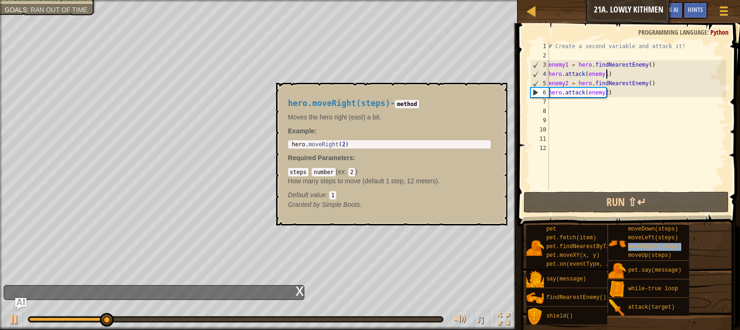
type textarea "moveRight(steps)"
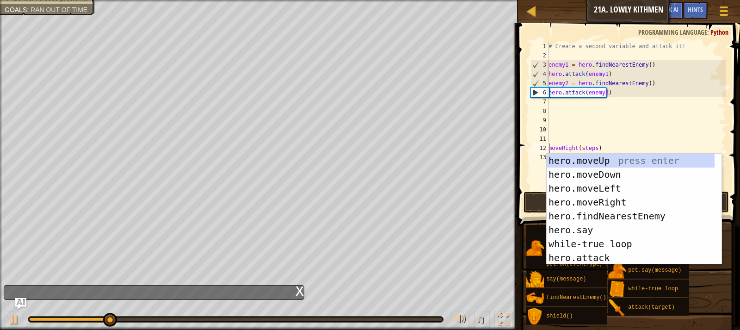
scroll to position [0, 0]
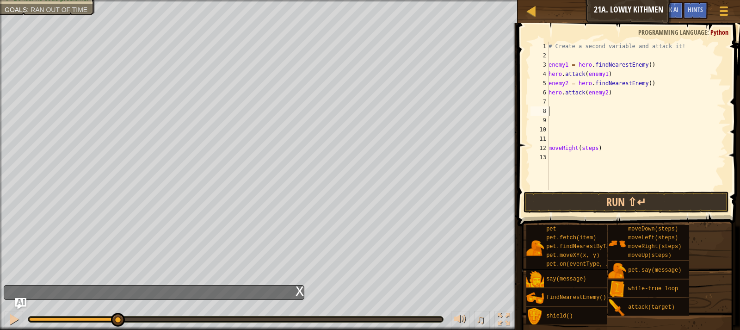
drag, startPoint x: 561, startPoint y: 111, endPoint x: 574, endPoint y: 111, distance: 13.0
click at [574, 111] on div "# Create a second variable and attack it! enemy1 = hero . findNearestEnemy ( ) …" at bounding box center [636, 125] width 179 height 167
click at [603, 144] on div "# Create a second variable and attack it! enemy1 = hero . findNearestEnemy ( ) …" at bounding box center [636, 125] width 179 height 167
type textarea "m"
click at [551, 103] on div "# Create a second variable and attack it! enemy1 = hero . findNearestEnemy ( ) …" at bounding box center [636, 116] width 179 height 148
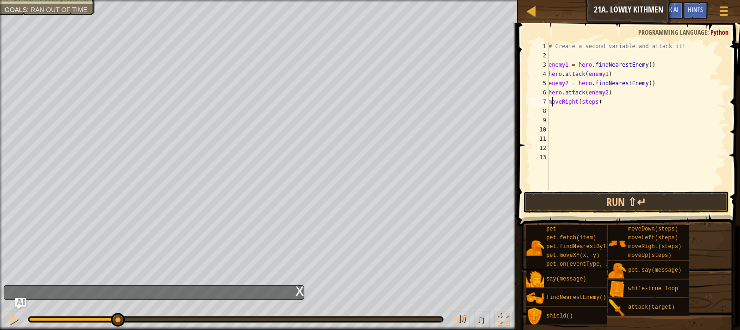
click at [549, 105] on div "7" at bounding box center [539, 101] width 19 height 9
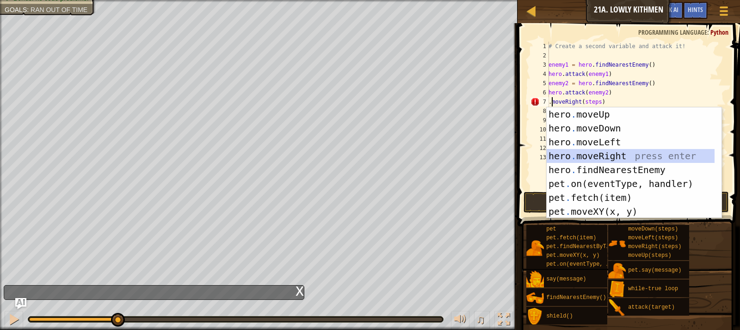
click at [590, 153] on div "hero . moveUp press enter hero . moveDown press enter hero . moveLeft press ent…" at bounding box center [631, 176] width 168 height 139
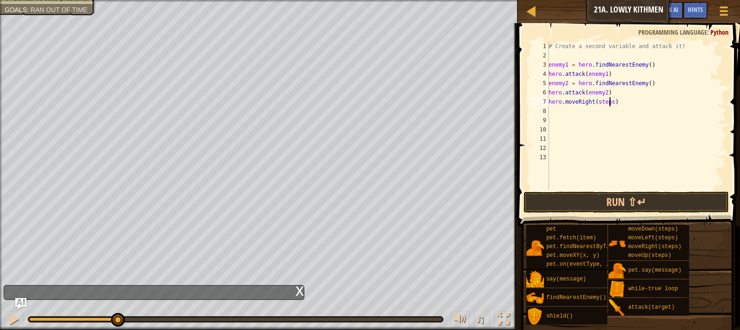
click at [608, 101] on div "# Create a second variable and attack it! enemy1 = hero . findNearestEnemy ( ) …" at bounding box center [636, 125] width 179 height 167
click at [610, 192] on button "Run ⇧↵" at bounding box center [626, 201] width 205 height 21
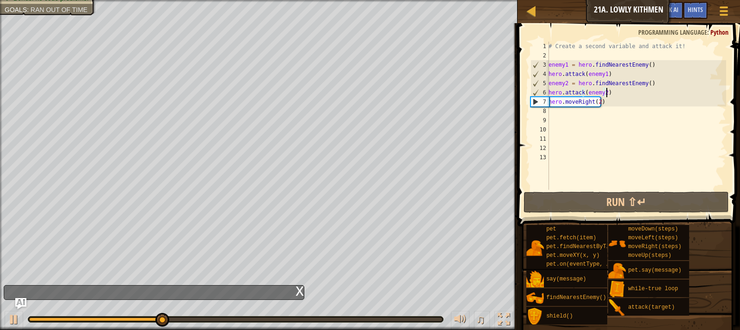
click at [611, 93] on div "# Create a second variable and attack it! enemy1 = hero . findNearestEnemy ( ) …" at bounding box center [636, 125] width 179 height 167
type textarea "hero.attack(enemy2)"
